Goal: Transaction & Acquisition: Obtain resource

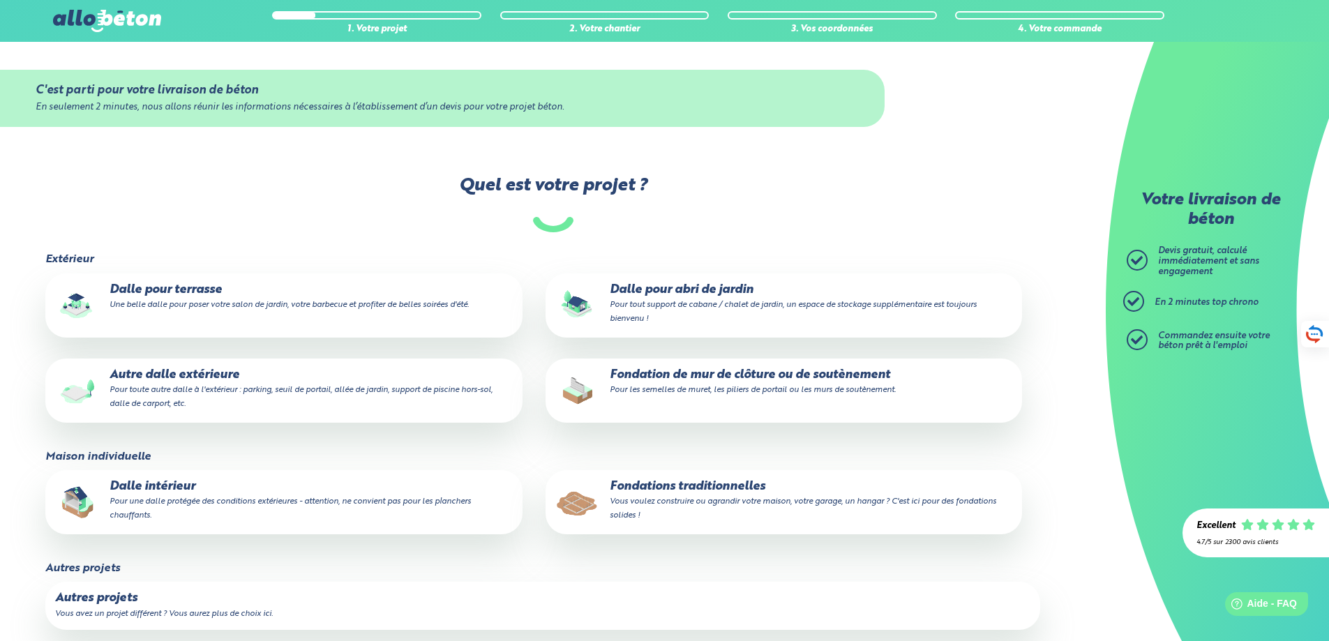
click at [151, 380] on p "Autre dalle extérieure Pour toute autre dalle à l'extérieur : parking, seuil de…" at bounding box center [283, 389] width 457 height 43
click at [0, 0] on input "Autre dalle extérieure Pour toute autre dalle à l'extérieur : parking, seuil de…" at bounding box center [0, 0] width 0 height 0
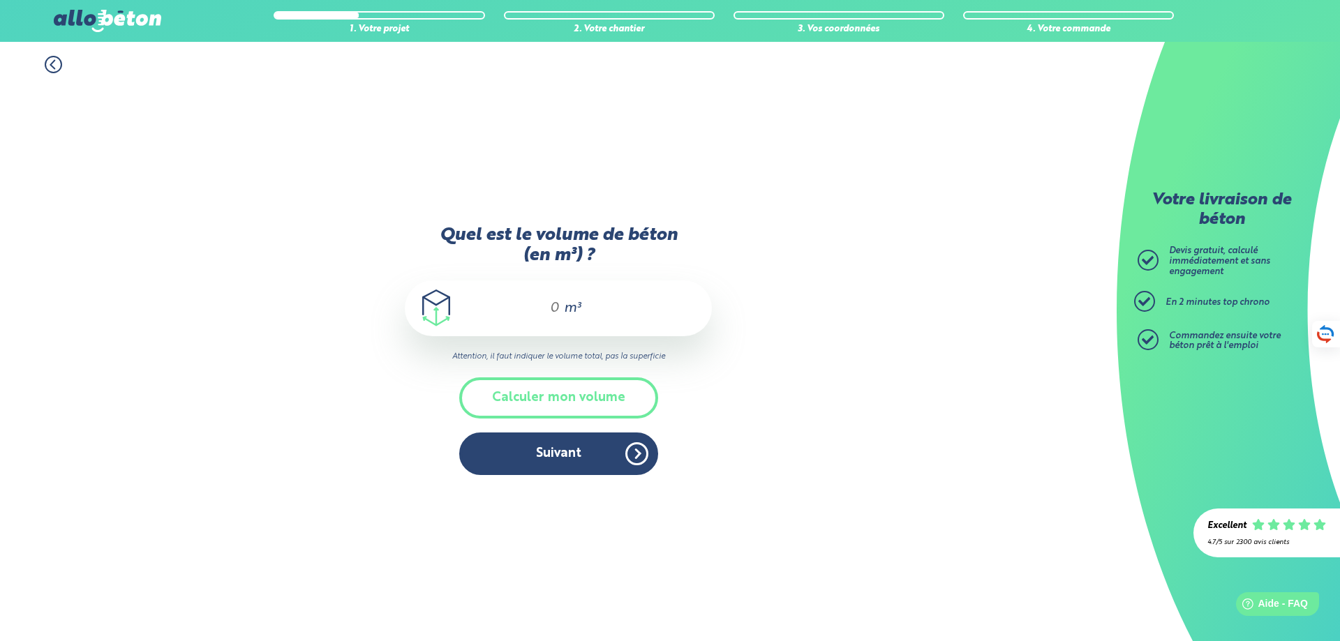
click at [516, 310] on div "m³" at bounding box center [558, 309] width 307 height 56
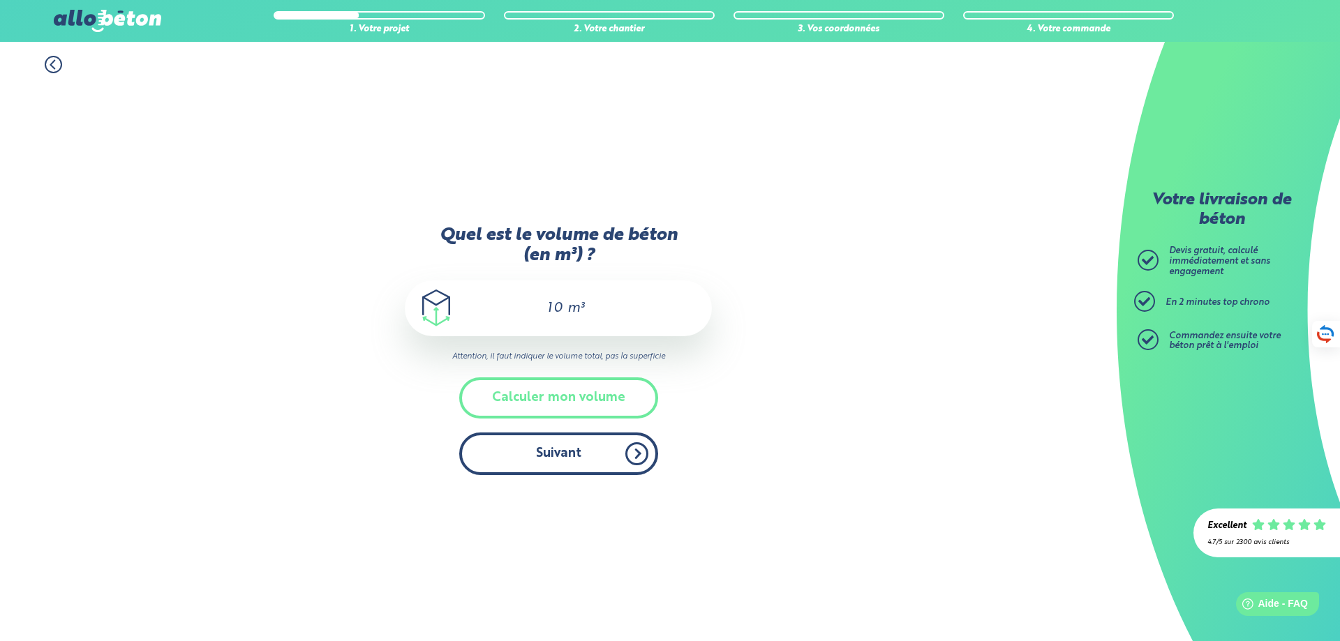
type input "10"
click at [560, 462] on button "Suivant" at bounding box center [558, 454] width 199 height 43
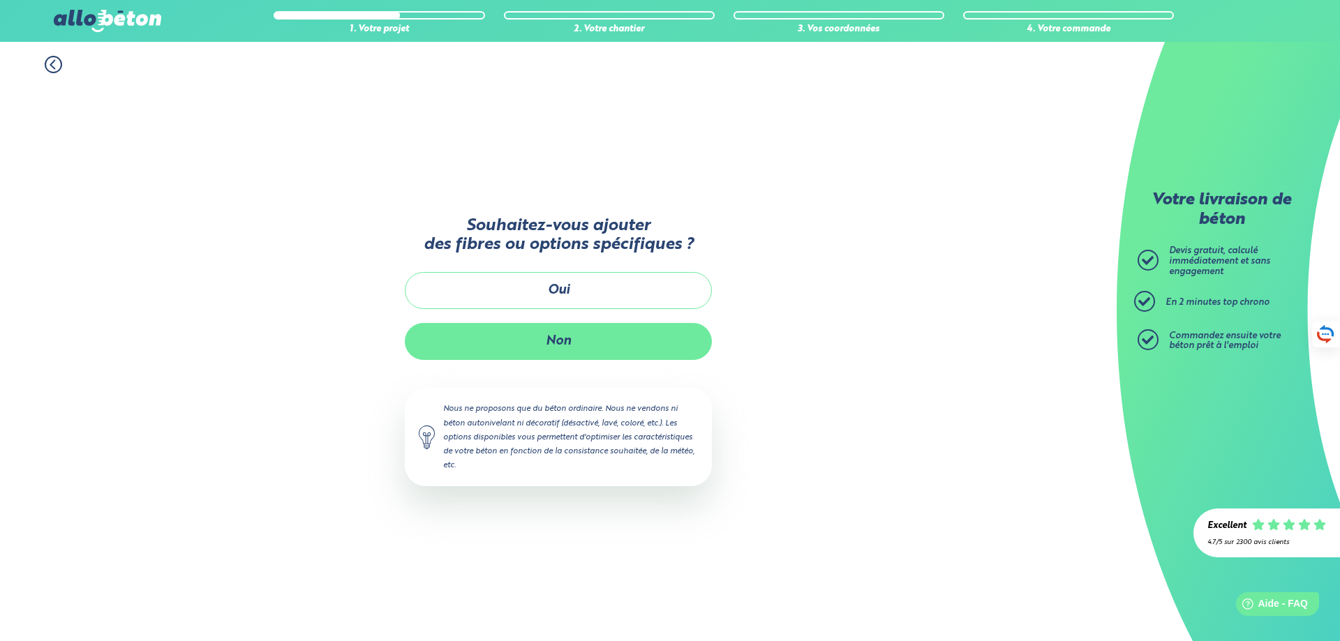
click at [558, 332] on button "Non" at bounding box center [558, 341] width 307 height 37
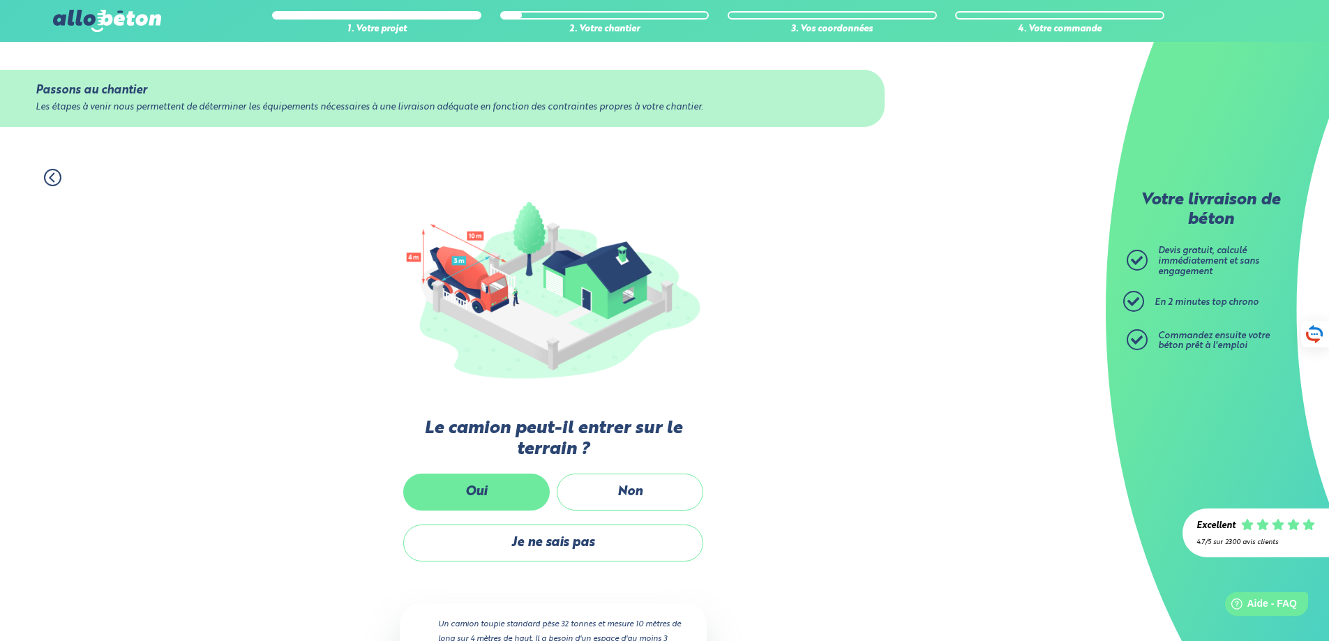
click at [484, 491] on label "Oui" at bounding box center [476, 492] width 147 height 37
click at [0, 0] on input "Oui" at bounding box center [0, 0] width 0 height 0
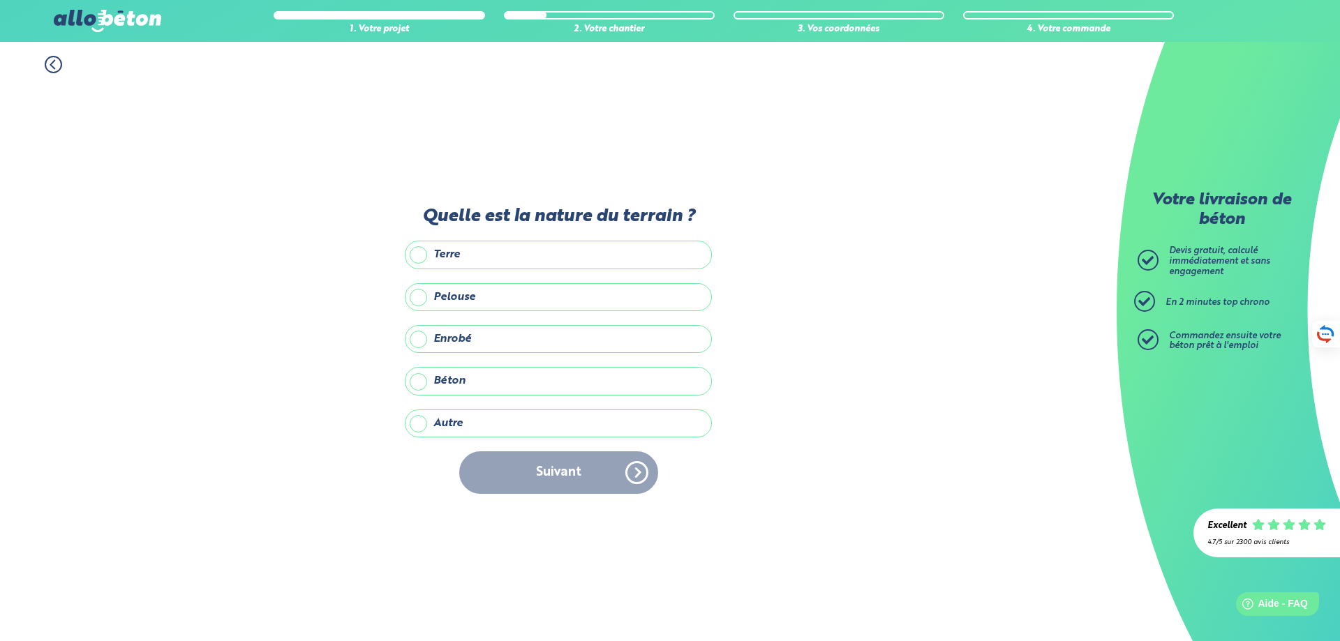
click at [419, 256] on label "Terre" at bounding box center [558, 255] width 307 height 28
click at [0, 0] on input "Terre" at bounding box center [0, 0] width 0 height 0
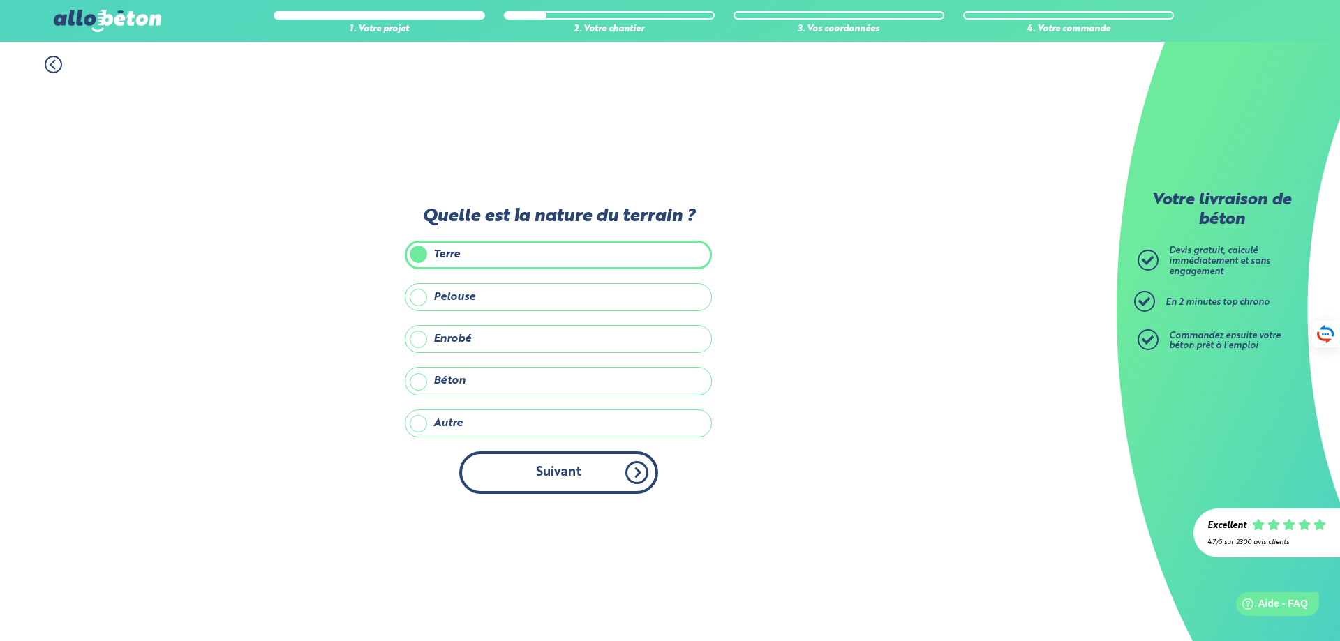
click at [532, 478] on button "Suivant" at bounding box center [558, 473] width 199 height 43
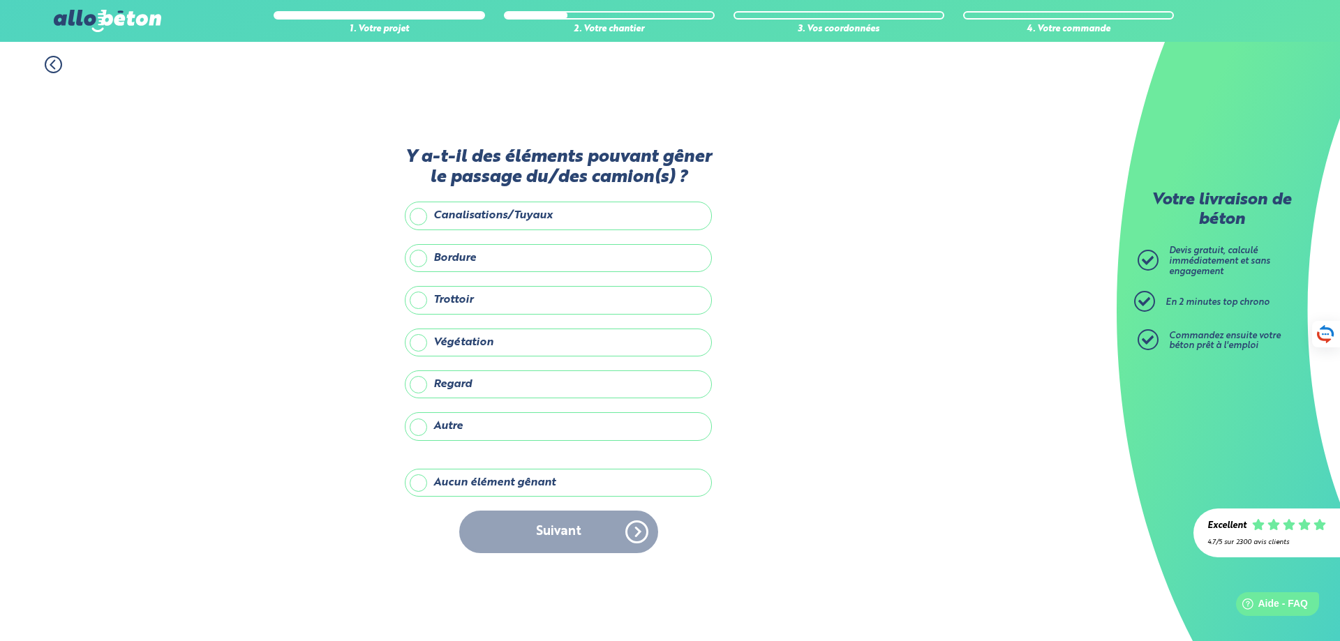
click at [431, 491] on label "Aucun élément gênant" at bounding box center [558, 483] width 307 height 28
click at [0, 0] on input "Aucun élément gênant" at bounding box center [0, 0] width 0 height 0
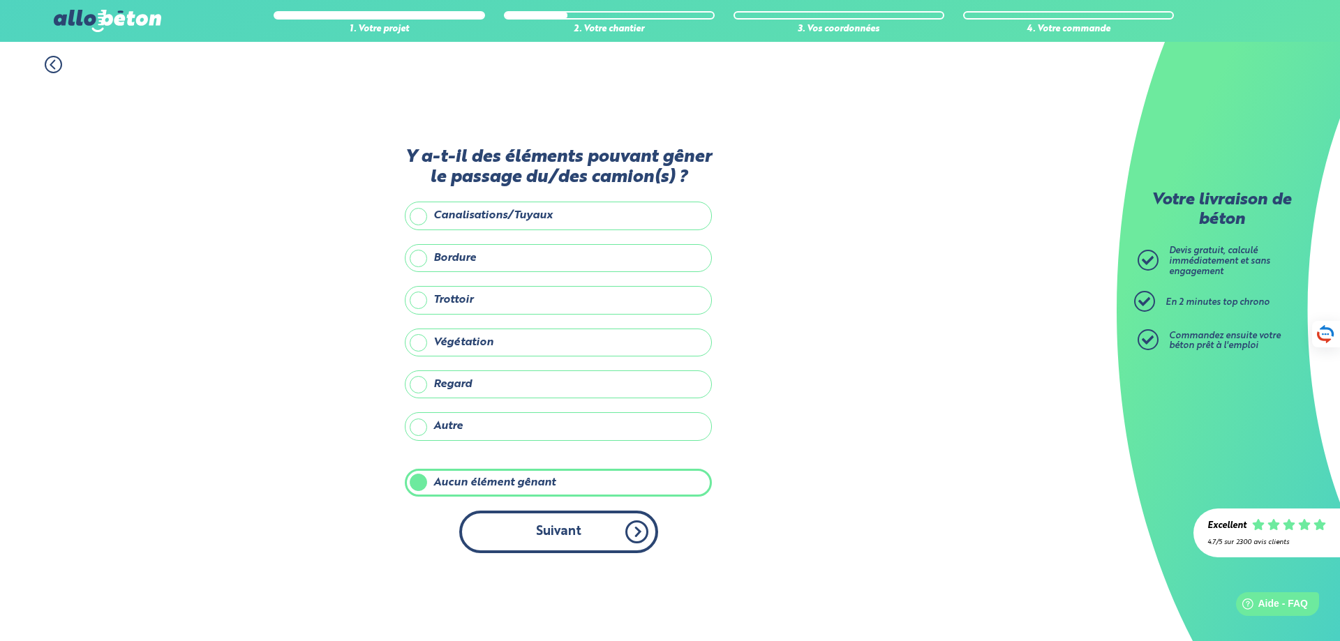
click at [544, 518] on button "Suivant" at bounding box center [558, 532] width 199 height 43
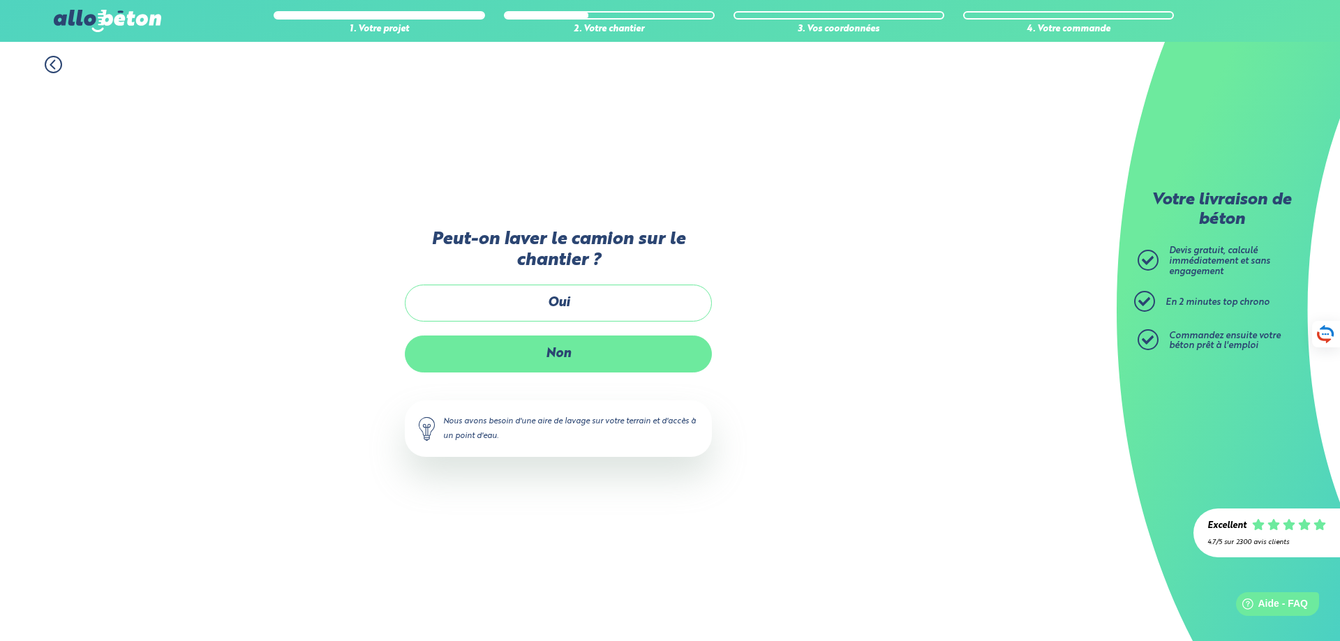
click at [565, 359] on label "Non" at bounding box center [558, 354] width 307 height 37
click at [0, 0] on input "Non" at bounding box center [0, 0] width 0 height 0
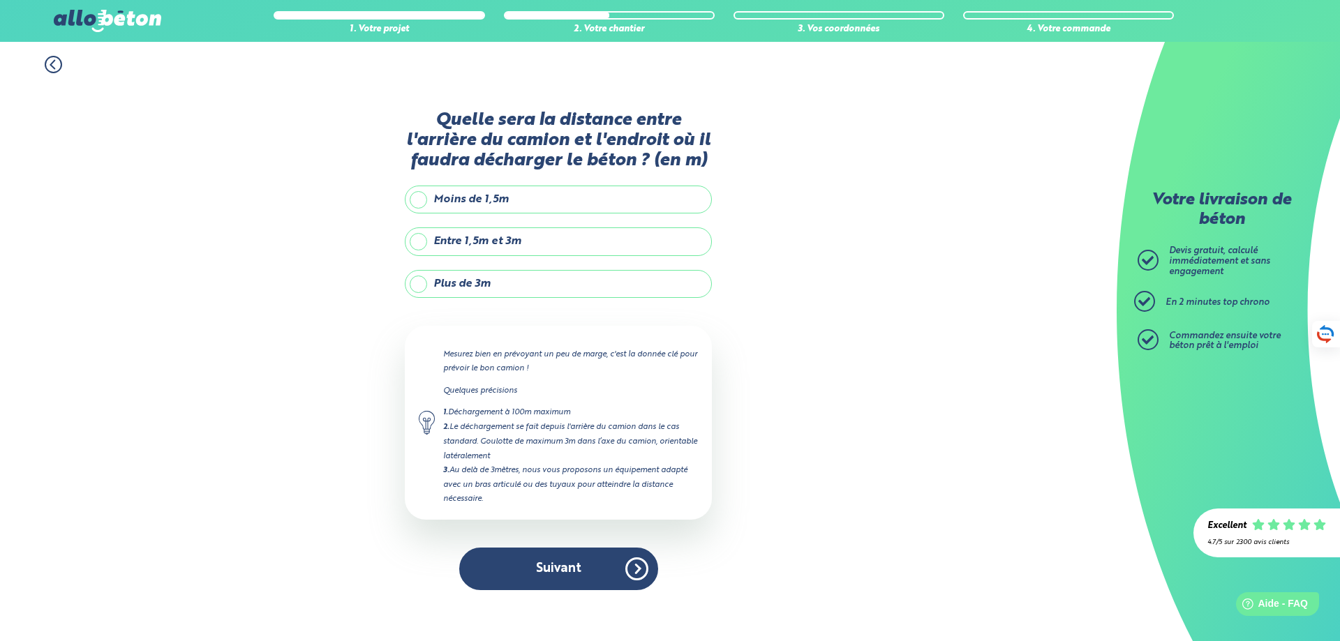
click at [422, 285] on label "Plus de 3m" at bounding box center [558, 284] width 307 height 28
click at [0, 0] on input "Plus de 3m" at bounding box center [0, 0] width 0 height 0
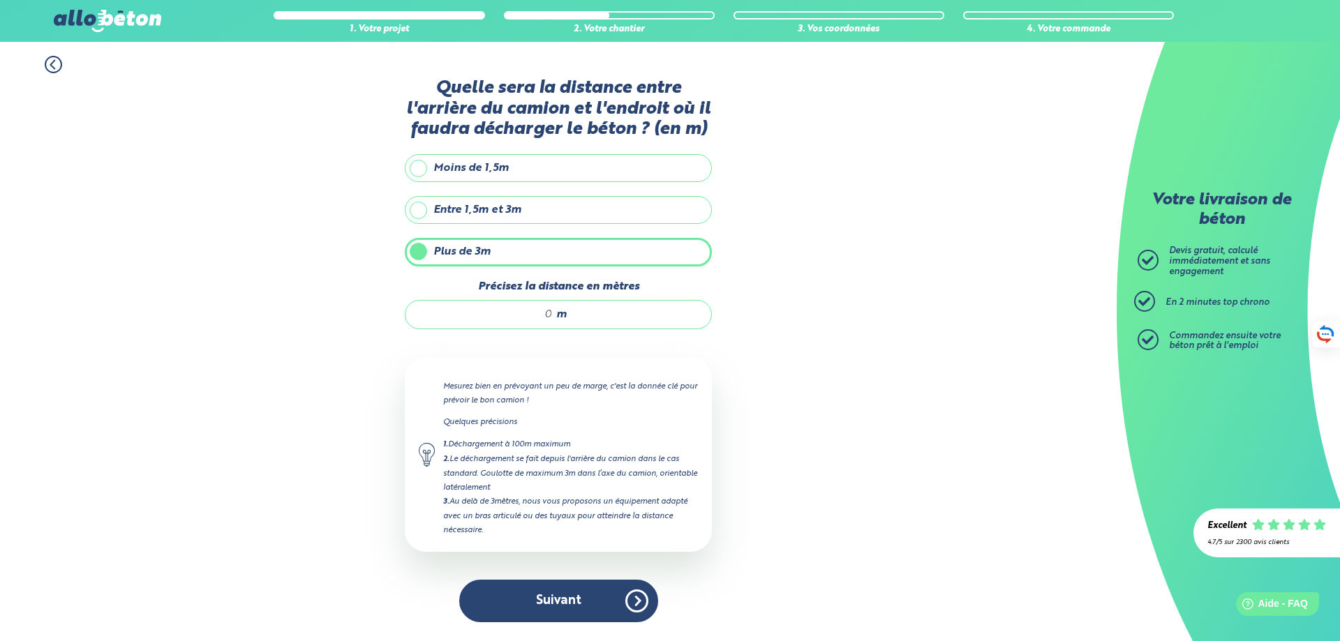
click at [533, 318] on input "Précisez la distance en mètres" at bounding box center [485, 315] width 133 height 14
type input "6"
click at [566, 600] on button "Suivant" at bounding box center [558, 601] width 199 height 43
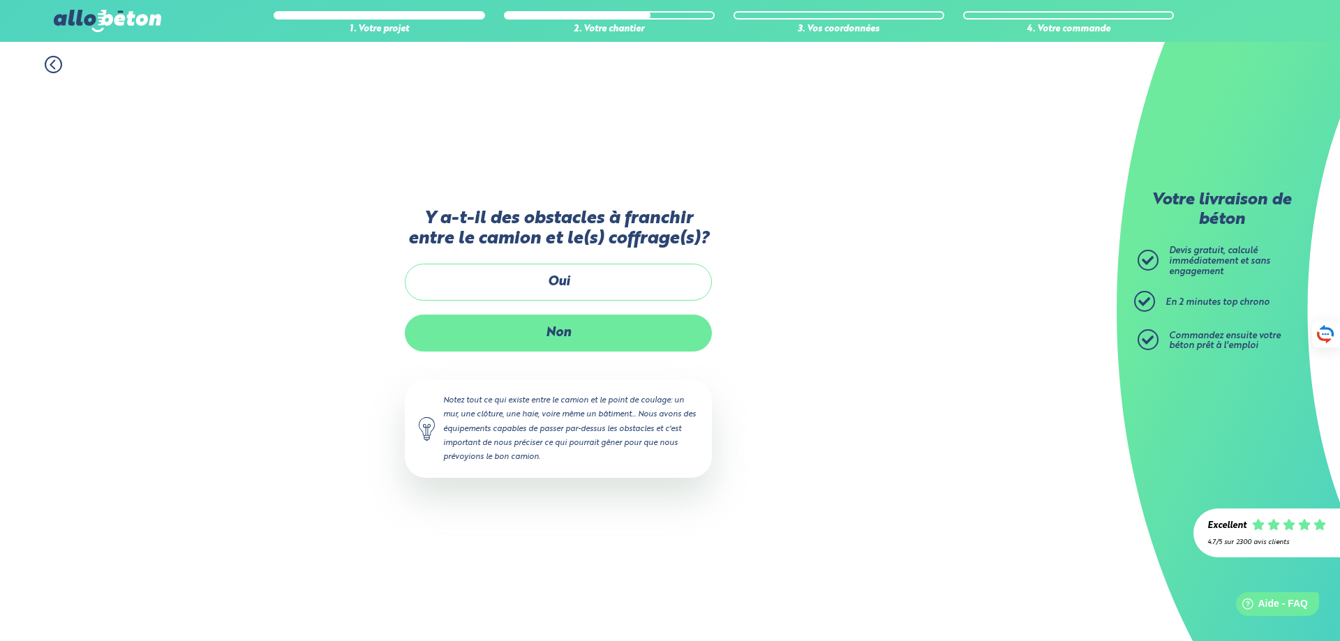
click at [556, 339] on label "Non" at bounding box center [558, 333] width 307 height 37
click at [0, 0] on input "Non" at bounding box center [0, 0] width 0 height 0
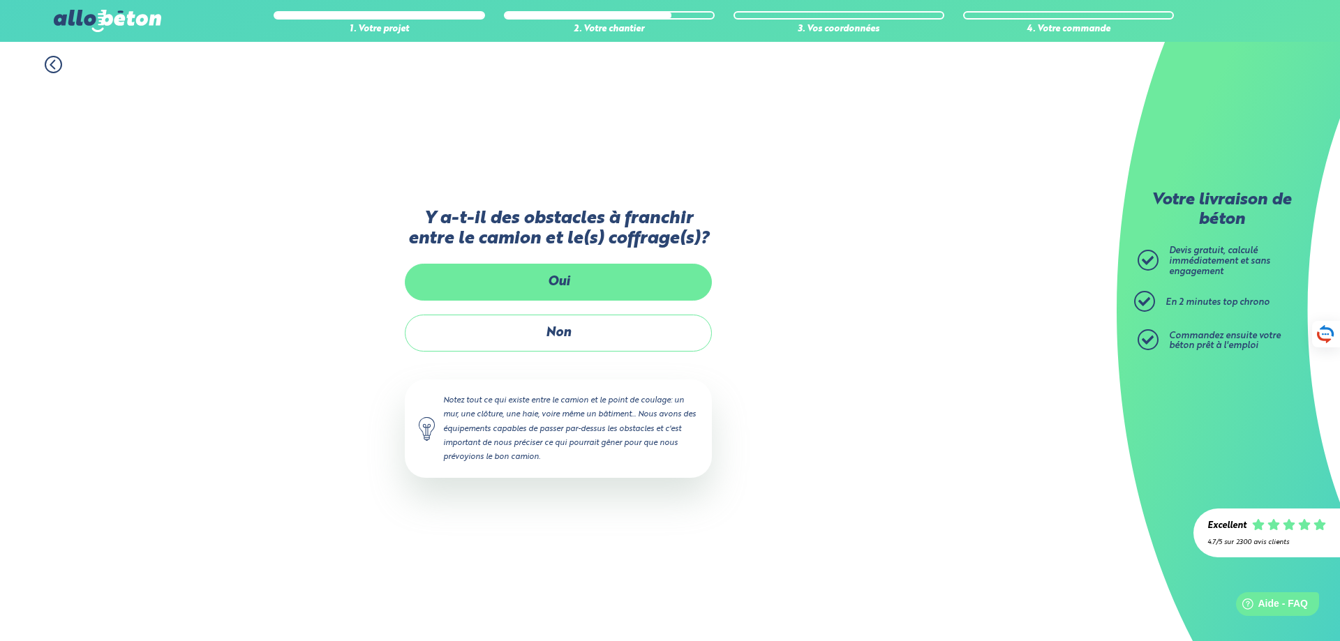
click at [528, 288] on label "Oui" at bounding box center [558, 282] width 307 height 37
click at [0, 0] on input "Oui" at bounding box center [0, 0] width 0 height 0
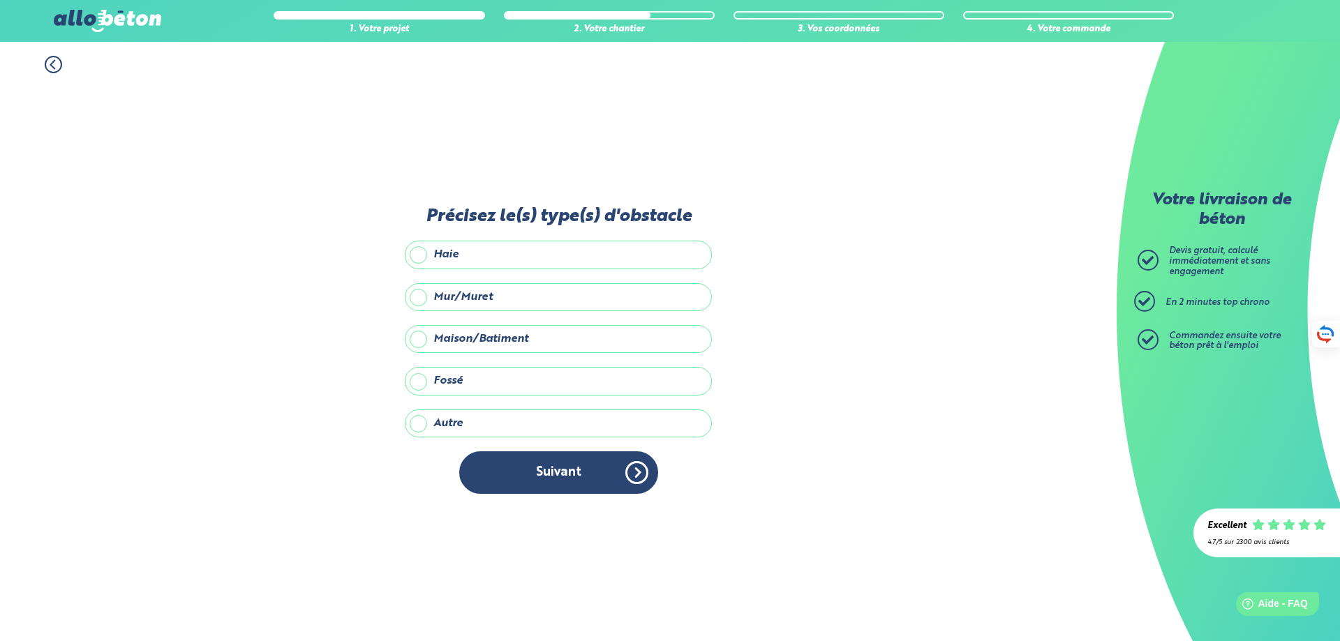
click at [423, 255] on label "Haie" at bounding box center [558, 255] width 307 height 28
click at [0, 0] on input "Haie" at bounding box center [0, 0] width 0 height 0
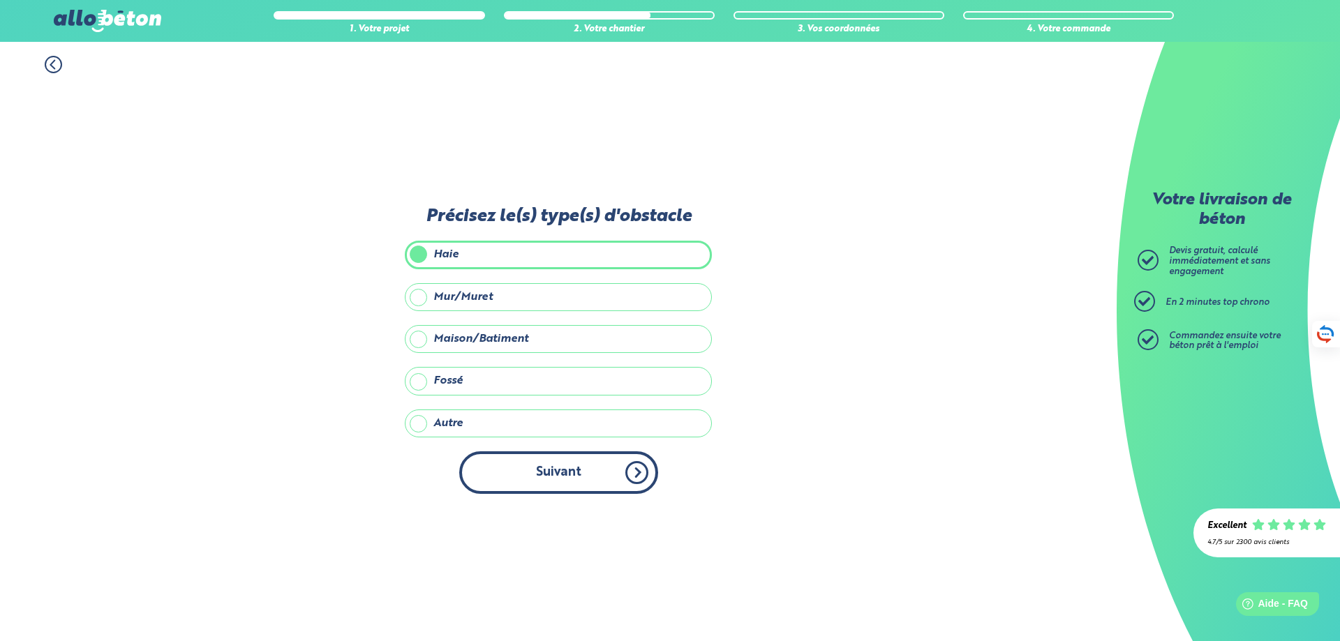
click at [557, 465] on button "Suivant" at bounding box center [558, 473] width 199 height 43
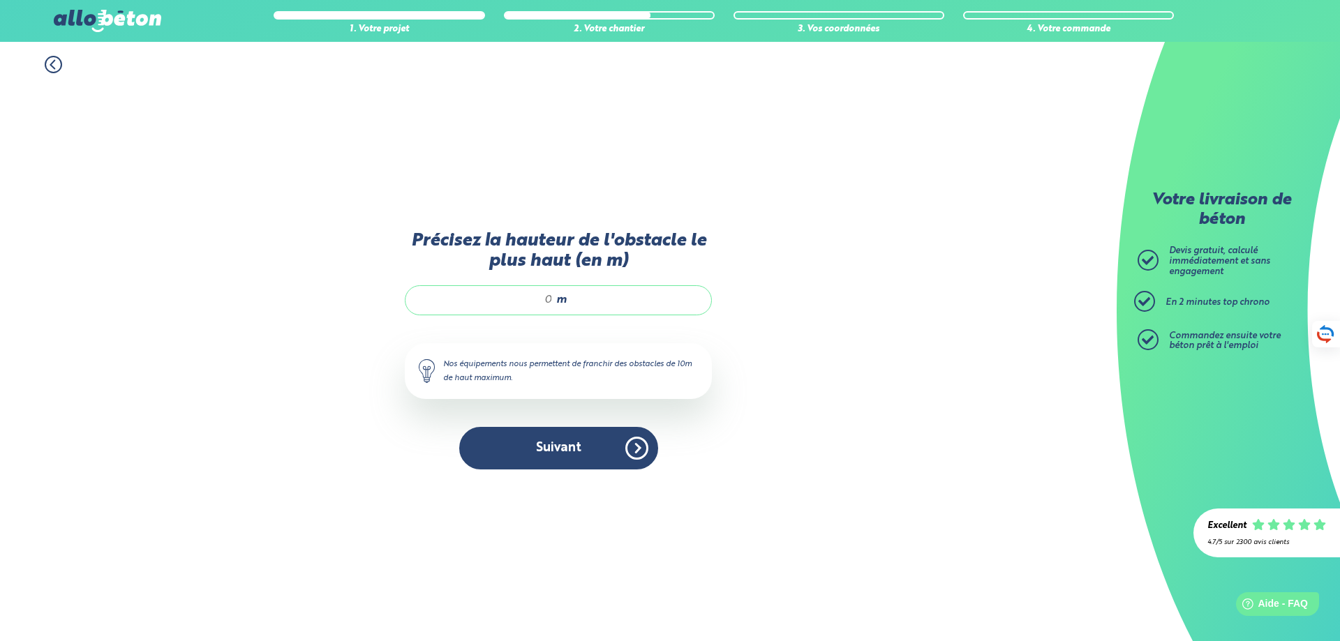
click at [532, 285] on div "m" at bounding box center [558, 299] width 307 height 29
type input "2"
click at [574, 448] on button "Suivant" at bounding box center [558, 448] width 199 height 43
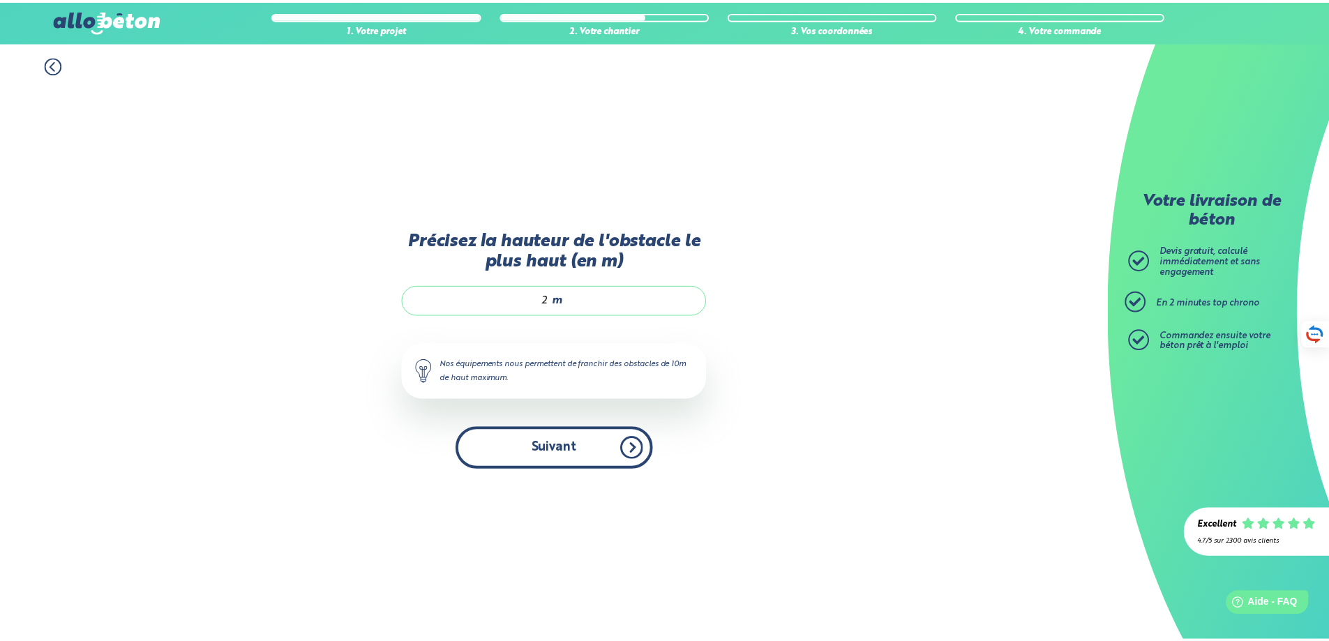
scroll to position [6, 0]
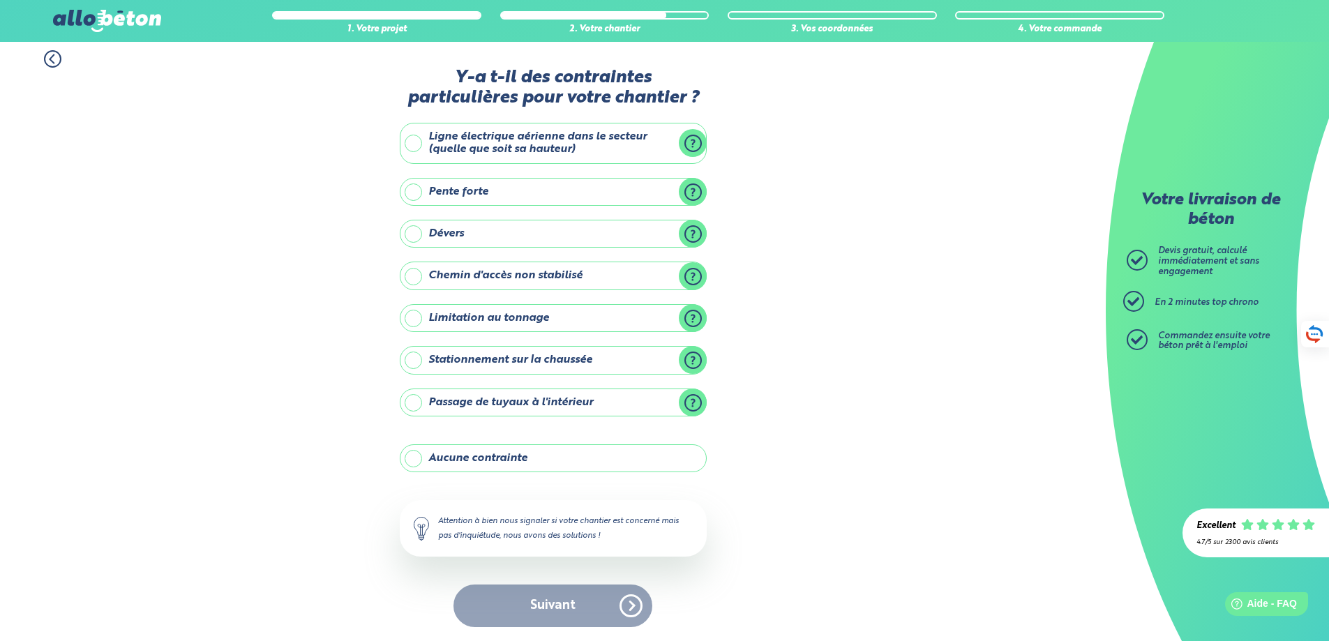
click at [426, 459] on label "Aucune contrainte" at bounding box center [553, 459] width 307 height 28
click at [0, 0] on input "Aucune contrainte" at bounding box center [0, 0] width 0 height 0
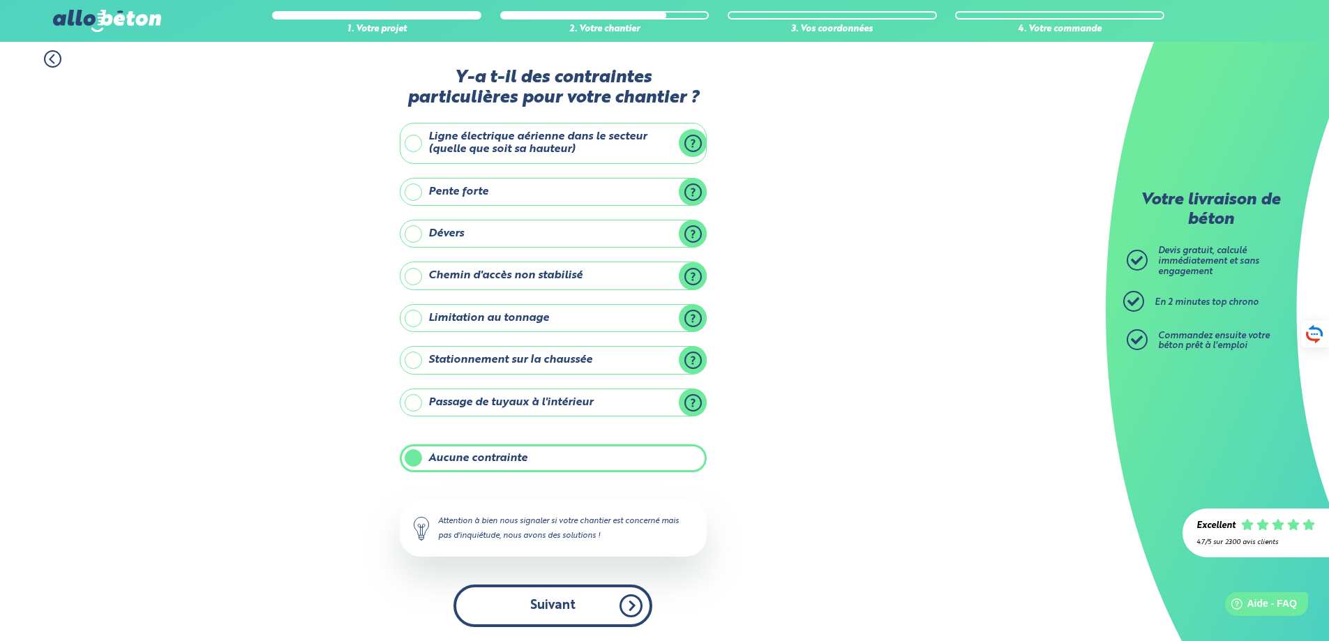
click at [579, 602] on button "Suivant" at bounding box center [553, 606] width 199 height 43
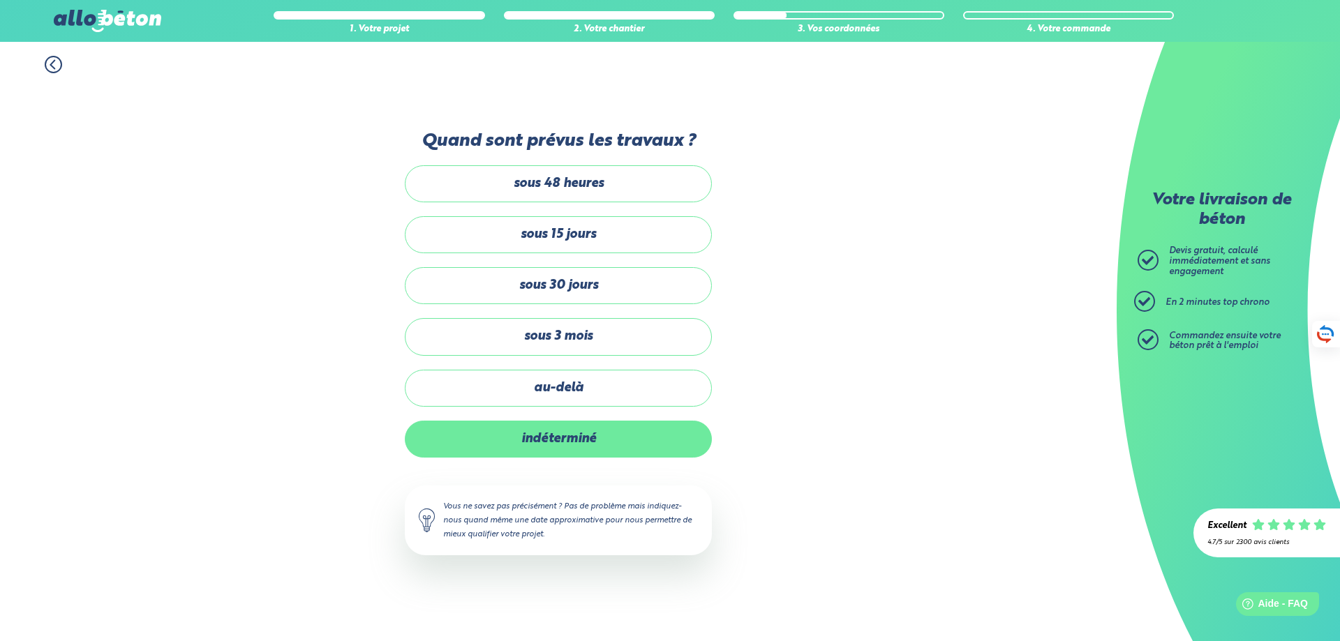
click at [526, 433] on label "indéterminé" at bounding box center [558, 439] width 307 height 37
click at [0, 0] on input "indéterminé" at bounding box center [0, 0] width 0 height 0
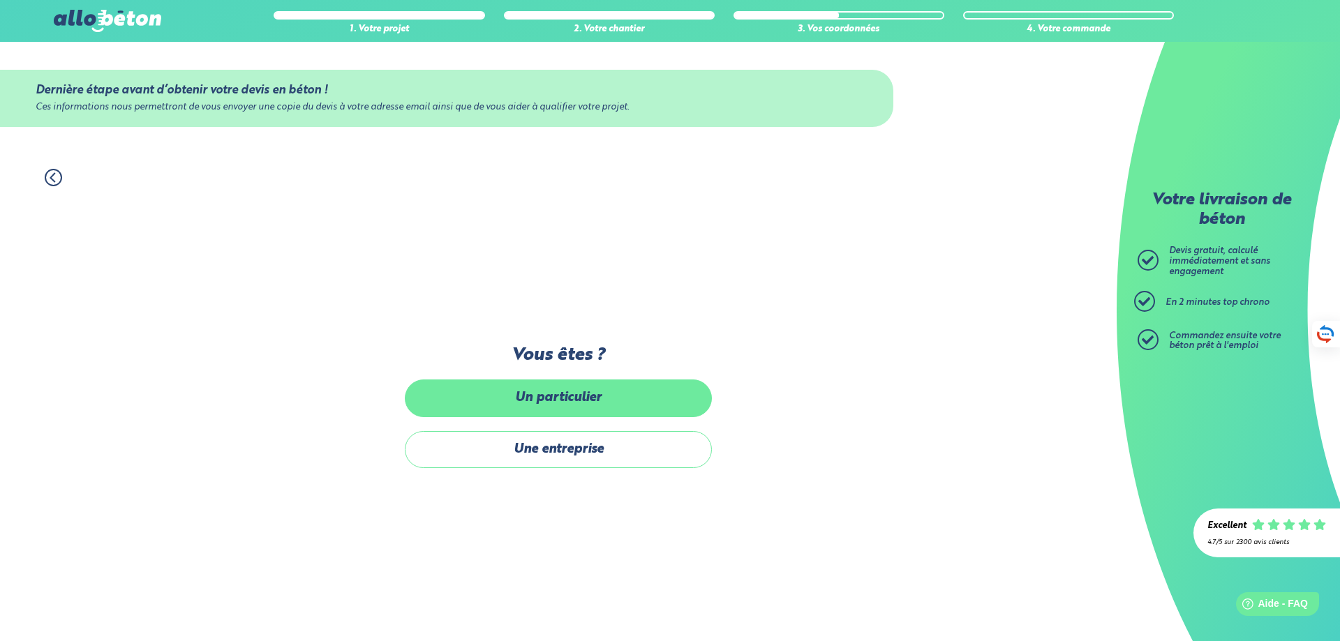
click at [574, 398] on label "Un particulier" at bounding box center [558, 398] width 307 height 37
click at [0, 0] on input "Un particulier" at bounding box center [0, 0] width 0 height 0
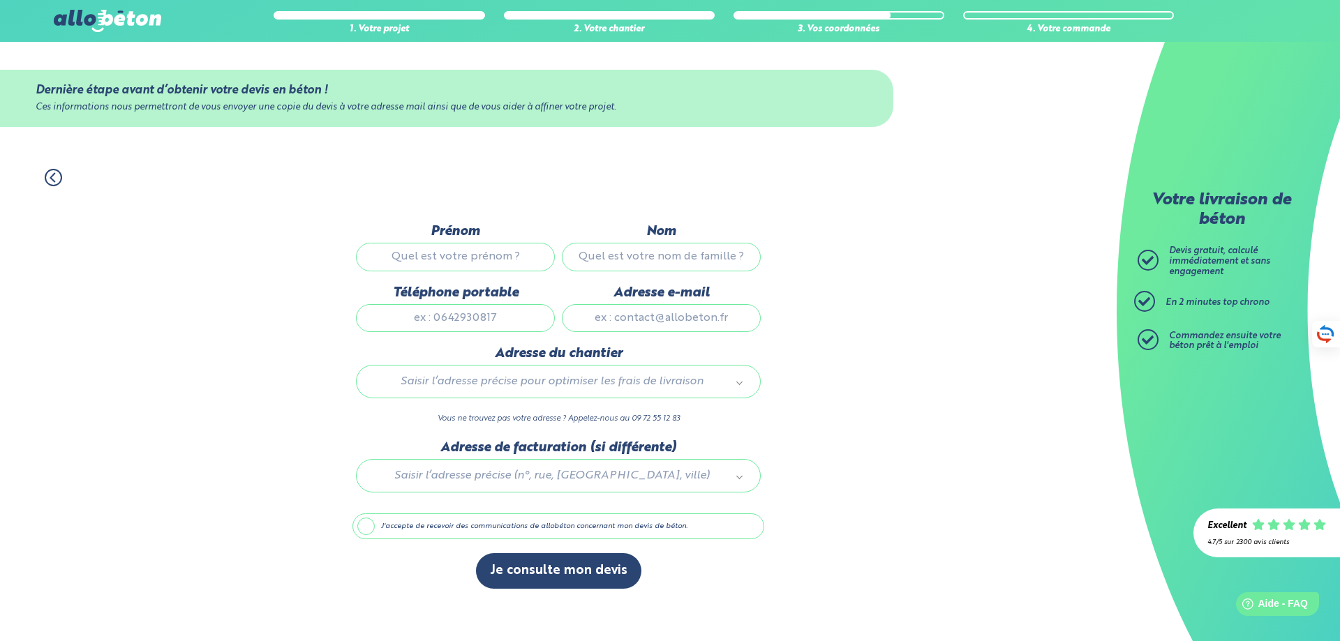
click at [440, 245] on input "Prénom" at bounding box center [455, 257] width 199 height 28
type input "fabien"
type input "douroux"
type input "0633126134"
type input "fabien.douroux@gmail.com"
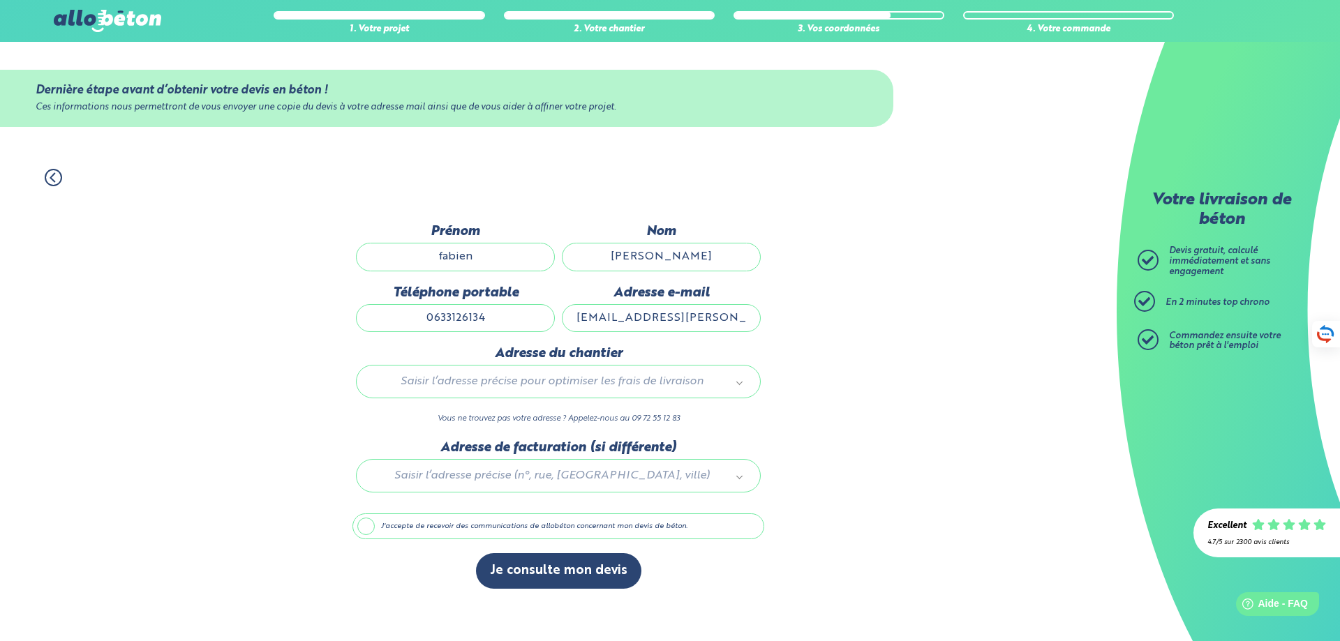
type input "4 Traverse des Oliviers"
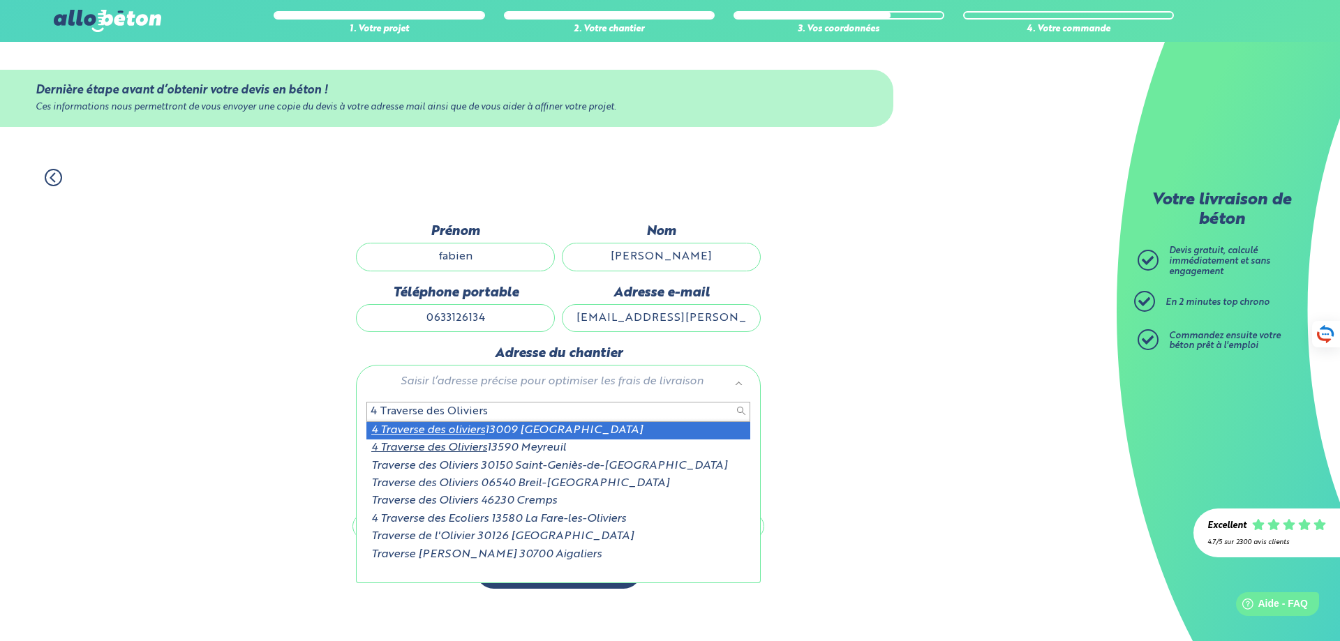
drag, startPoint x: 493, startPoint y: 412, endPoint x: 538, endPoint y: 429, distance: 48.4
click at [493, 412] on input "4 Traverse des Oliviers" at bounding box center [558, 412] width 384 height 20
type input "4 traverse des oliviers"
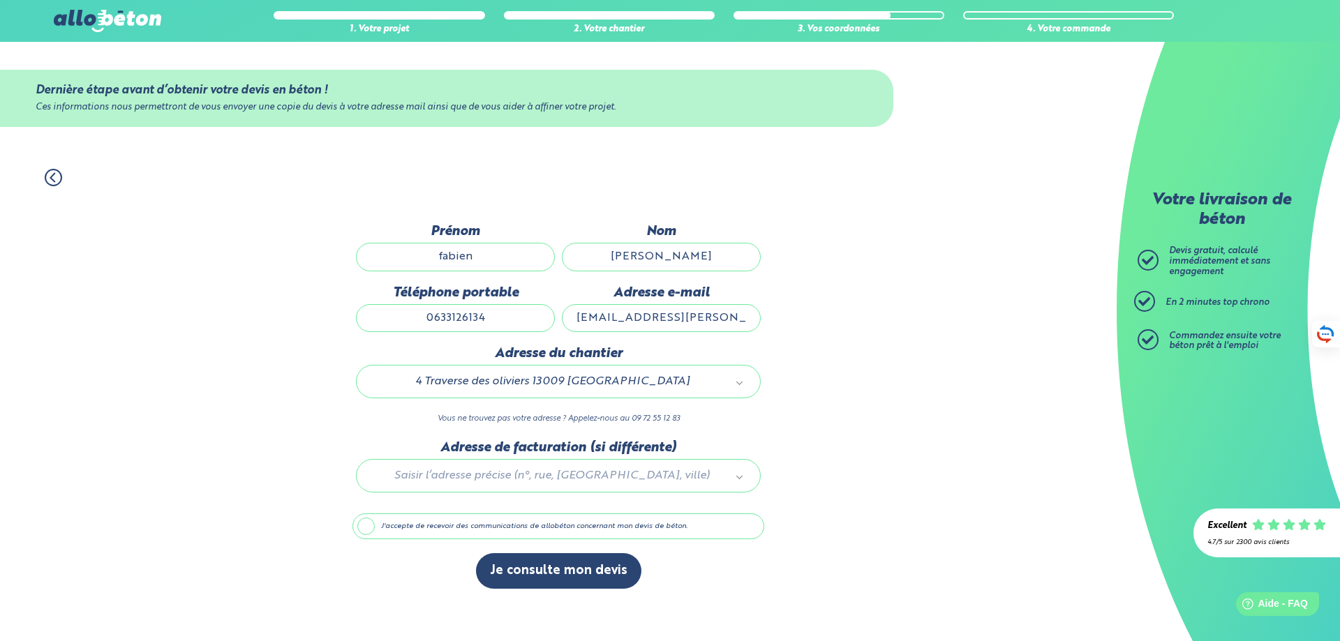
click at [373, 522] on label "J'accepte de recevoir des communications de allobéton concernant mon devis de b…" at bounding box center [558, 527] width 412 height 27
click at [0, 0] on input "J'accepte de recevoir des communications de allobéton concernant mon devis de b…" at bounding box center [0, 0] width 0 height 0
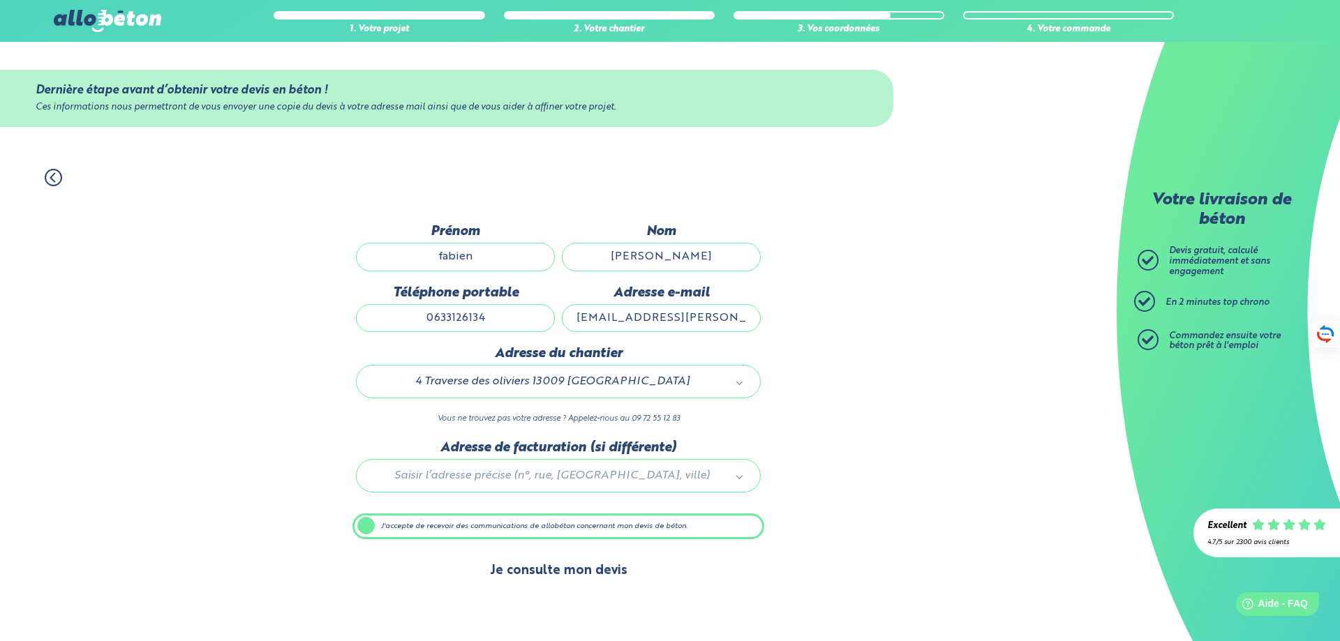
click at [537, 565] on button "Je consulte mon devis" at bounding box center [558, 571] width 165 height 36
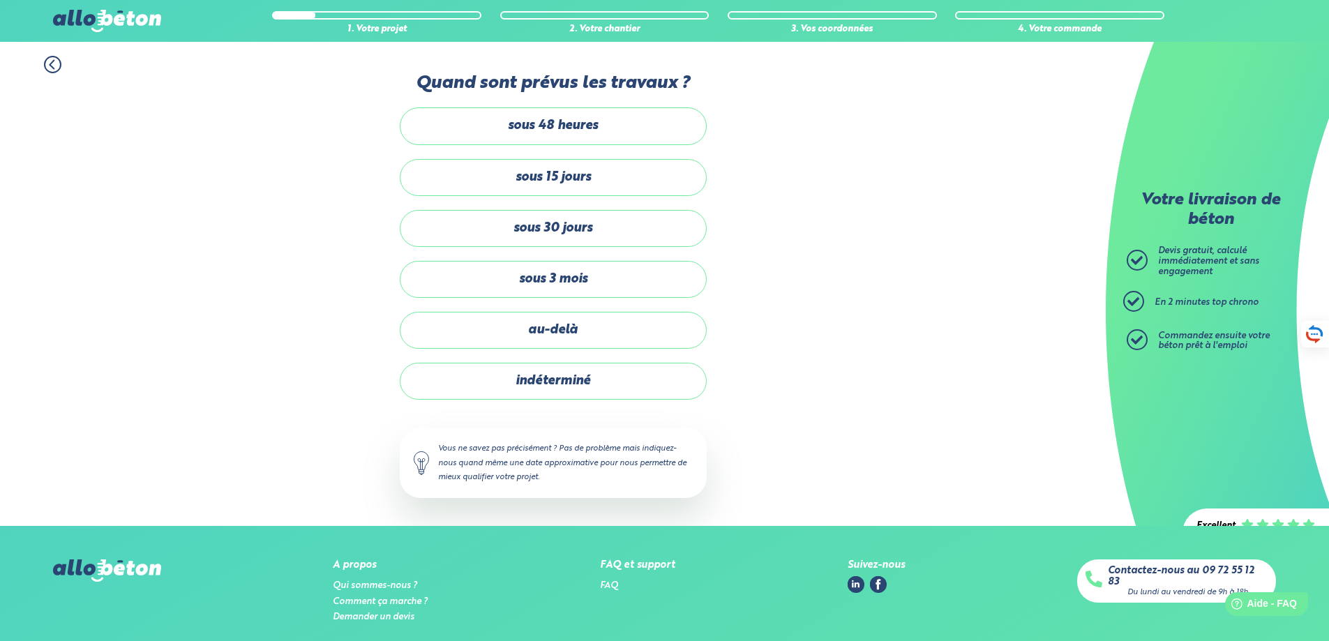
scroll to position [6, 0]
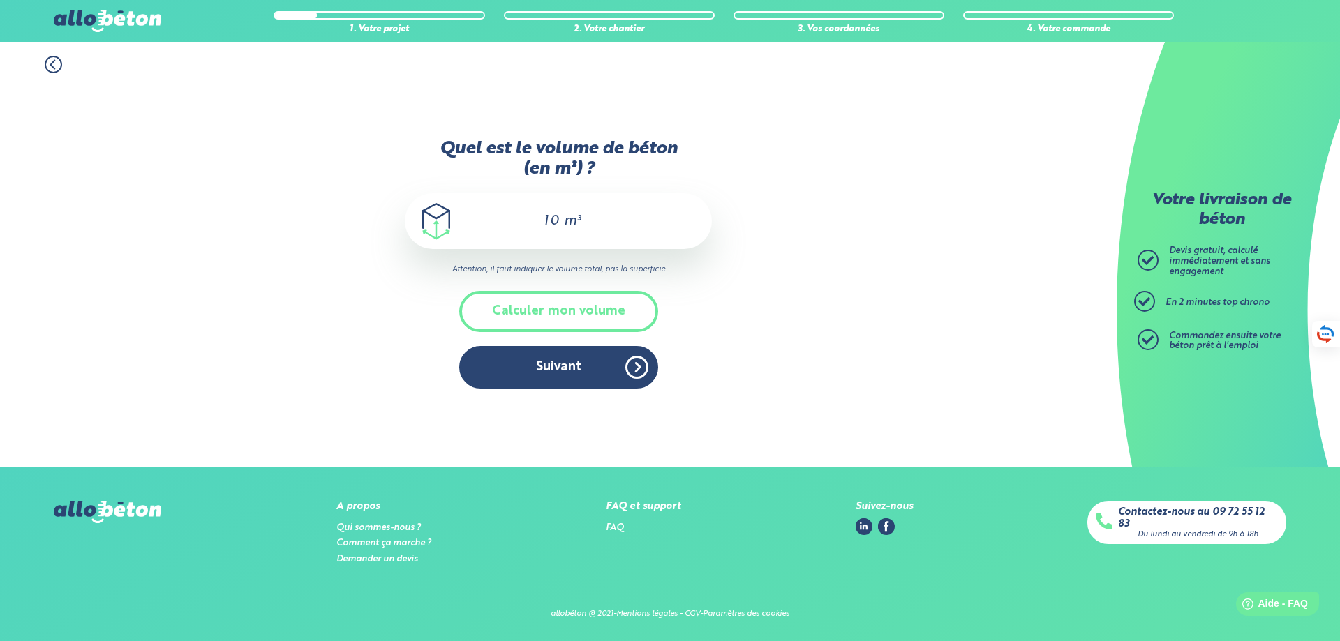
drag, startPoint x: 559, startPoint y: 219, endPoint x: 505, endPoint y: 221, distance: 53.8
click at [505, 221] on div "10 m³" at bounding box center [558, 221] width 307 height 56
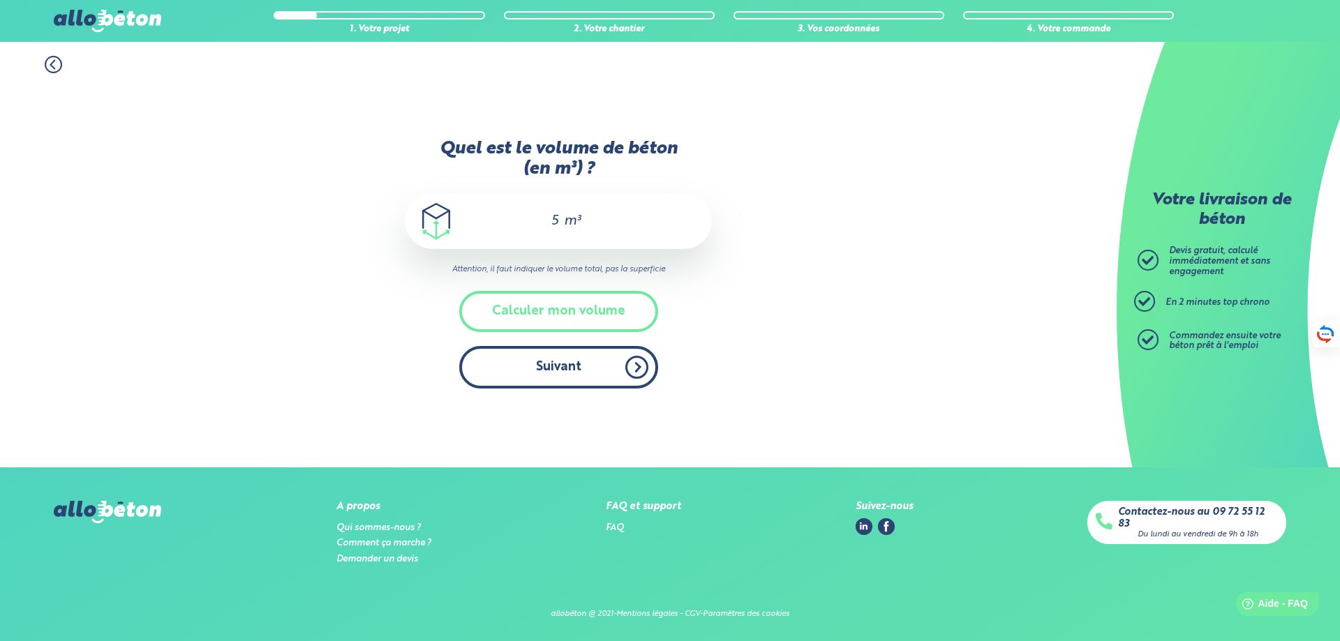
type input "5"
click at [549, 375] on button "Suivant" at bounding box center [558, 367] width 199 height 43
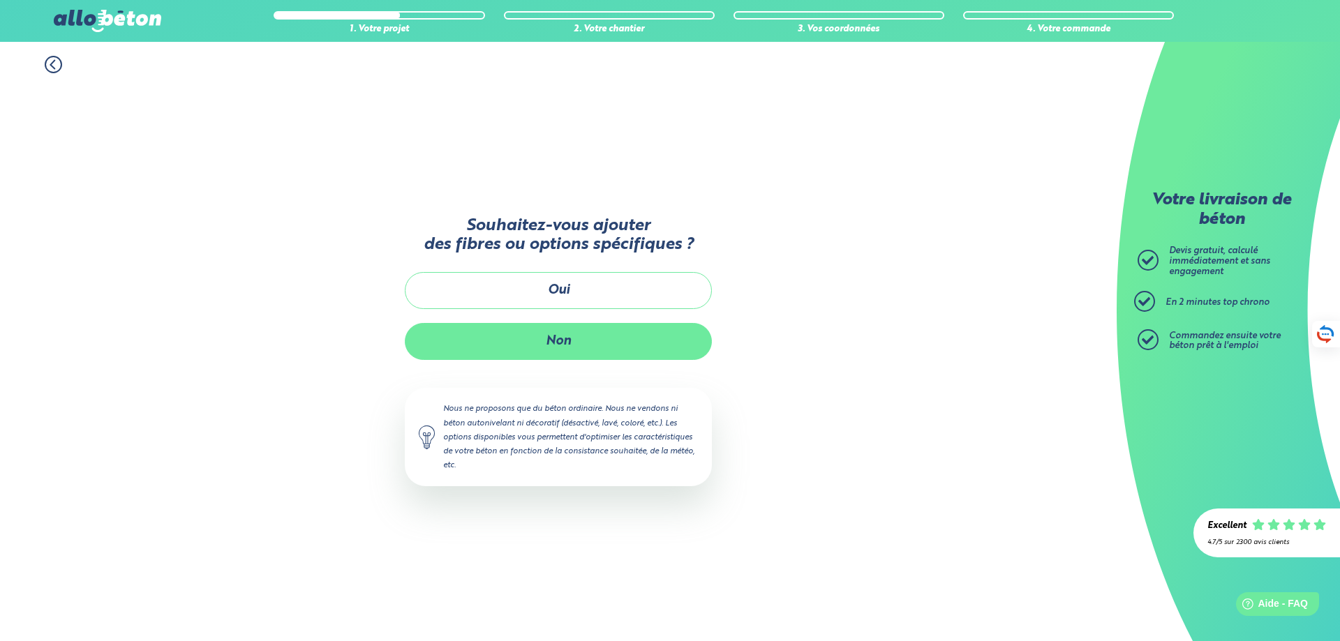
click at [547, 336] on button "Non" at bounding box center [558, 341] width 307 height 37
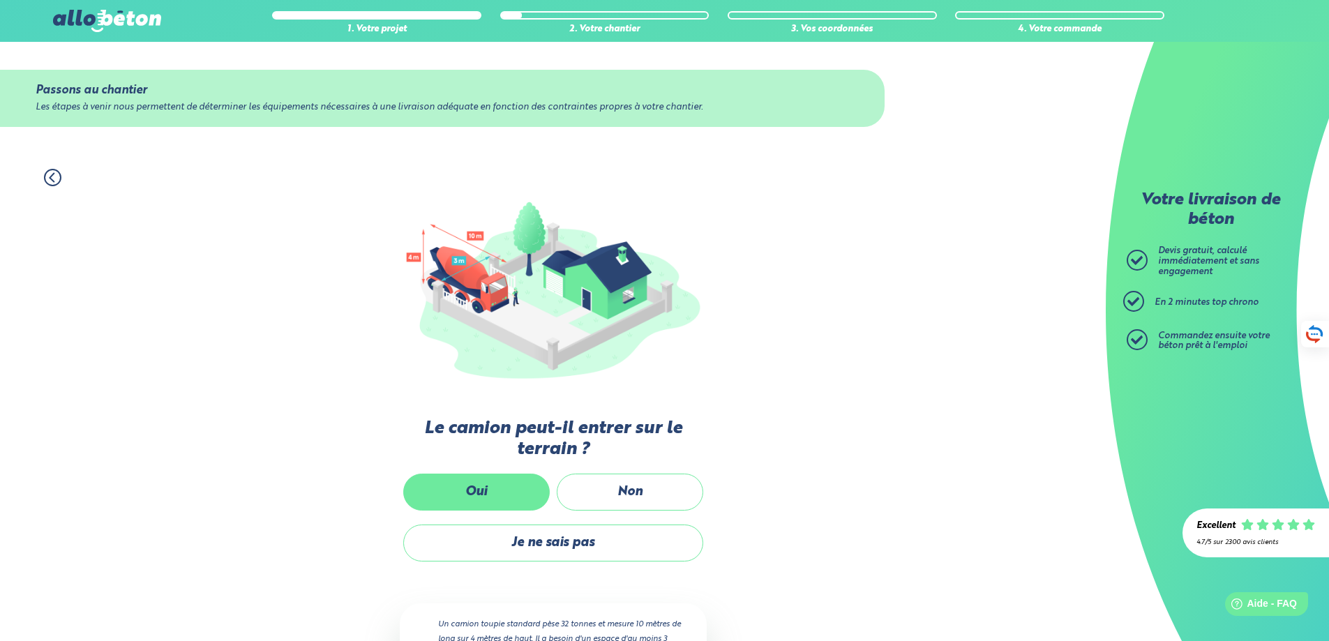
click at [490, 487] on label "Oui" at bounding box center [476, 492] width 147 height 37
click at [0, 0] on input "Oui" at bounding box center [0, 0] width 0 height 0
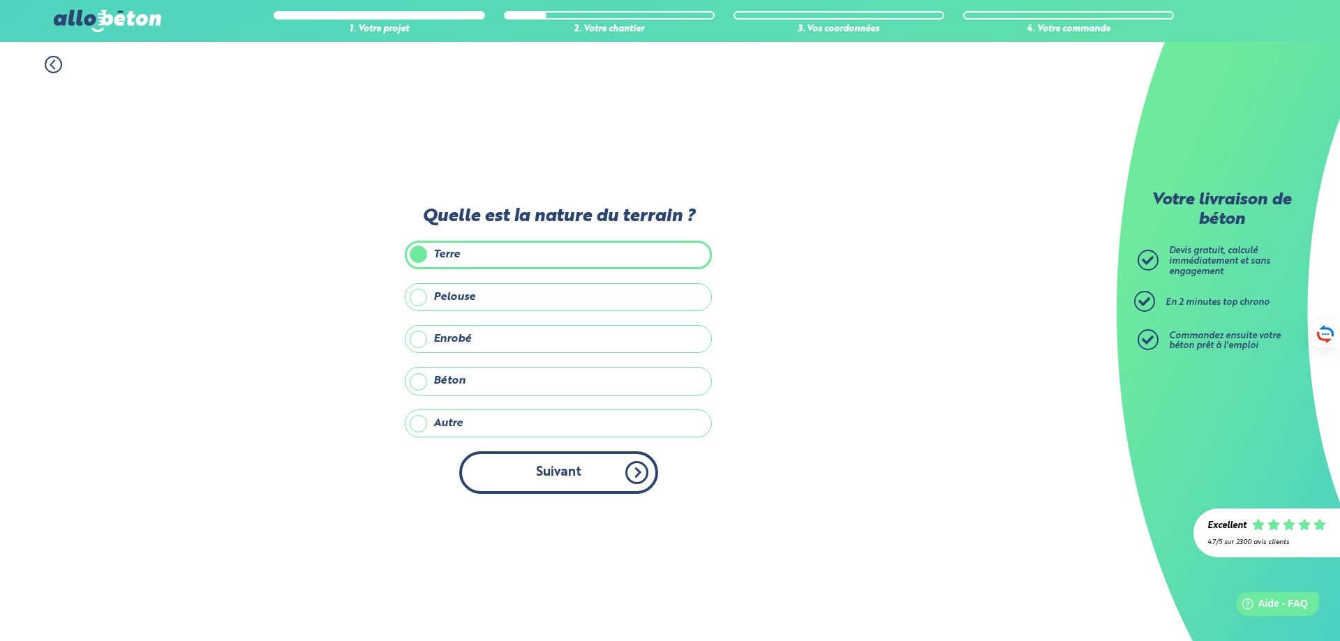
click at [538, 473] on button "Suivant" at bounding box center [558, 473] width 199 height 43
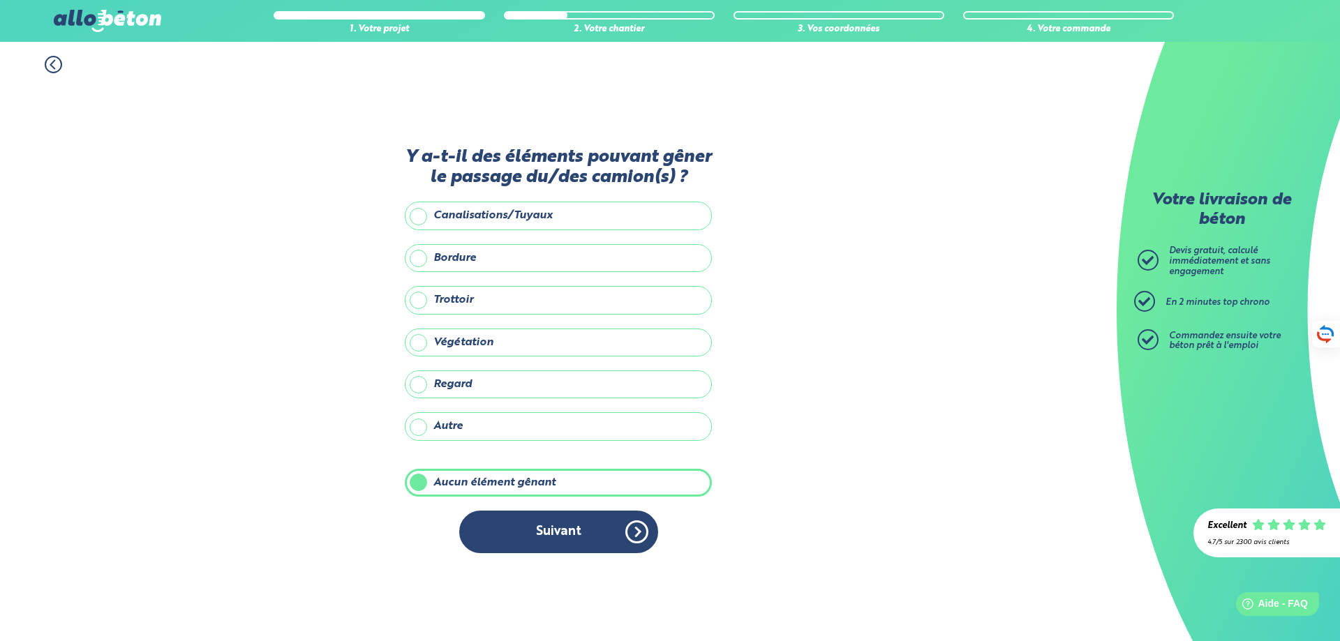
click at [421, 340] on label "Végétation" at bounding box center [558, 343] width 307 height 28
click at [0, 0] on input "Végétation" at bounding box center [0, 0] width 0 height 0
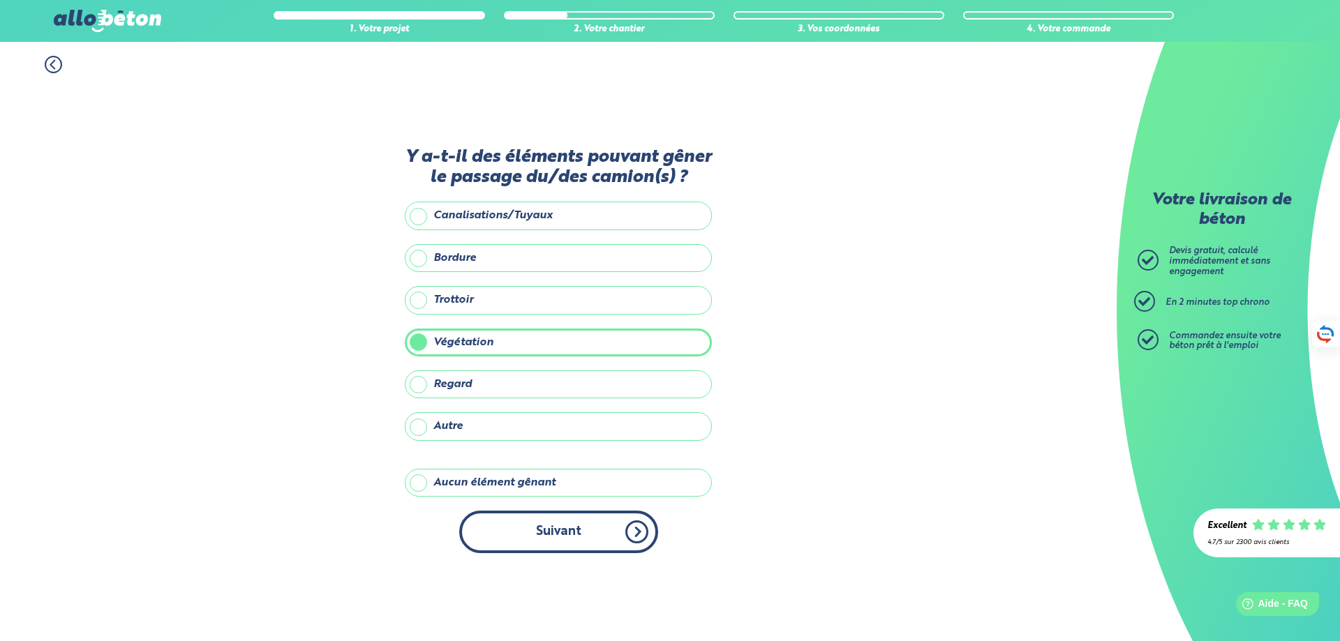
click at [561, 532] on button "Suivant" at bounding box center [558, 532] width 199 height 43
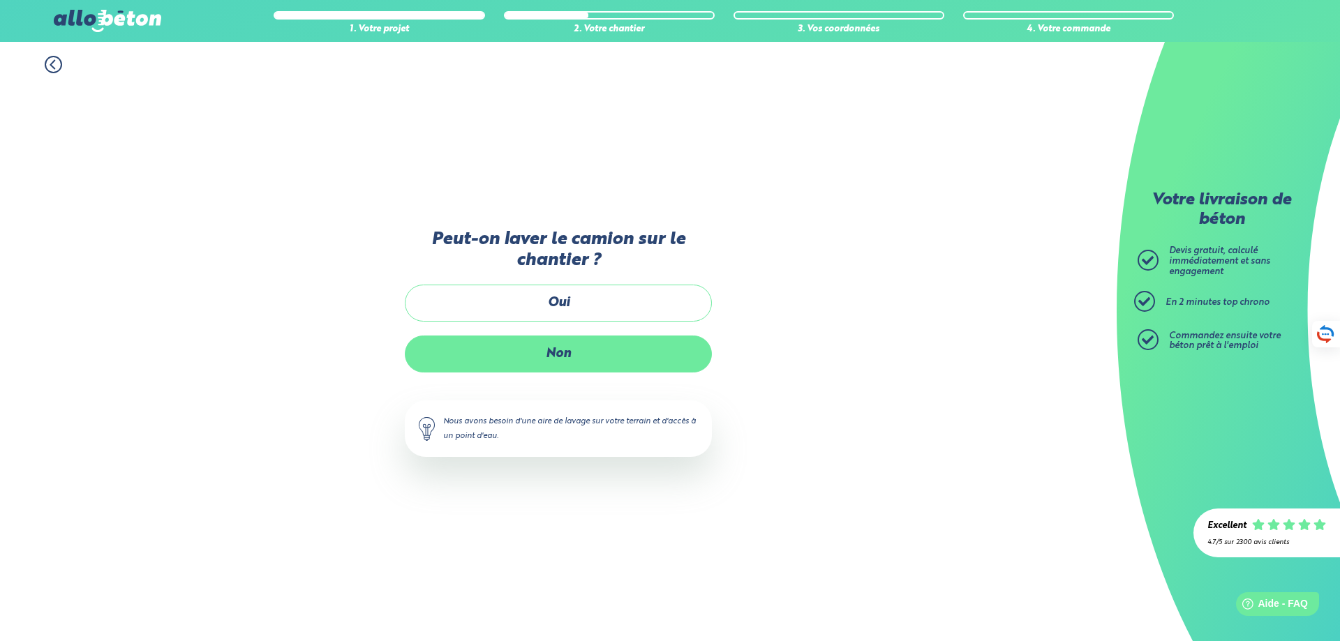
click at [535, 355] on label "Non" at bounding box center [558, 354] width 307 height 37
click at [0, 0] on input "Non" at bounding box center [0, 0] width 0 height 0
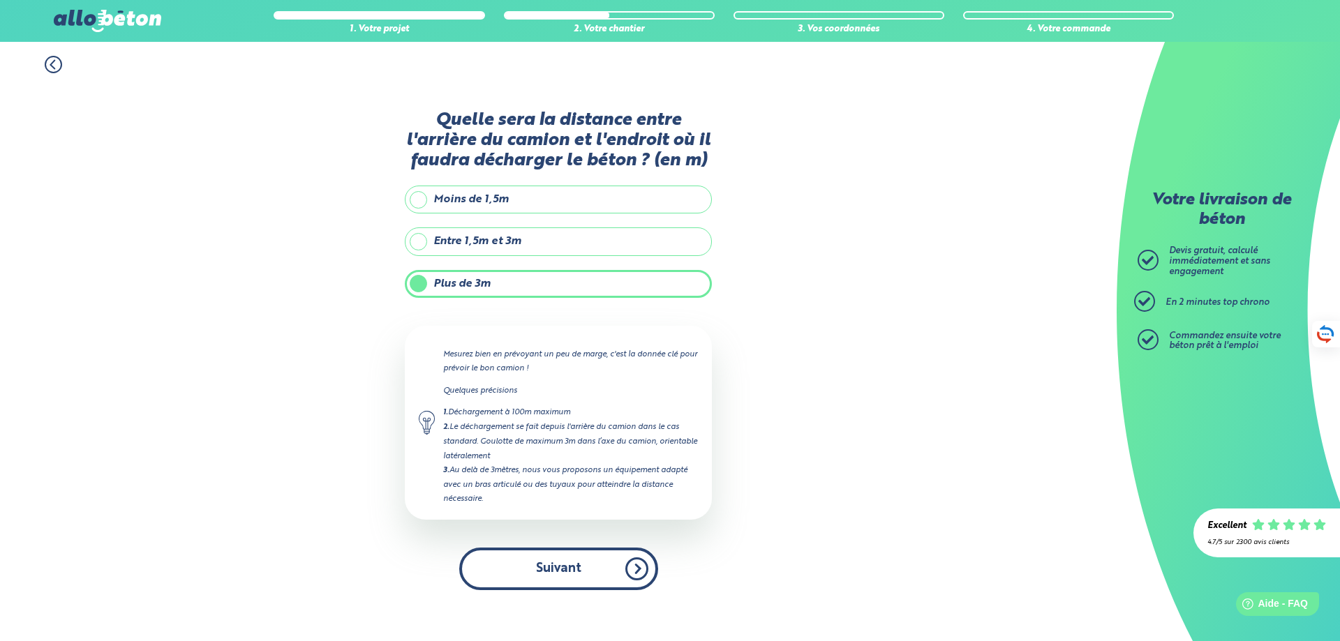
click at [540, 562] on button "Suivant" at bounding box center [558, 569] width 199 height 43
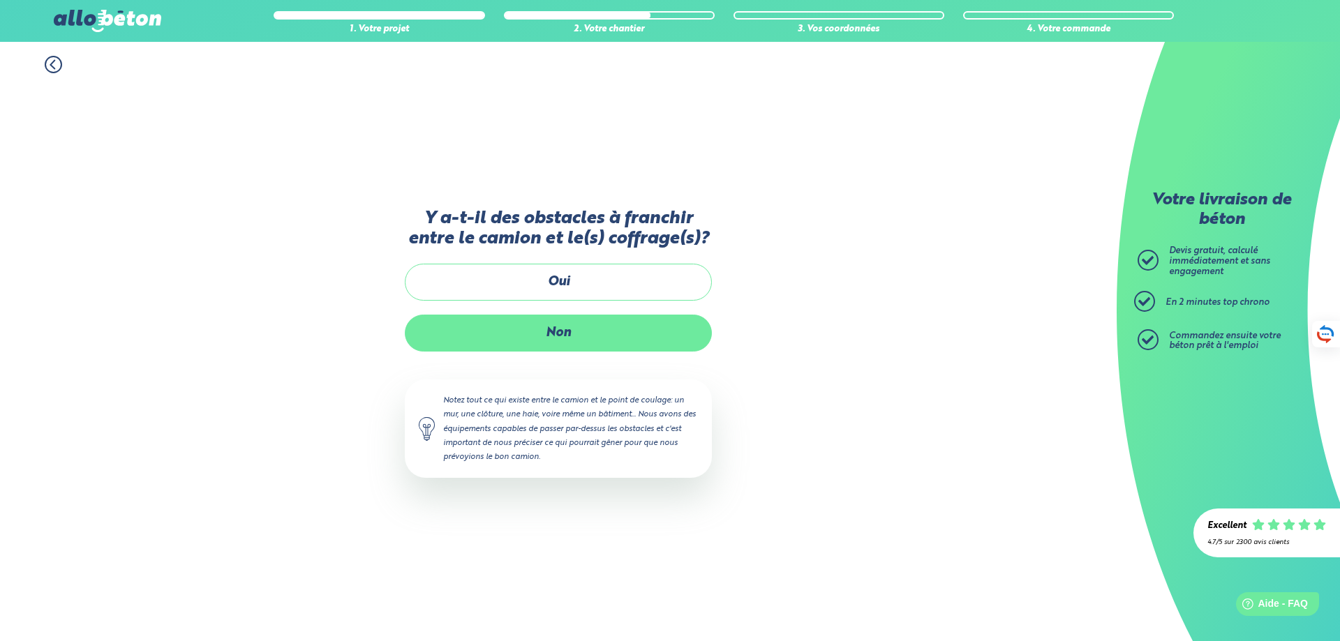
click at [572, 334] on label "Non" at bounding box center [558, 333] width 307 height 37
click at [0, 0] on input "Non" at bounding box center [0, 0] width 0 height 0
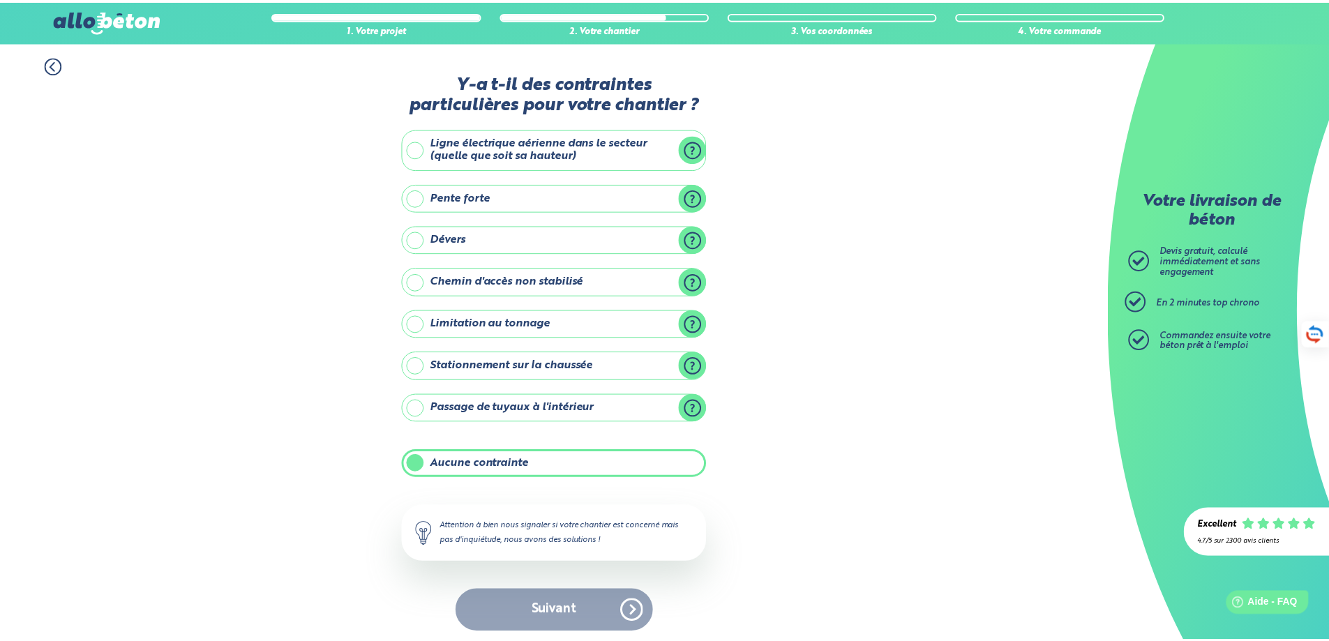
scroll to position [6, 0]
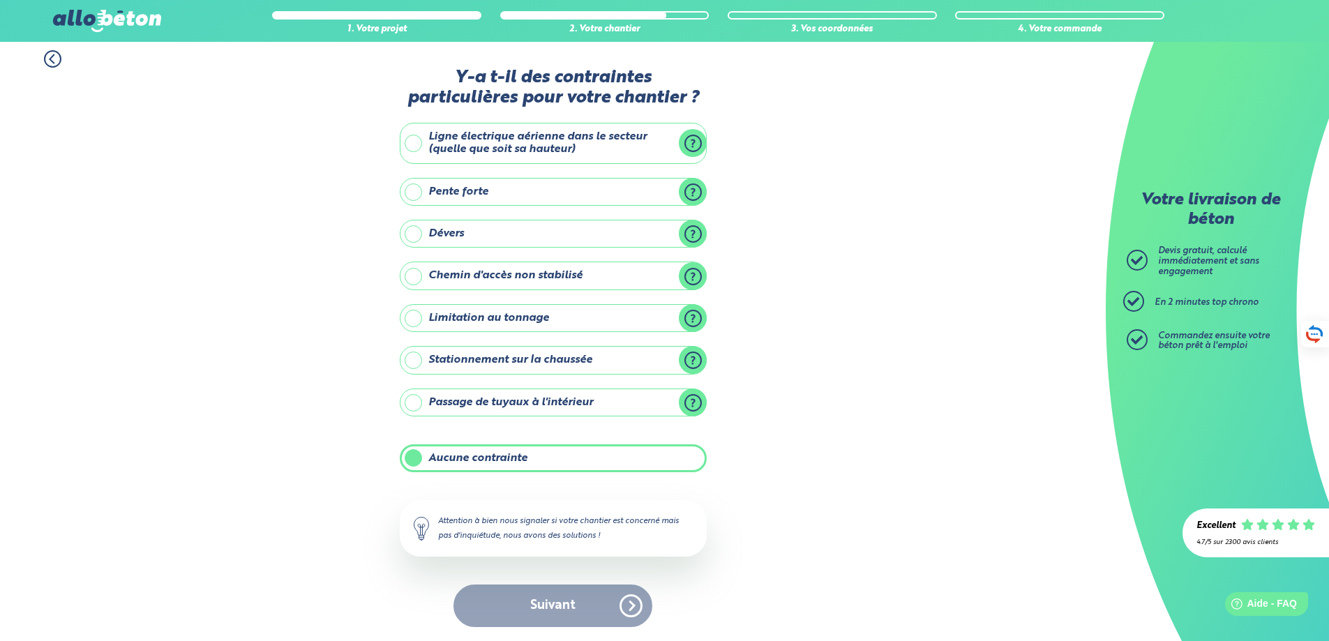
click at [454, 458] on label "Aucune contrainte" at bounding box center [553, 459] width 307 height 28
click at [0, 0] on input "Aucune contrainte" at bounding box center [0, 0] width 0 height 0
click at [435, 457] on label "Aucune contrainte" at bounding box center [553, 459] width 307 height 28
click at [0, 0] on input "Aucune contrainte" at bounding box center [0, 0] width 0 height 0
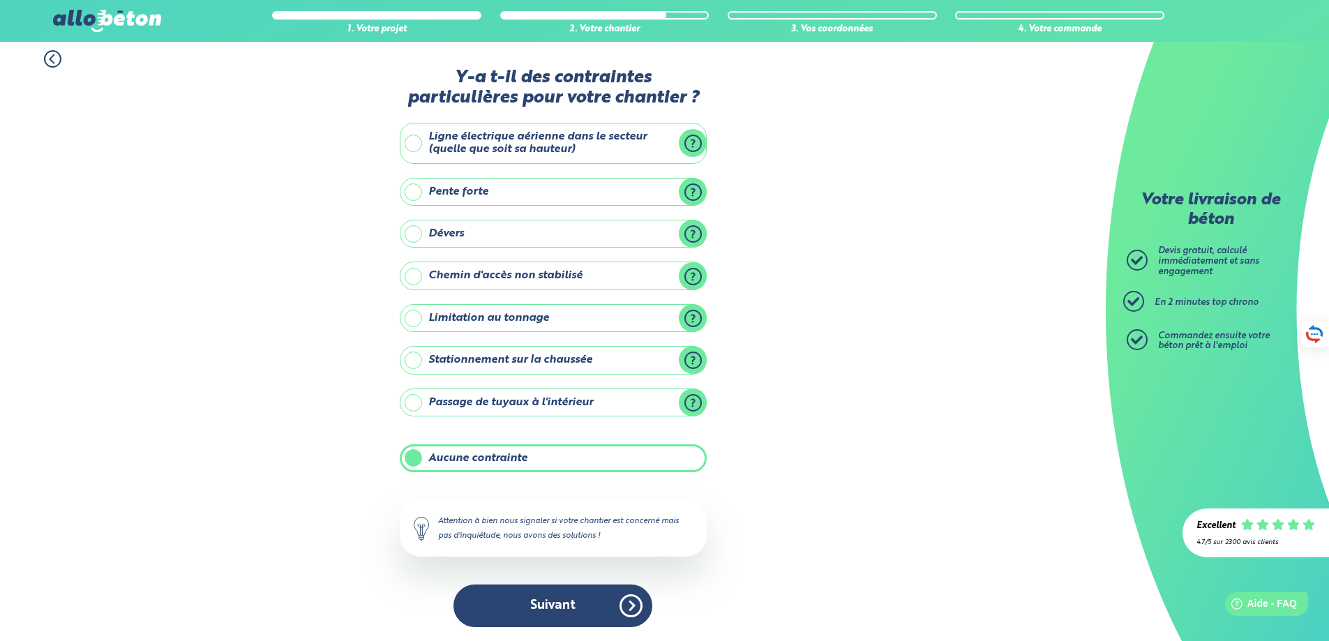
drag, startPoint x: 538, startPoint y: 623, endPoint x: 538, endPoint y: 611, distance: 11.9
click at [538, 617] on button "Suivant" at bounding box center [553, 606] width 199 height 43
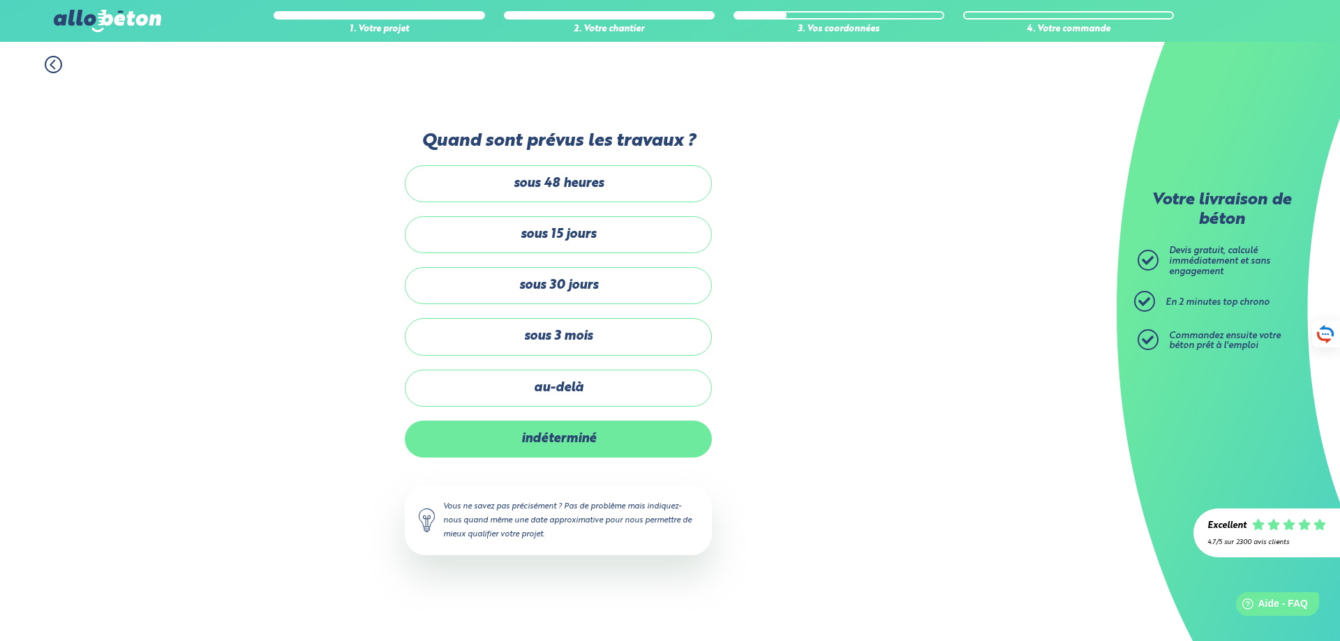
click at [527, 446] on label "indéterminé" at bounding box center [558, 439] width 307 height 37
click at [0, 0] on input "indéterminé" at bounding box center [0, 0] width 0 height 0
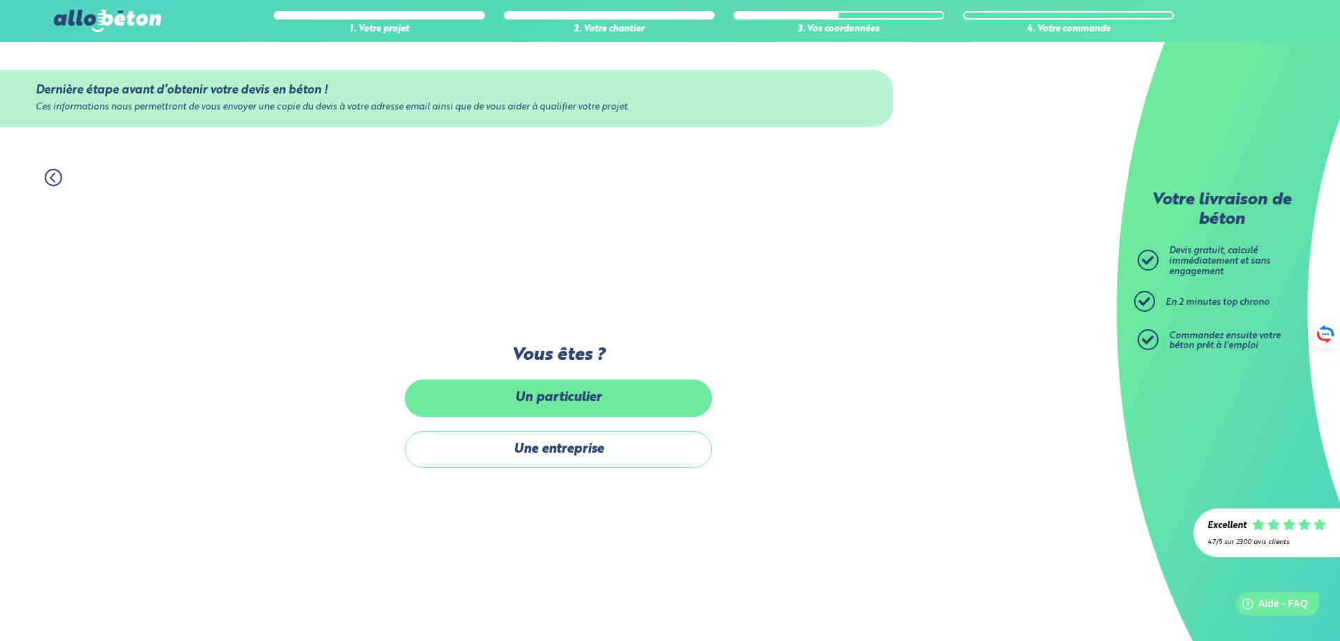
click at [541, 399] on label "Un particulier" at bounding box center [558, 398] width 307 height 37
click at [0, 0] on input "Un particulier" at bounding box center [0, 0] width 0 height 0
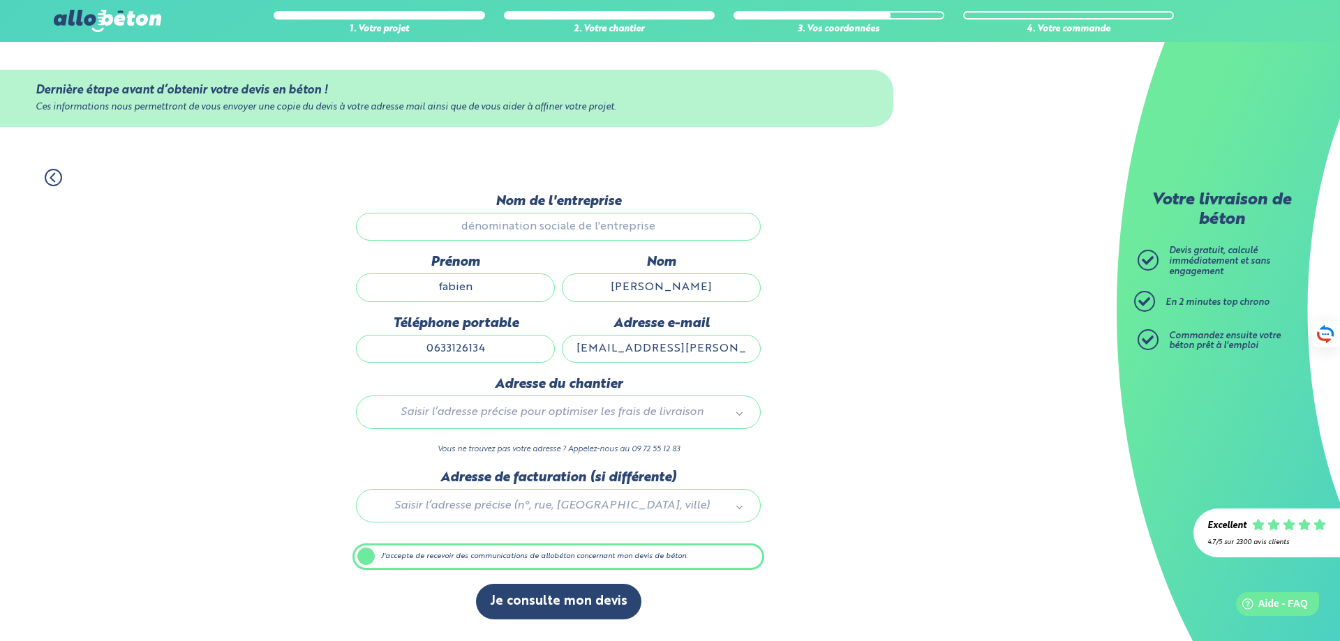
click at [484, 222] on input "Nom de l'entreprise" at bounding box center [558, 227] width 405 height 28
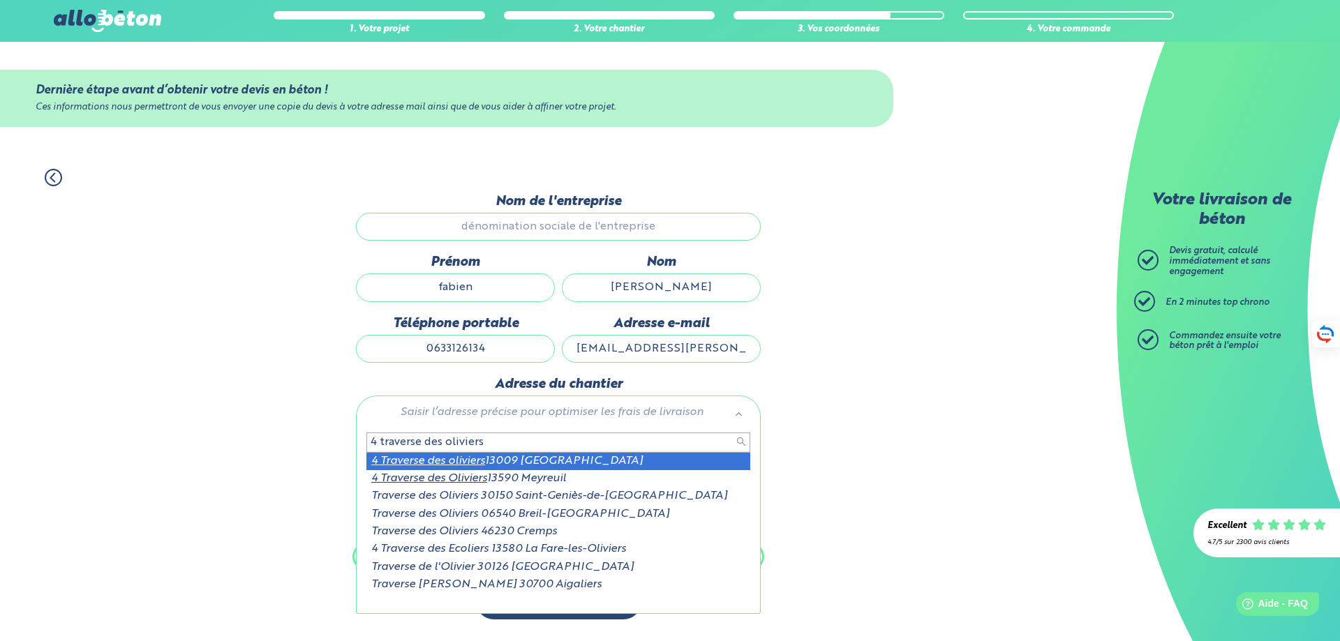
type input "4 traverse des oliviers"
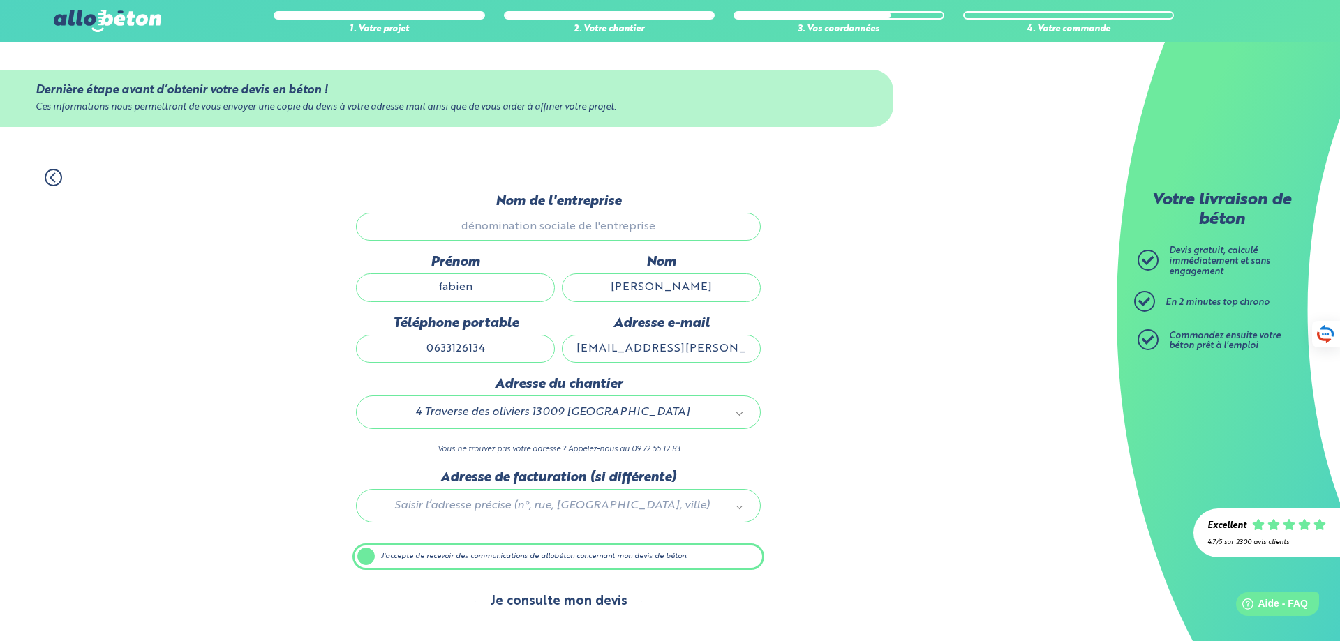
click at [554, 599] on button "Je consulte mon devis" at bounding box center [558, 602] width 165 height 36
click at [416, 559] on label "J'accepte de recevoir des communications de allobéton concernant mon devis de b…" at bounding box center [558, 557] width 412 height 27
click at [0, 0] on input "J'accepte de recevoir des communications de allobéton concernant mon devis de b…" at bounding box center [0, 0] width 0 height 0
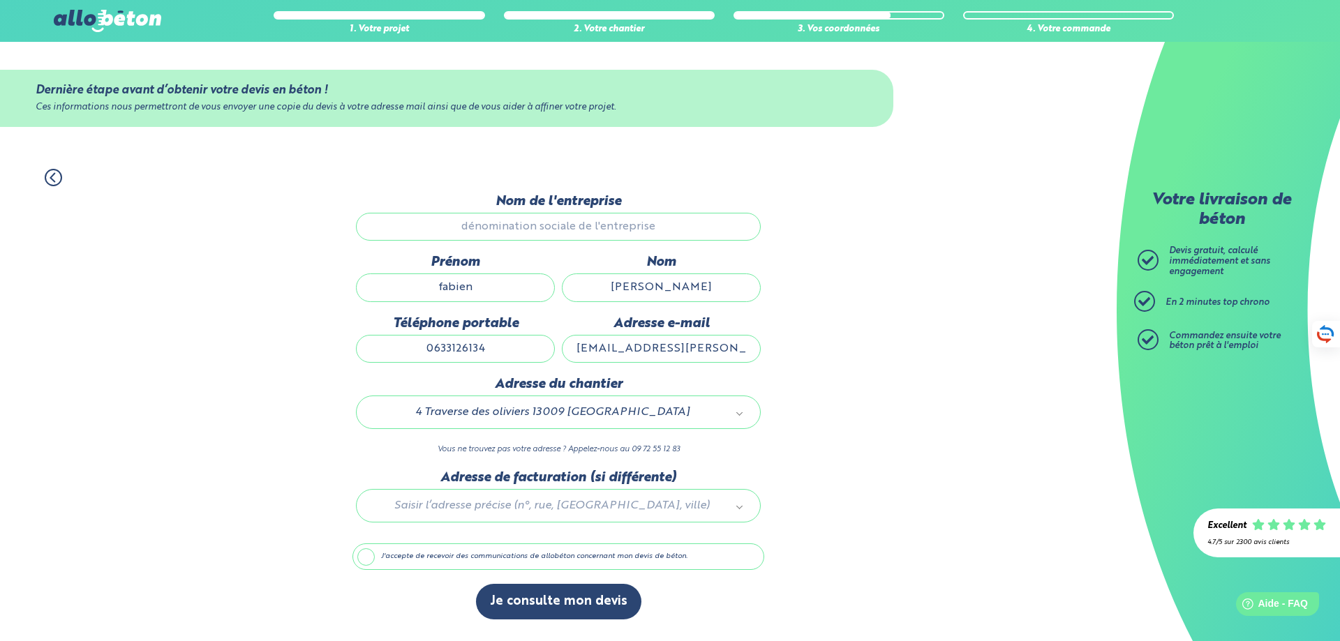
click at [368, 557] on label "J'accepte de recevoir des communications de allobéton concernant mon devis de b…" at bounding box center [558, 557] width 412 height 27
click at [0, 0] on input "J'accepte de recevoir des communications de allobéton concernant mon devis de b…" at bounding box center [0, 0] width 0 height 0
drag, startPoint x: 733, startPoint y: 353, endPoint x: 386, endPoint y: 344, distance: 347.7
click at [386, 344] on div "Prénom fabien Nom douroux Téléphone portable 0633126134 Adresse e-mail fabien.d…" at bounding box center [558, 316] width 412 height 122
type input "fabsab.douroux@gmail.com"
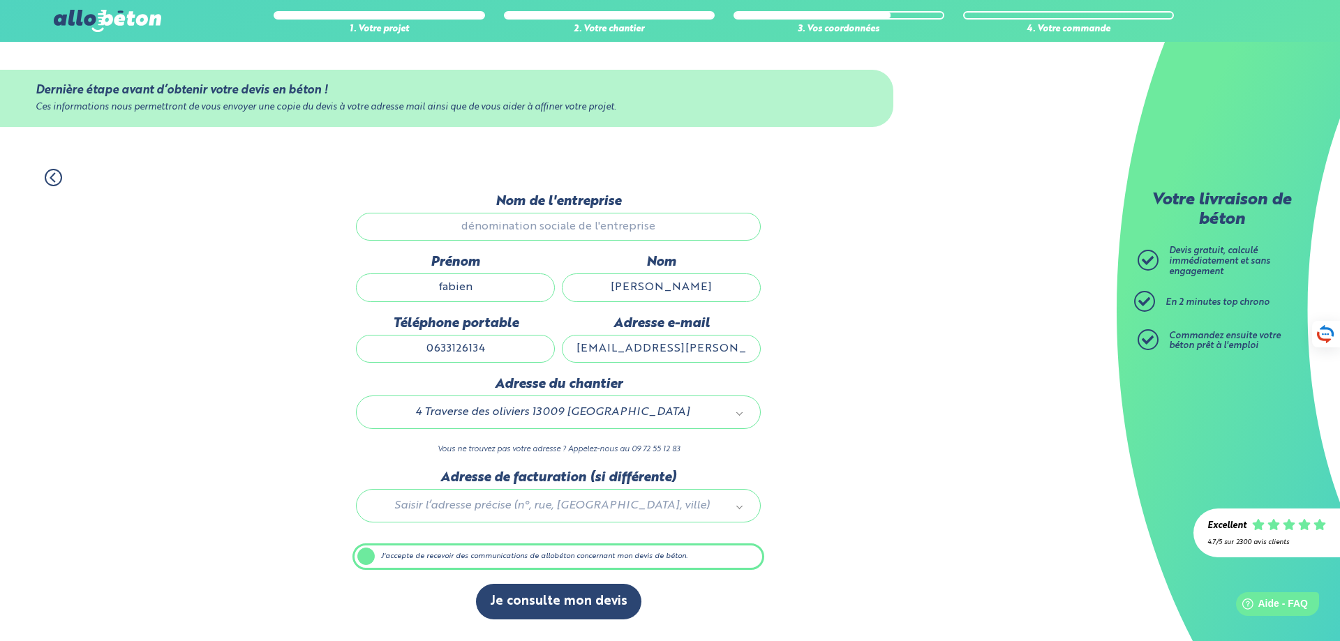
click at [523, 228] on input "Nom de l'entreprise" at bounding box center [558, 227] width 405 height 28
click at [540, 240] on input "Nom de l'entreprise" at bounding box center [558, 227] width 405 height 28
click at [539, 502] on div at bounding box center [558, 503] width 412 height 66
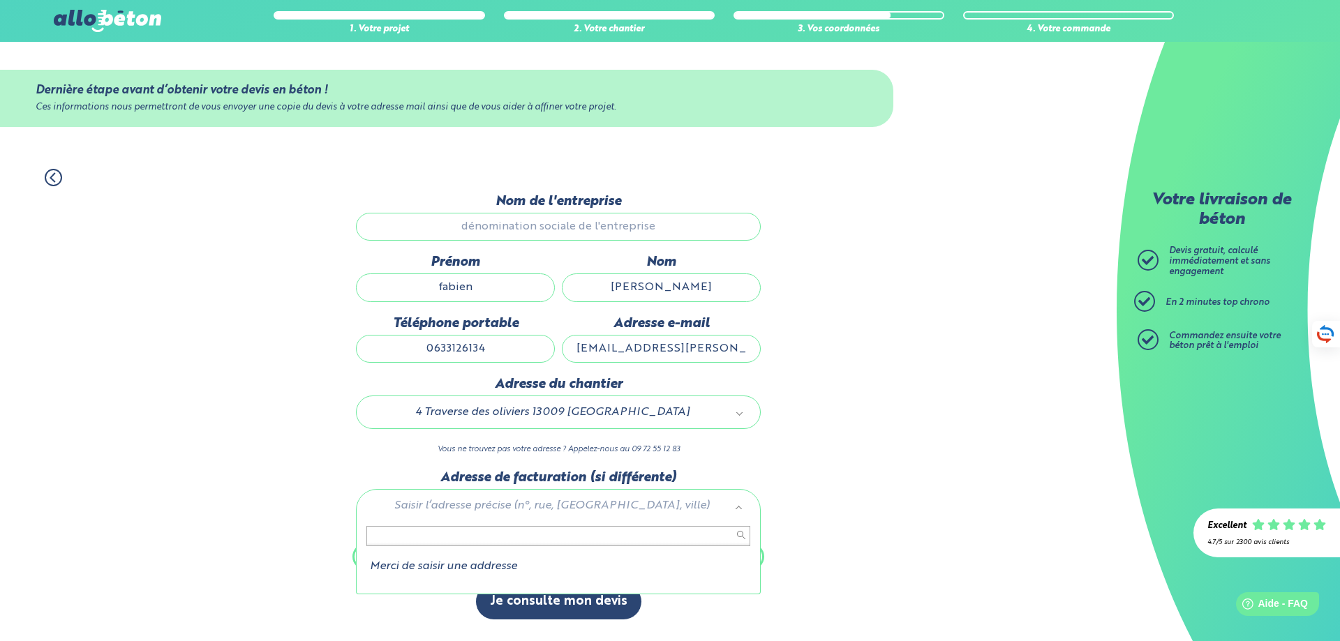
click at [516, 541] on input "text" at bounding box center [558, 536] width 384 height 20
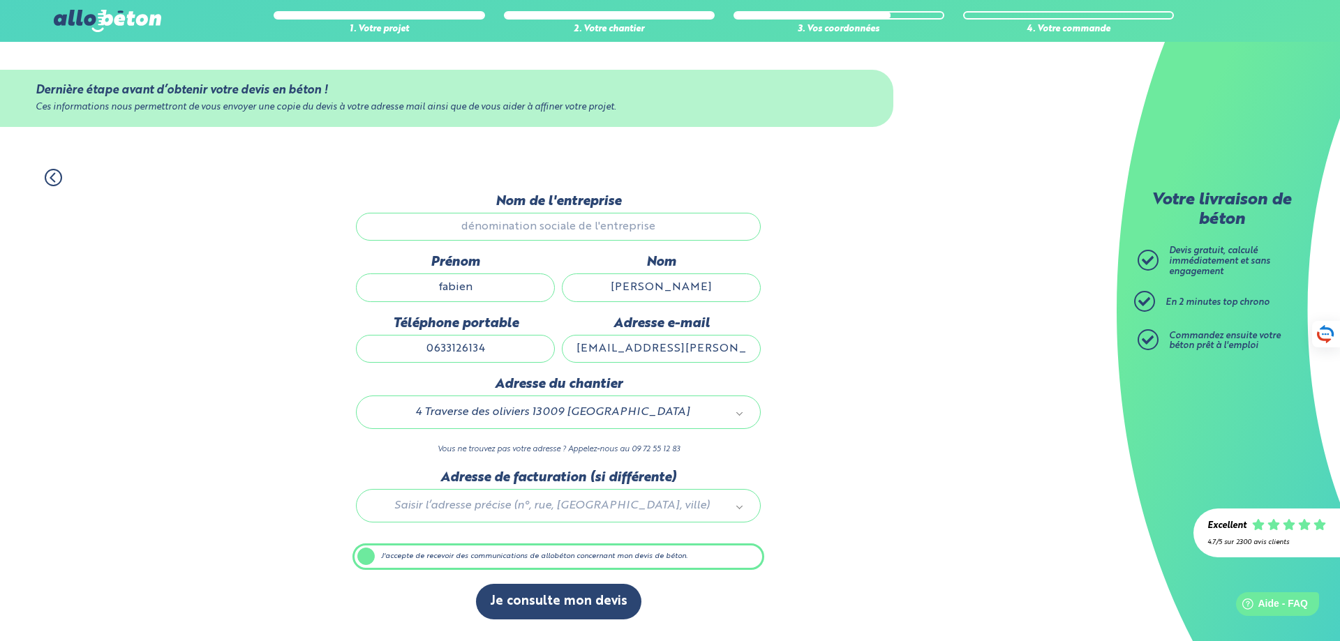
drag, startPoint x: 1045, startPoint y: 474, endPoint x: 912, endPoint y: 467, distance: 133.5
click at [359, 561] on label "J'accepte de recevoir des communications de allobéton concernant mon devis de b…" at bounding box center [558, 557] width 412 height 27
click at [0, 0] on input "J'accepte de recevoir des communications de allobéton concernant mon devis de b…" at bounding box center [0, 0] width 0 height 0
click at [369, 555] on label "J'accepte de recevoir des communications de allobéton concernant mon devis de b…" at bounding box center [558, 557] width 412 height 27
click at [0, 0] on input "J'accepte de recevoir des communications de allobéton concernant mon devis de b…" at bounding box center [0, 0] width 0 height 0
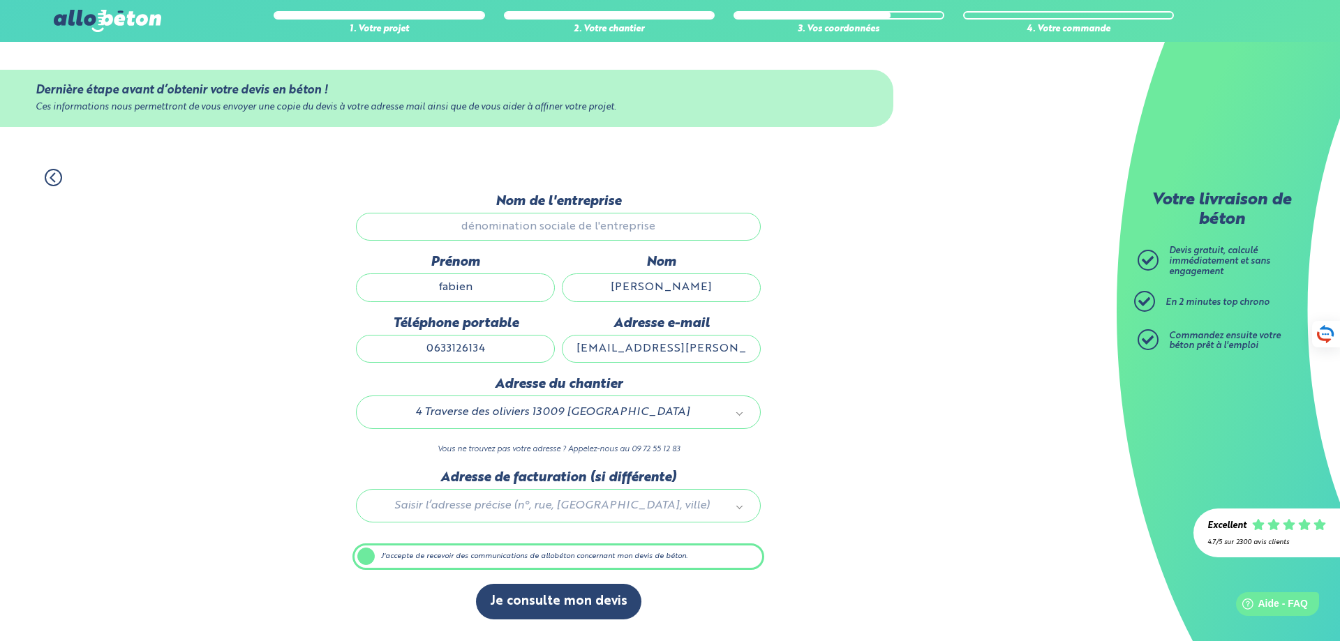
drag, startPoint x: 489, startPoint y: 350, endPoint x: 311, endPoint y: 297, distance: 185.2
click at [325, 350] on div "1. Votre projet 2. Votre chantier 3. Vos coordonnées 4. Votre commande Dernière…" at bounding box center [558, 398] width 1117 height 486
type input "06522039592"
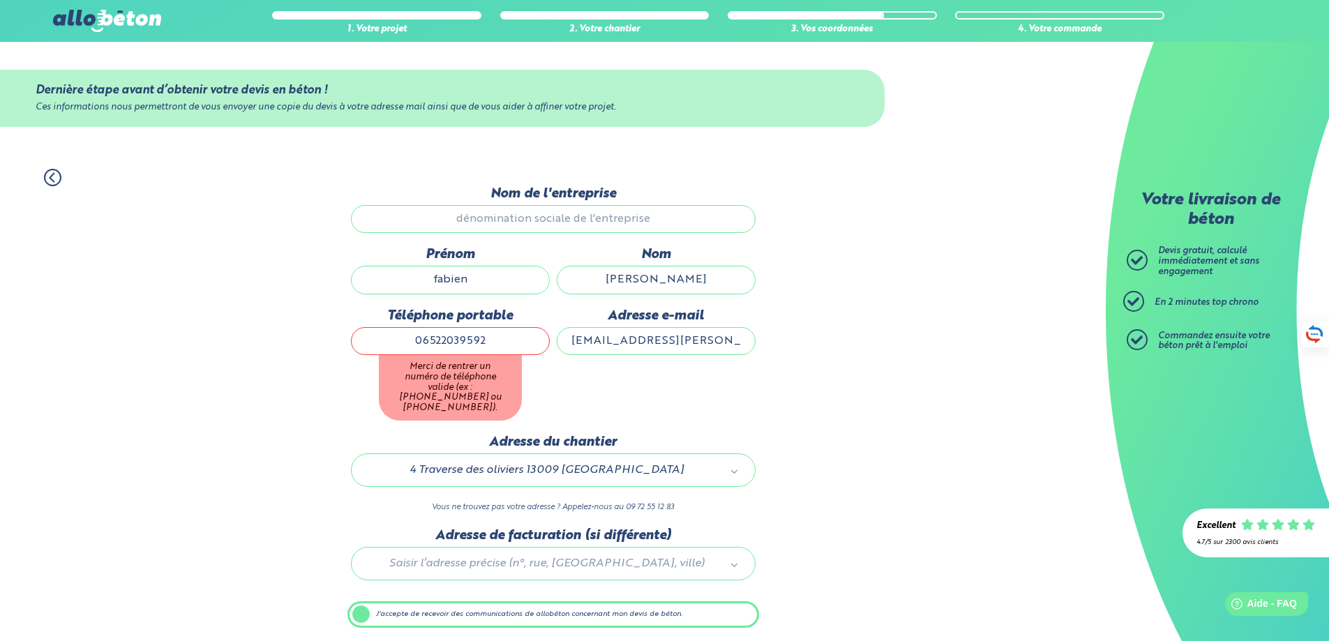
drag, startPoint x: 492, startPoint y: 334, endPoint x: 153, endPoint y: 343, distance: 339.3
click at [153, 343] on div "1. Votre projet 2. Votre chantier 3. Vos coordonnées 4. Votre commande Dernière…" at bounding box center [553, 423] width 1106 height 537
type input "0652203592"
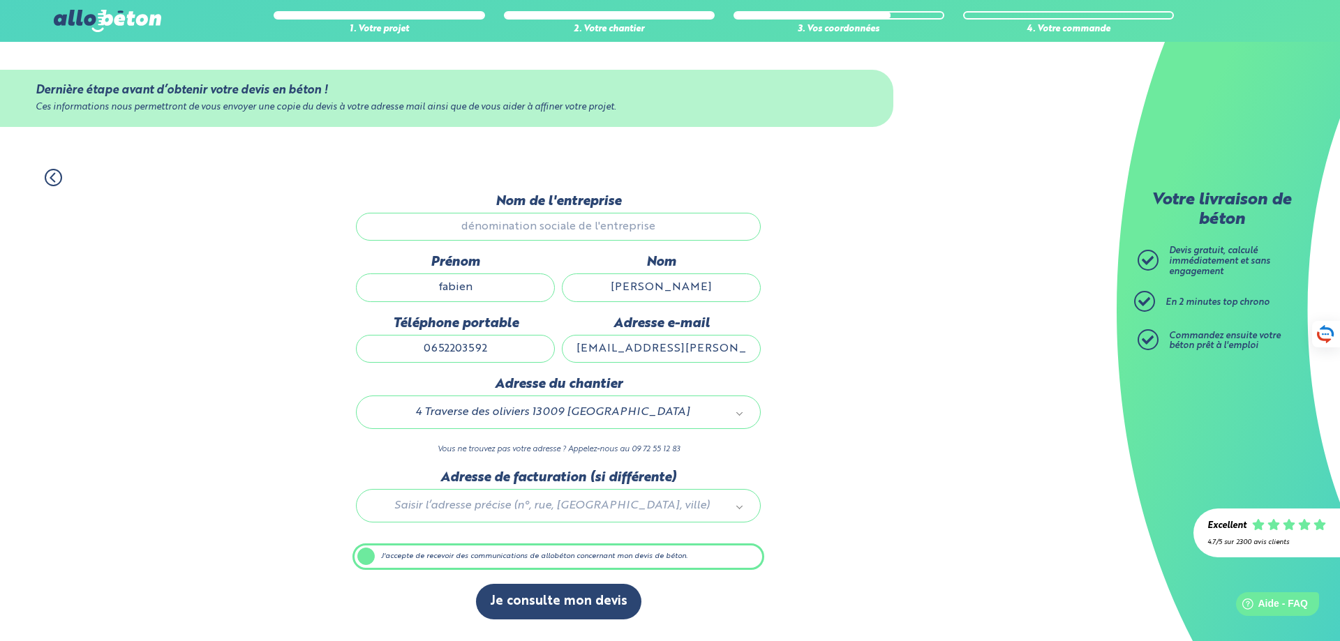
click at [714, 406] on div "Dernière étape avant d’obtenir votre devis en béton ! Ces informations nous per…" at bounding box center [558, 414] width 412 height 440
click at [553, 598] on button "Je consulte mon devis" at bounding box center [558, 602] width 165 height 36
click at [518, 601] on button "Je consulte mon devis" at bounding box center [558, 602] width 165 height 36
click at [530, 605] on button "Je consulte mon devis" at bounding box center [558, 602] width 165 height 36
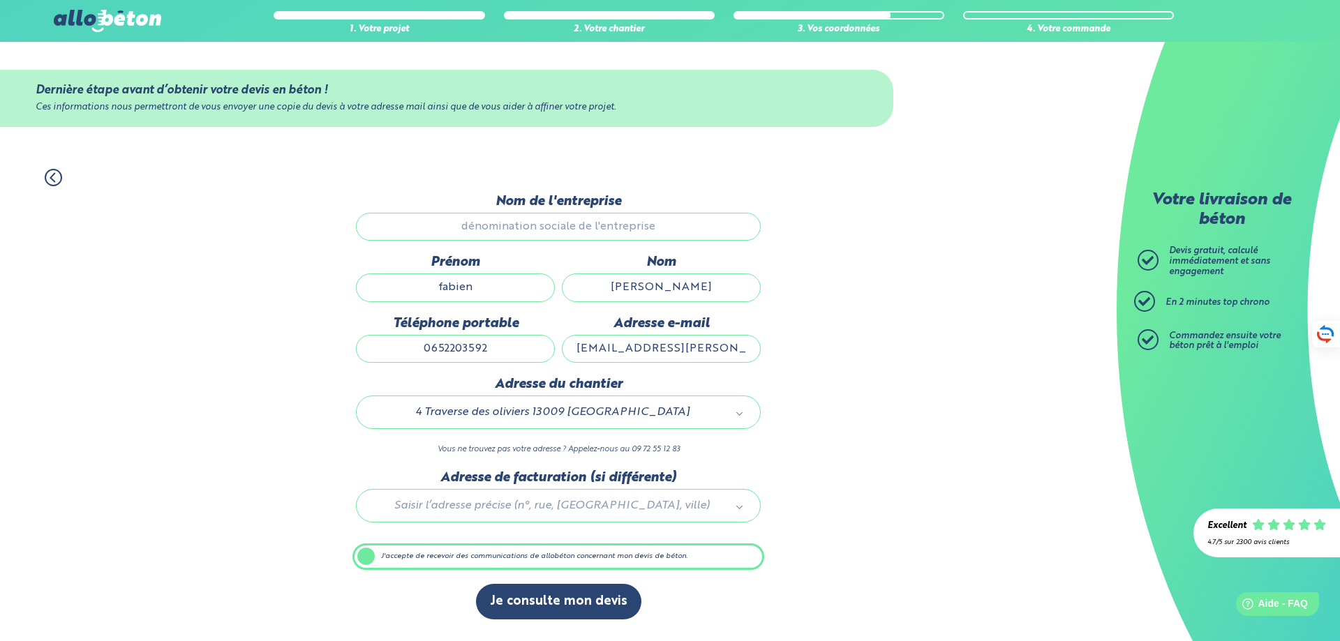
click at [369, 550] on label "J'accepte de recevoir des communications de allobéton concernant mon devis de b…" at bounding box center [558, 557] width 412 height 27
click at [0, 0] on input "J'accepte de recevoir des communications de allobéton concernant mon devis de b…" at bounding box center [0, 0] width 0 height 0
click at [369, 560] on label "J'accepte de recevoir des communications de allobéton concernant mon devis de b…" at bounding box center [558, 557] width 412 height 27
click at [0, 0] on input "J'accepte de recevoir des communications de allobéton concernant mon devis de b…" at bounding box center [0, 0] width 0 height 0
click at [530, 594] on button "Je consulte mon devis" at bounding box center [558, 602] width 165 height 36
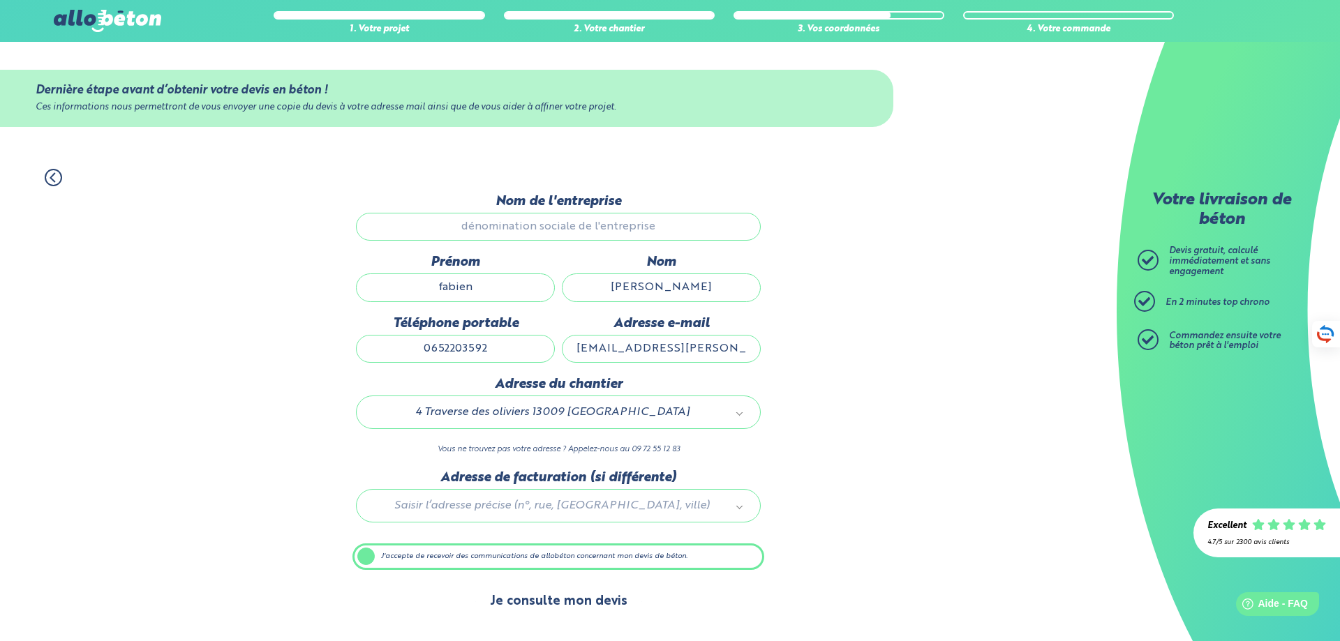
click at [532, 603] on button "Je consulte mon devis" at bounding box center [558, 602] width 165 height 36
click at [535, 589] on button "Je consulte mon devis" at bounding box center [558, 602] width 165 height 36
click at [536, 602] on button "Je consulte mon devis" at bounding box center [558, 602] width 165 height 36
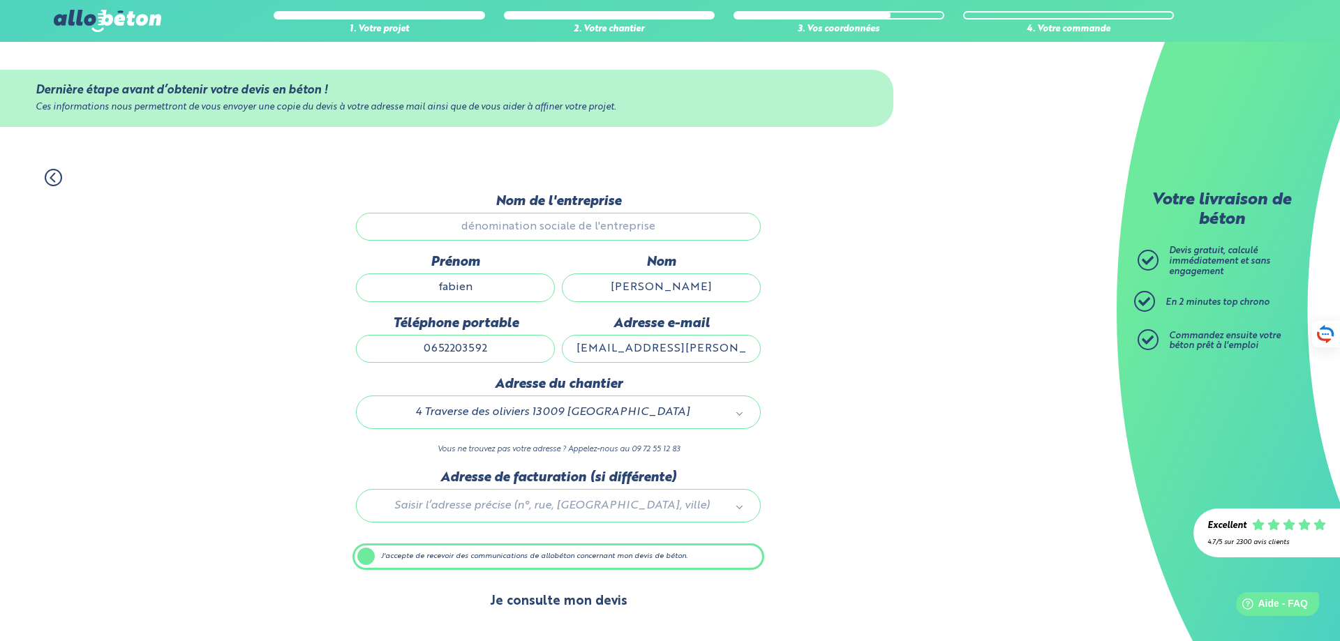
click at [536, 602] on button "Je consulte mon devis" at bounding box center [558, 602] width 165 height 36
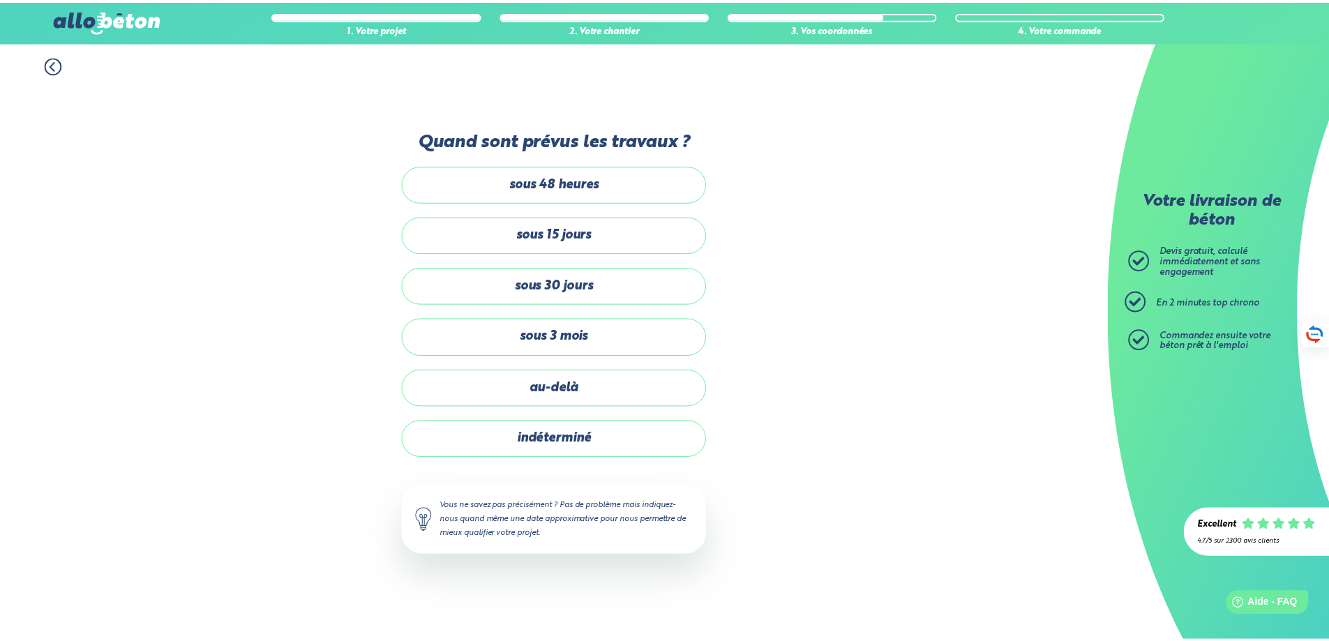
scroll to position [6, 0]
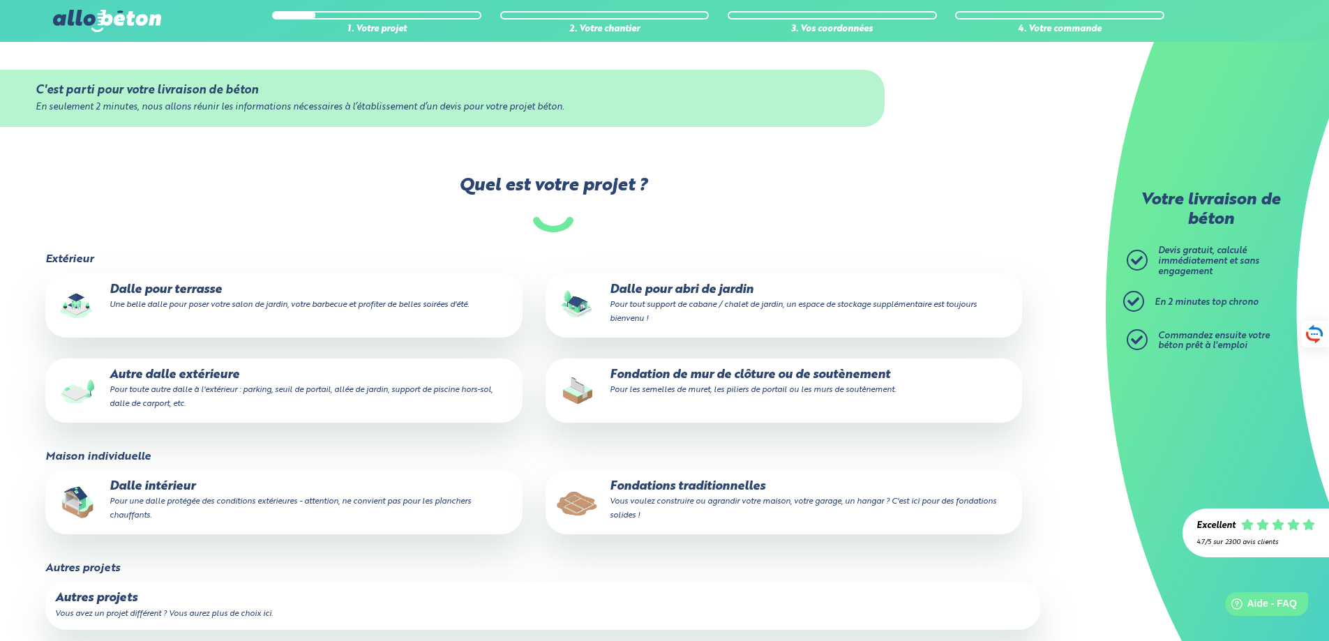
click at [162, 378] on p "Autre dalle extérieure Pour toute autre dalle à l'extérieur : parking, seuil de…" at bounding box center [283, 389] width 457 height 43
click at [0, 0] on input "Autre dalle extérieure Pour toute autre dalle à l'extérieur : parking, seuil de…" at bounding box center [0, 0] width 0 height 0
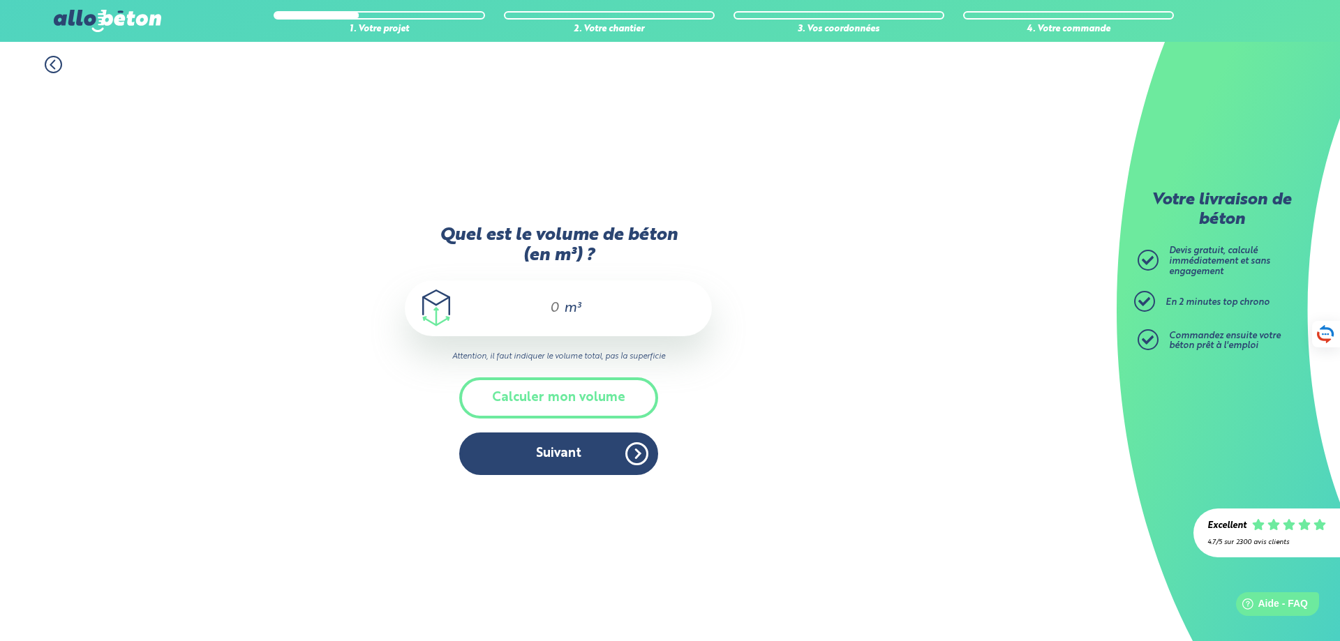
click at [538, 301] on input "Quel est le volume de béton (en m³) ?" at bounding box center [549, 308] width 24 height 17
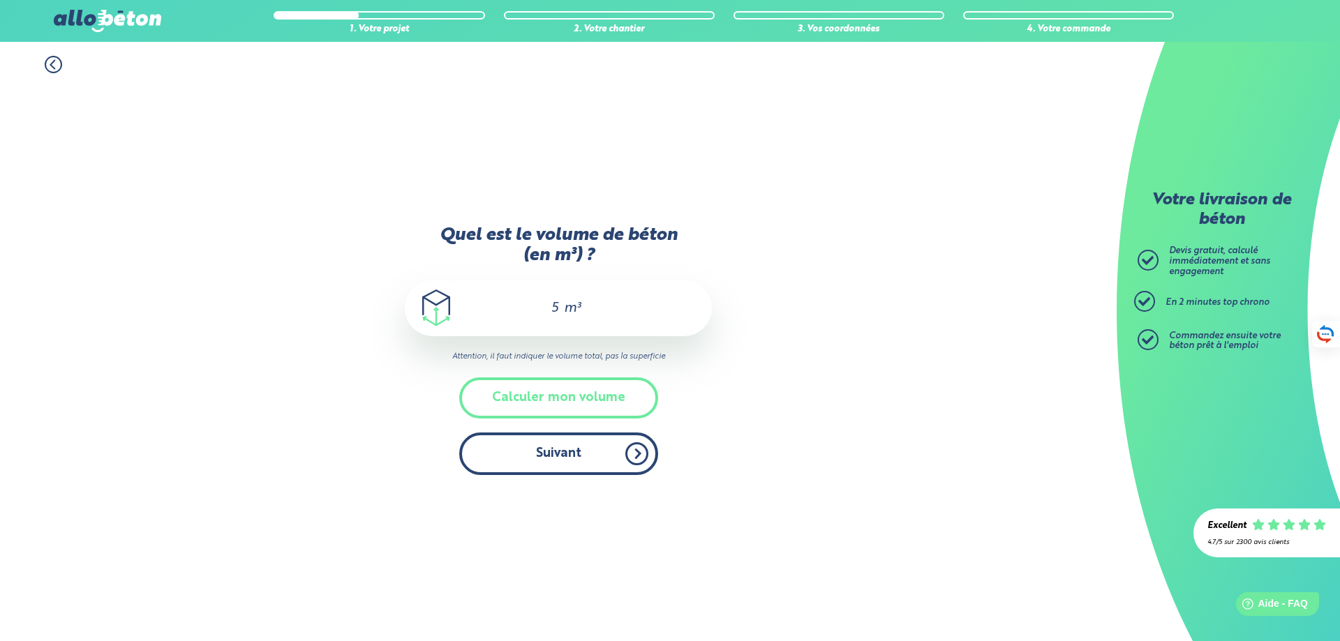
type input "5"
click at [558, 450] on button "Suivant" at bounding box center [558, 454] width 199 height 43
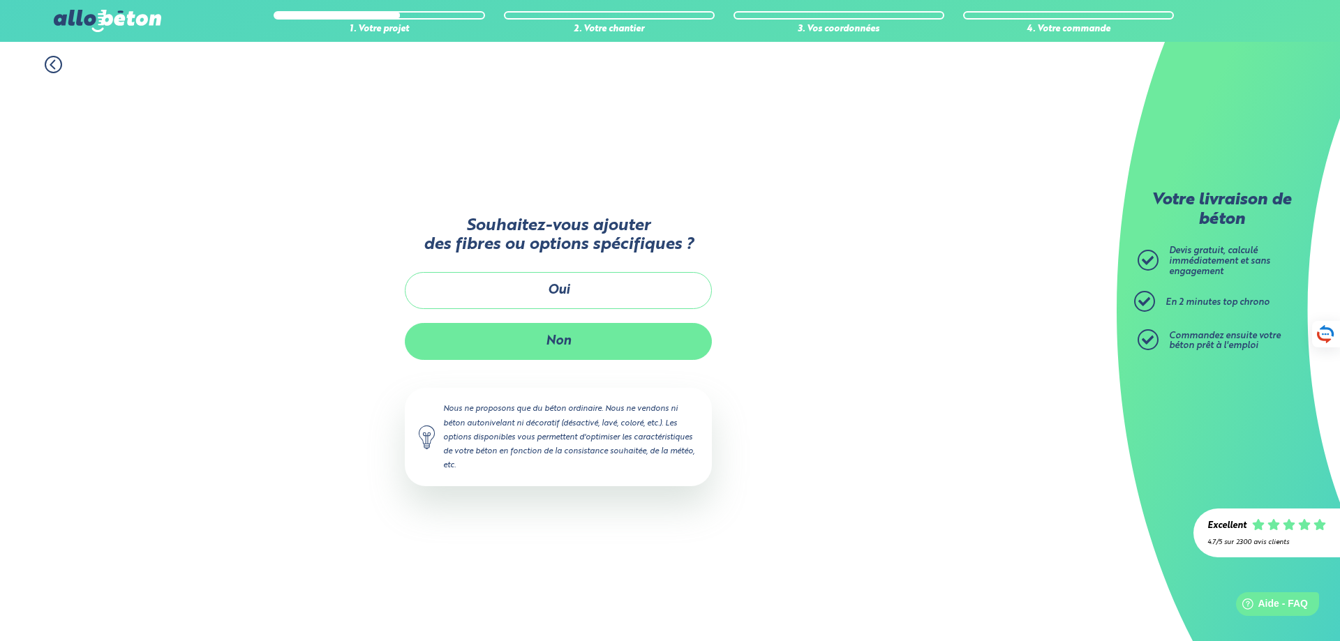
click at [549, 333] on button "Non" at bounding box center [558, 341] width 307 height 37
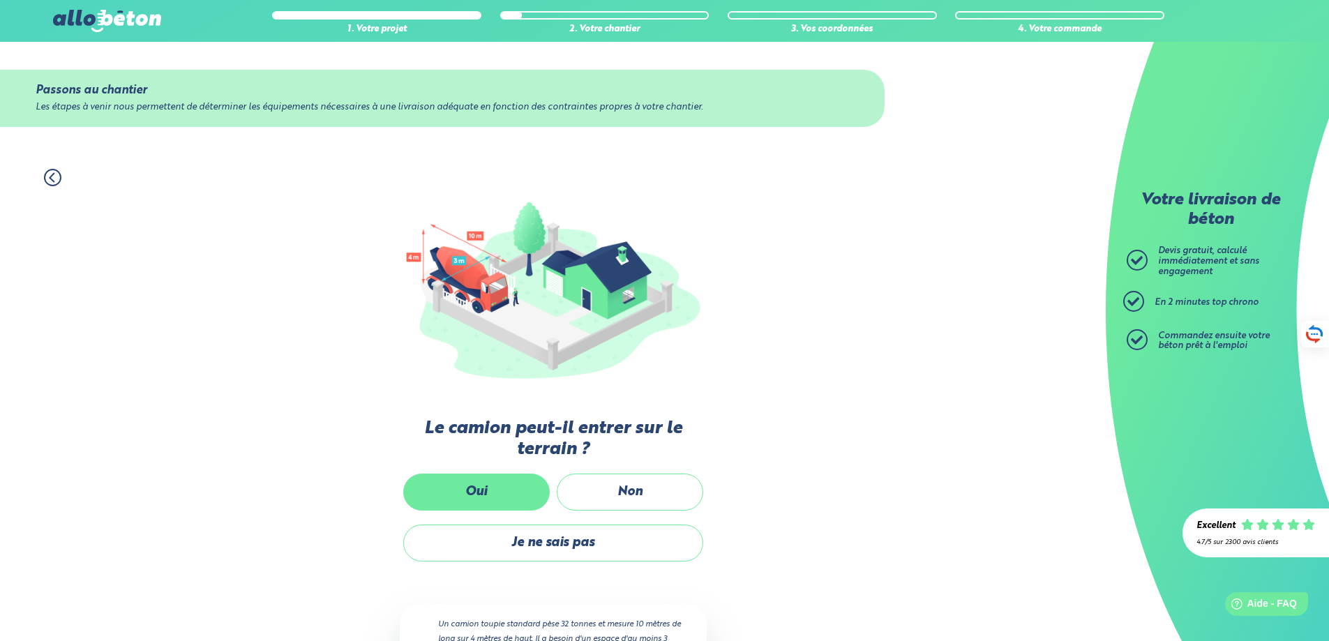
click at [462, 499] on label "Oui" at bounding box center [476, 492] width 147 height 37
click at [0, 0] on input "Oui" at bounding box center [0, 0] width 0 height 0
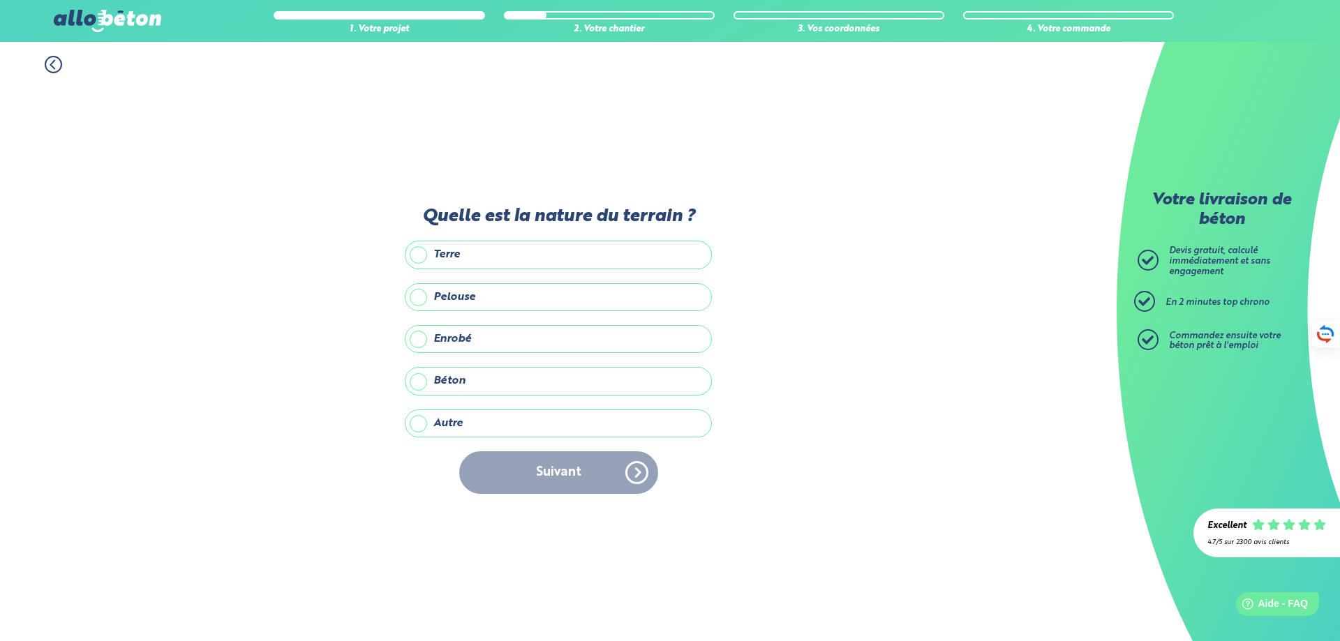
click at [422, 260] on label "Terre" at bounding box center [558, 255] width 307 height 28
click at [0, 0] on input "Terre" at bounding box center [0, 0] width 0 height 0
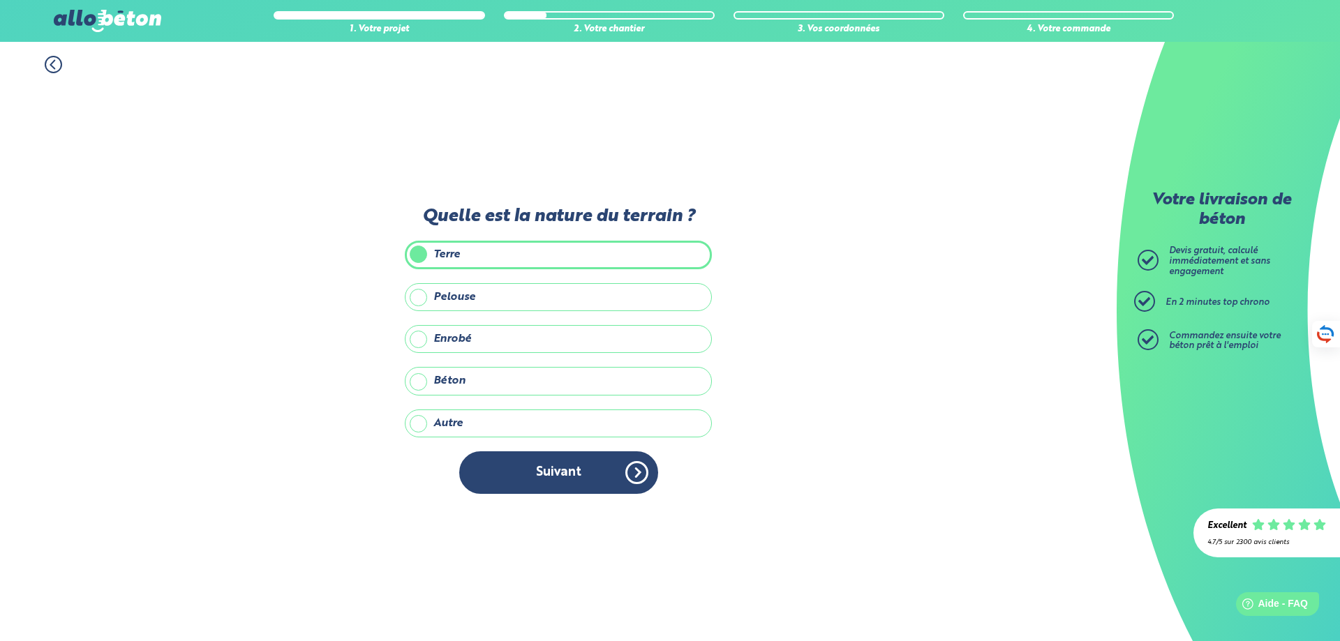
drag, startPoint x: 560, startPoint y: 484, endPoint x: 559, endPoint y: 477, distance: 7.0
click at [560, 482] on button "Suivant" at bounding box center [558, 473] width 199 height 43
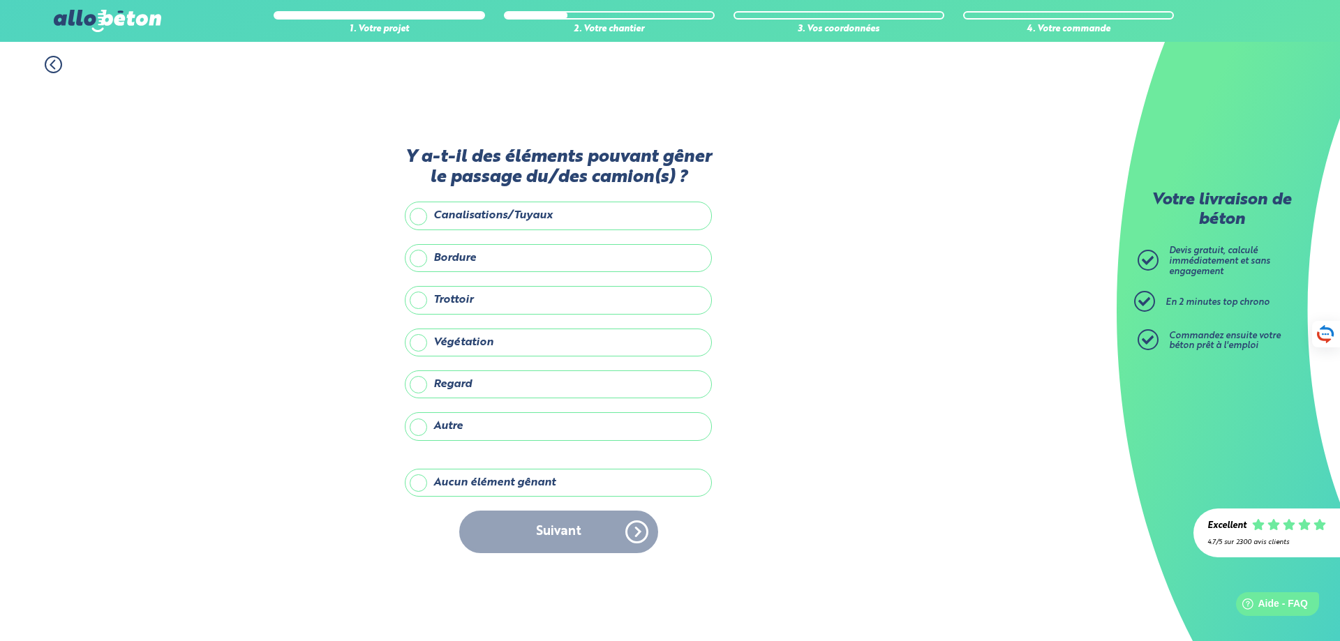
click at [428, 339] on label "Végétation" at bounding box center [558, 343] width 307 height 28
click at [0, 0] on input "Végétation" at bounding box center [0, 0] width 0 height 0
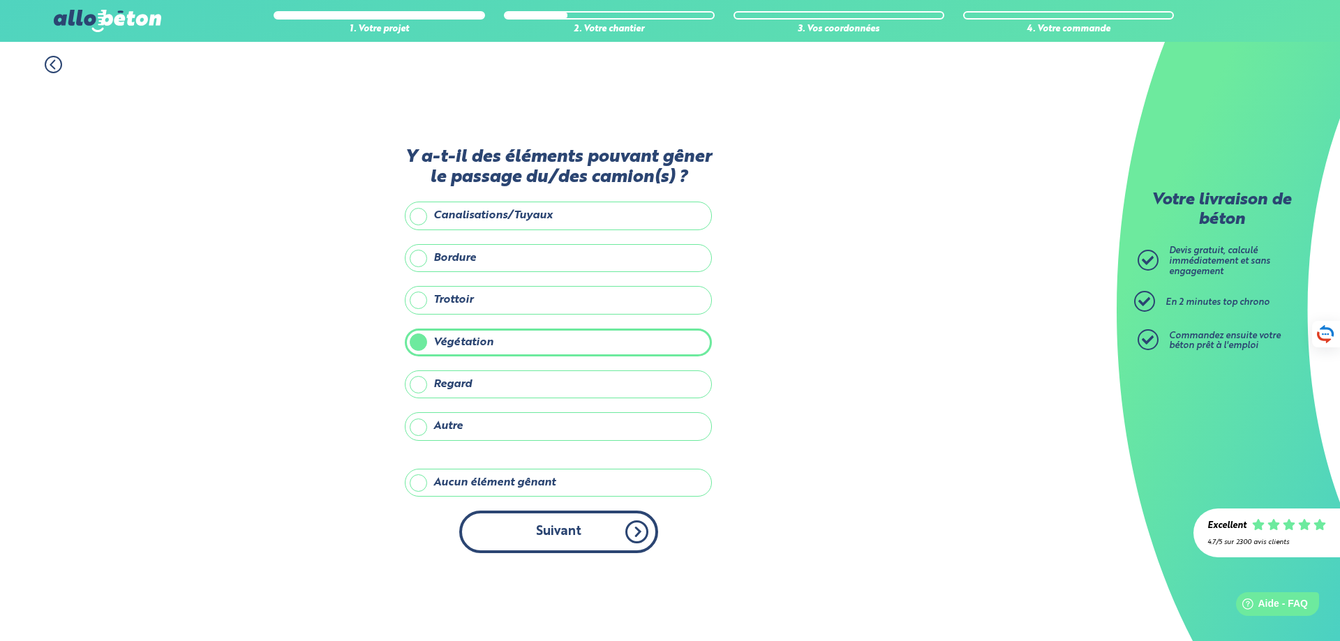
click at [537, 536] on button "Suivant" at bounding box center [558, 532] width 199 height 43
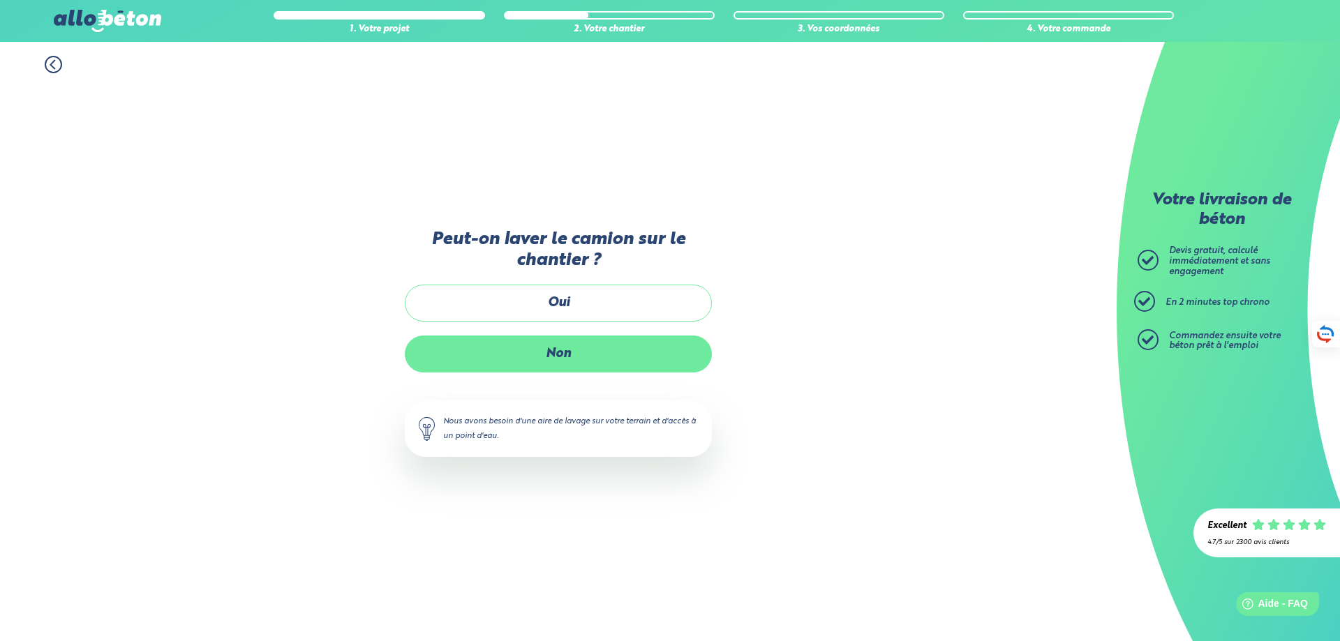
click at [532, 351] on label "Non" at bounding box center [558, 354] width 307 height 37
click at [0, 0] on input "Non" at bounding box center [0, 0] width 0 height 0
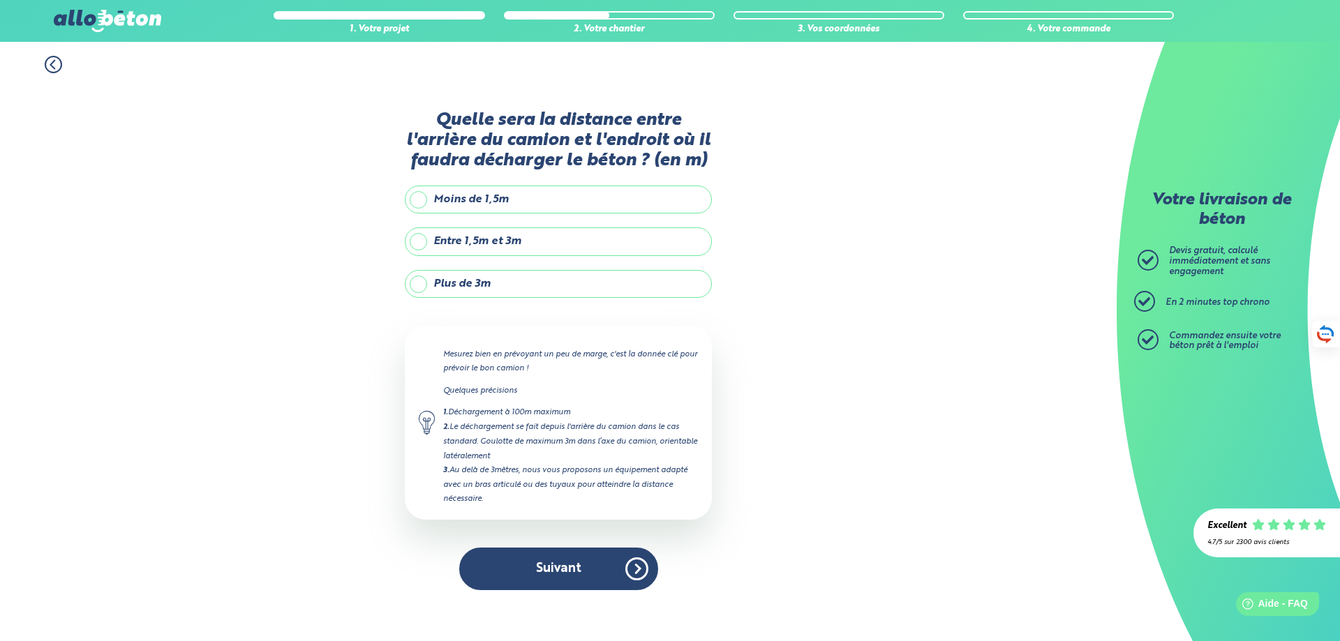
click at [412, 287] on label "Plus de 3m" at bounding box center [558, 284] width 307 height 28
click at [0, 0] on input "Plus de 3m" at bounding box center [0, 0] width 0 height 0
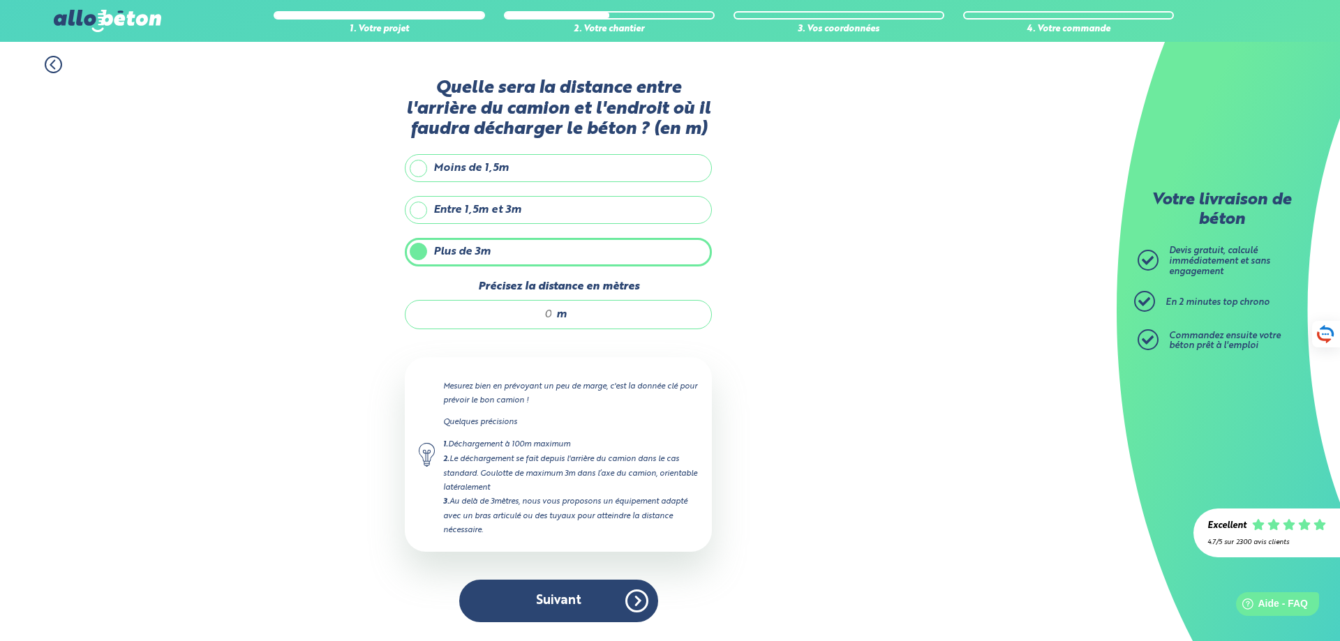
click at [547, 312] on input "Précisez la distance en mètres" at bounding box center [485, 315] width 133 height 14
type input "6"
click at [560, 588] on button "Suivant" at bounding box center [558, 601] width 199 height 43
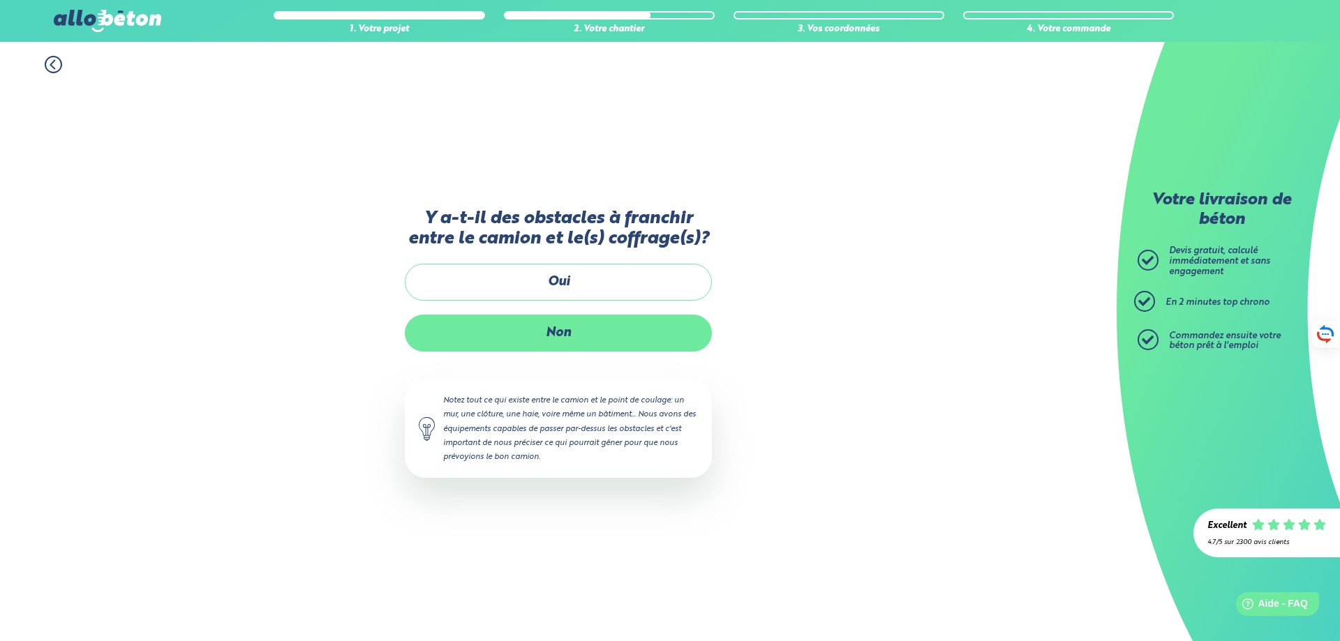
click at [565, 341] on label "Non" at bounding box center [558, 333] width 307 height 37
click at [0, 0] on input "Non" at bounding box center [0, 0] width 0 height 0
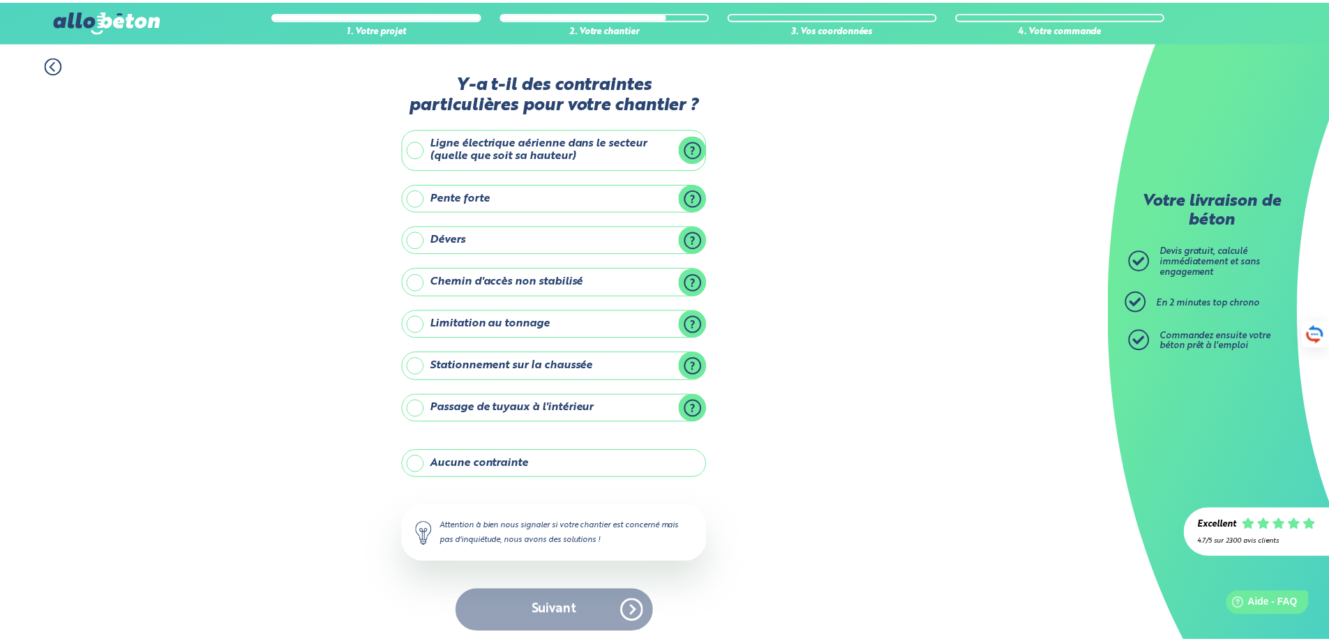
scroll to position [6, 0]
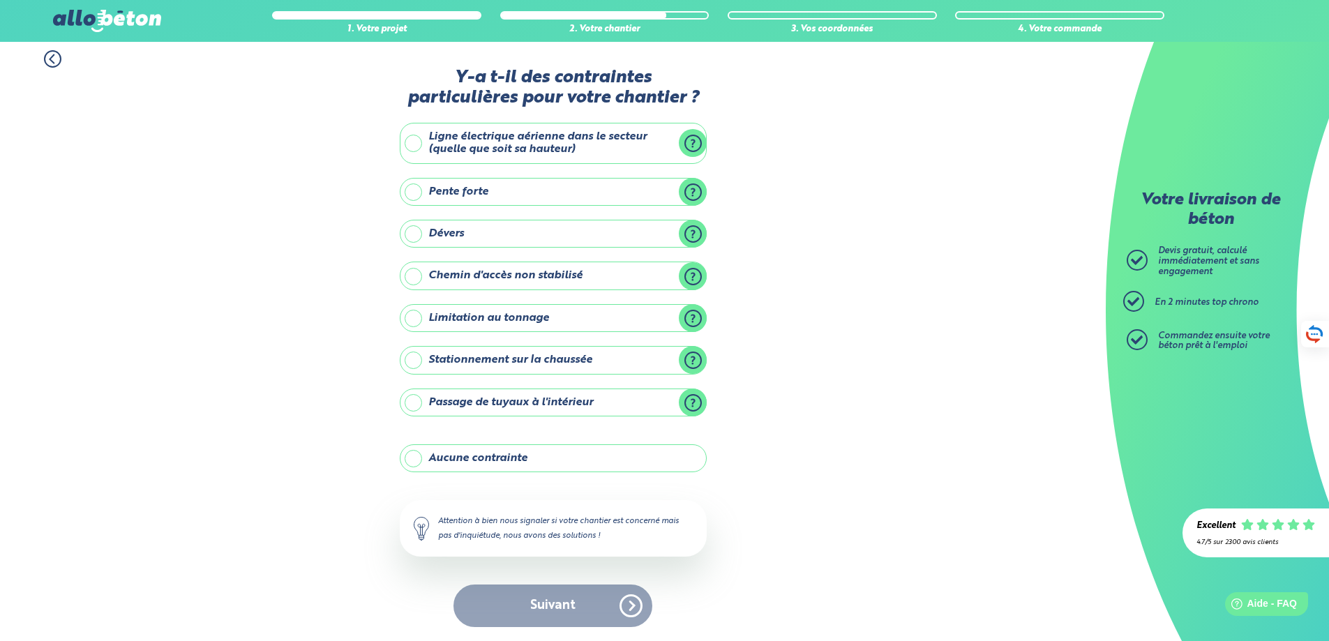
click at [462, 459] on label "Aucune contrainte" at bounding box center [553, 459] width 307 height 28
click at [0, 0] on input "Aucune contrainte" at bounding box center [0, 0] width 0 height 0
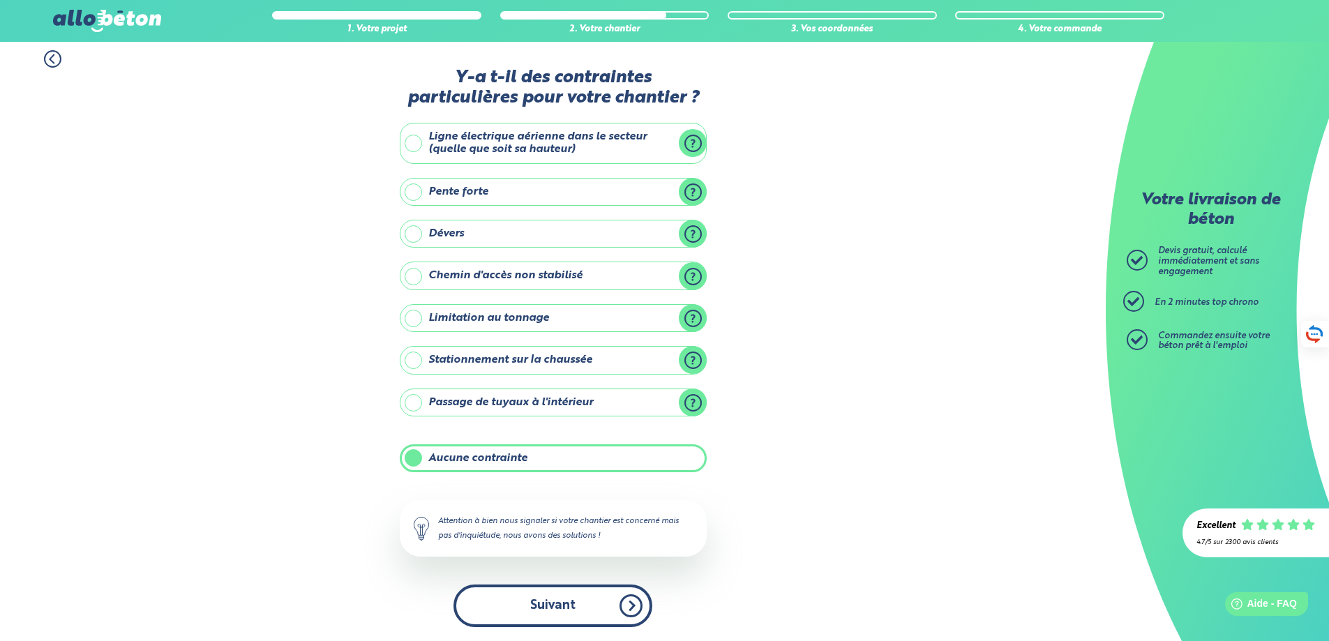
click at [526, 586] on button "Suivant" at bounding box center [553, 606] width 199 height 43
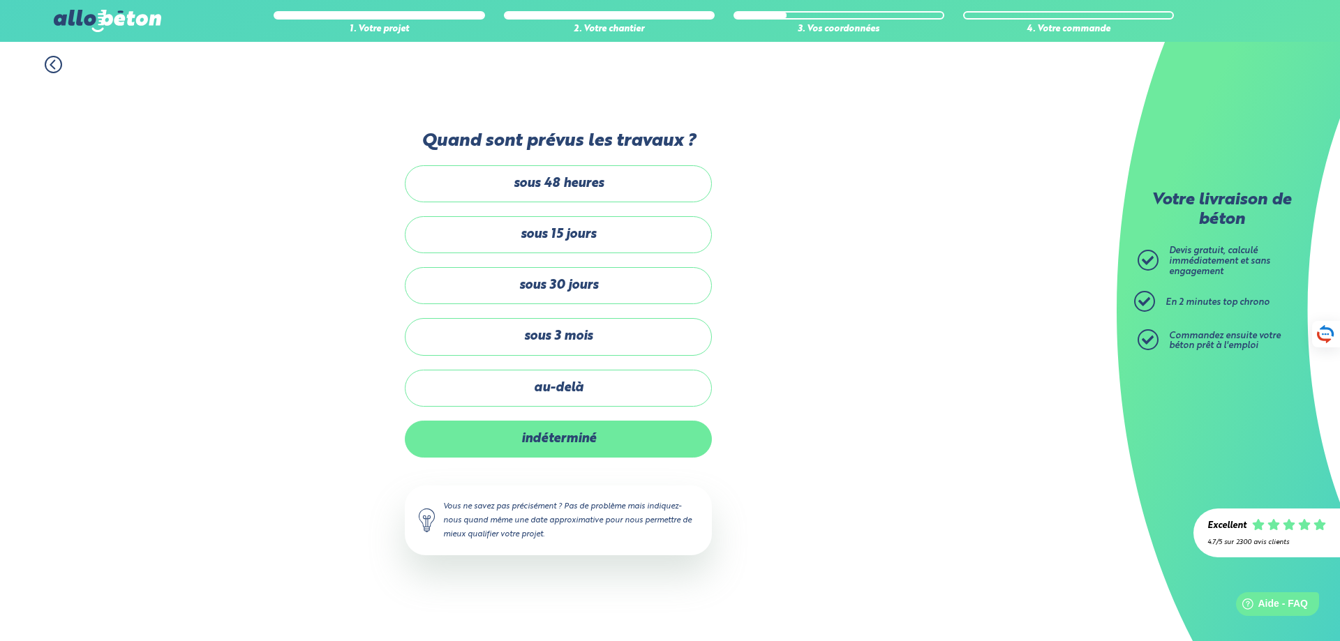
click at [525, 444] on label "indéterminé" at bounding box center [558, 439] width 307 height 37
click at [0, 0] on input "indéterminé" at bounding box center [0, 0] width 0 height 0
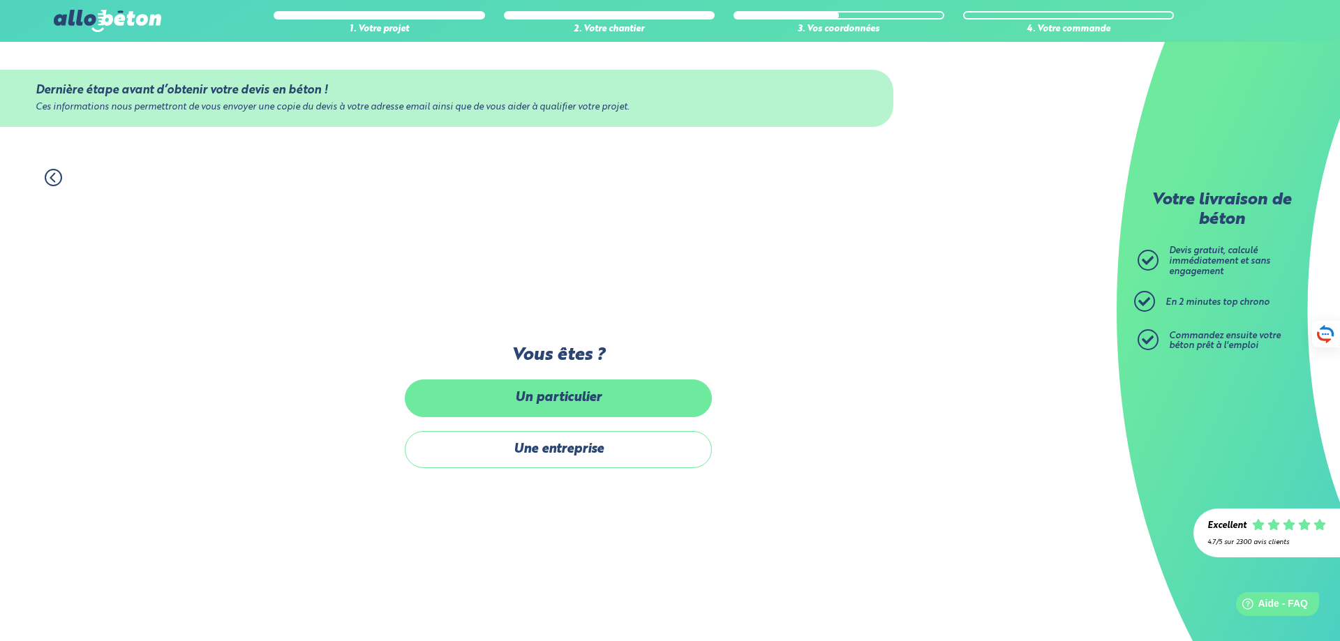
click at [548, 398] on label "Un particulier" at bounding box center [558, 398] width 307 height 37
click at [0, 0] on input "Un particulier" at bounding box center [0, 0] width 0 height 0
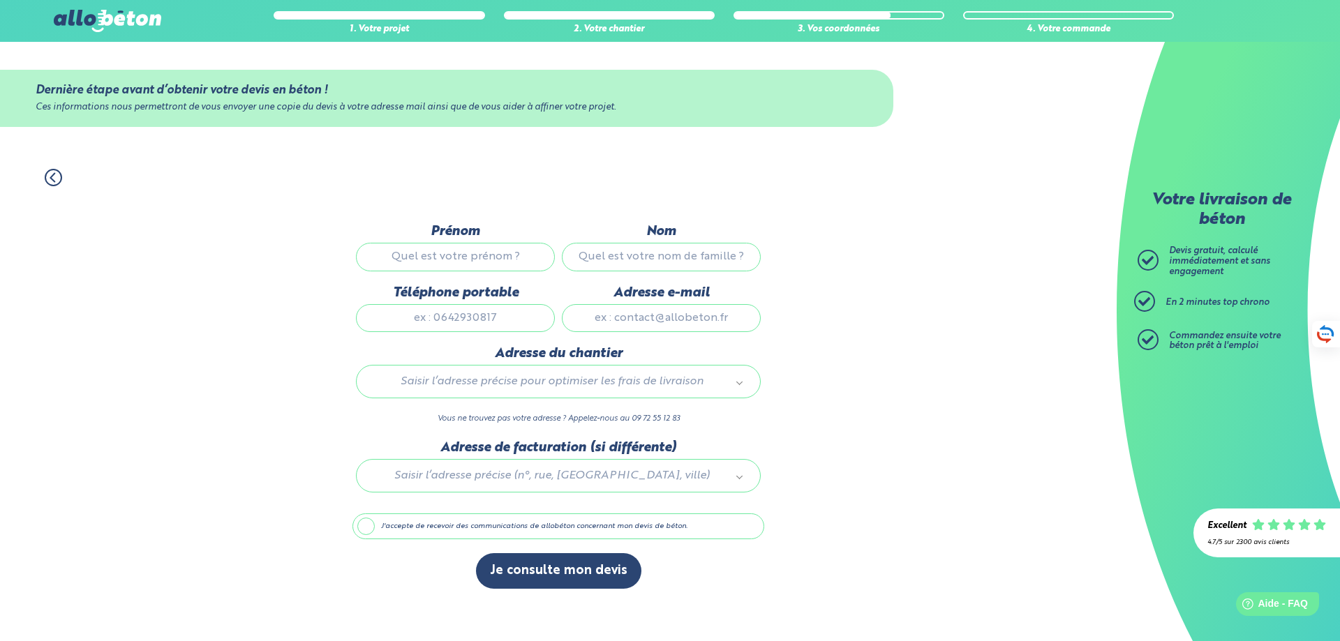
click at [424, 262] on input "Prénom" at bounding box center [455, 257] width 199 height 28
type input "d"
type input "SABRINA"
type input "DOUROUX"
click at [402, 325] on input "Téléphone portable" at bounding box center [455, 318] width 199 height 28
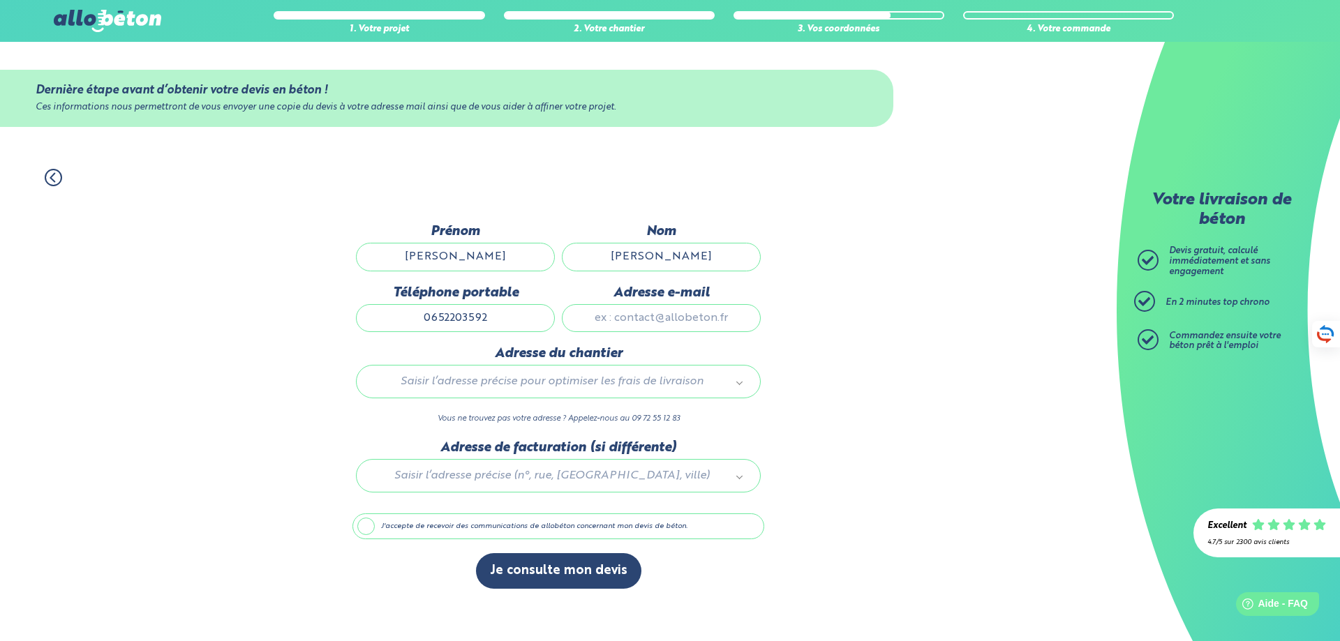
type input "0652203592"
click at [615, 320] on input "Adresse e-mail" at bounding box center [661, 318] width 199 height 28
type input "fabien.douroux@gmail.com"
type input "4 Traverse des Oliviers"
drag, startPoint x: 743, startPoint y: 314, endPoint x: 535, endPoint y: 323, distance: 208.2
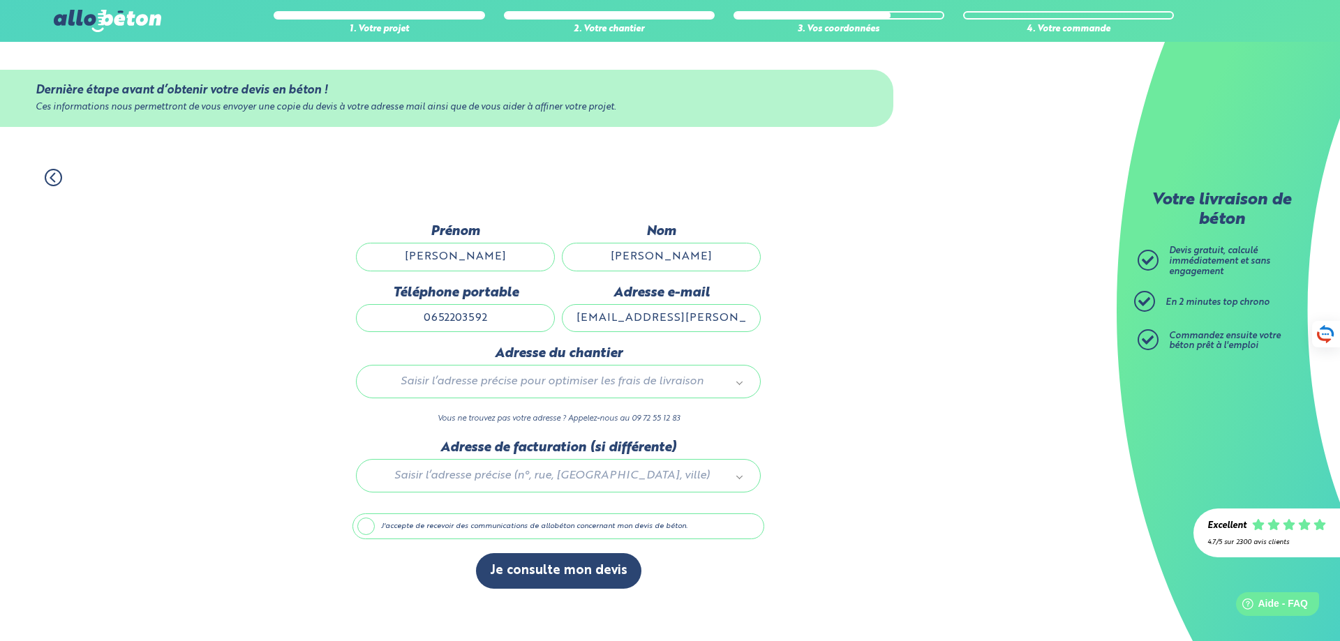
drag, startPoint x: 740, startPoint y: 327, endPoint x: 432, endPoint y: 322, distance: 307.8
click at [432, 322] on div "Prénom SABRINA Nom DOUROUX Téléphone portable 0652203592 Adresse e-mail fabien.…" at bounding box center [558, 285] width 412 height 122
type input "F"
type input "fabsab.douroux@gmail.com"
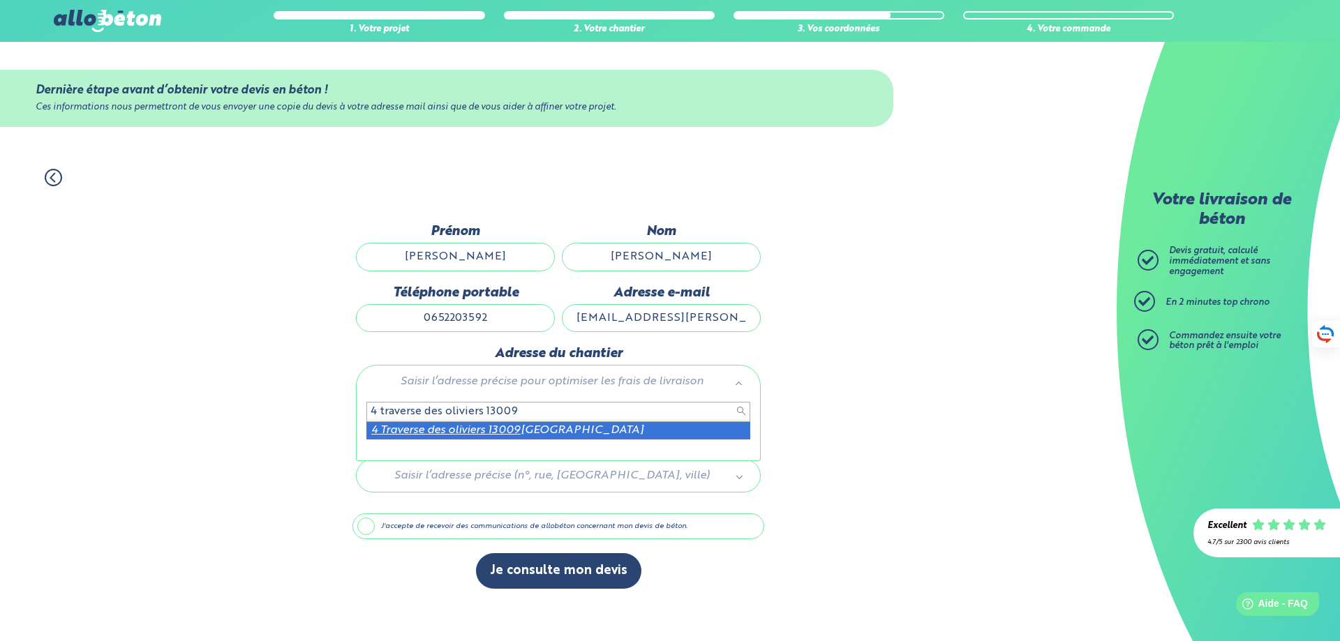
type input "4 traverse des oliviers 13009"
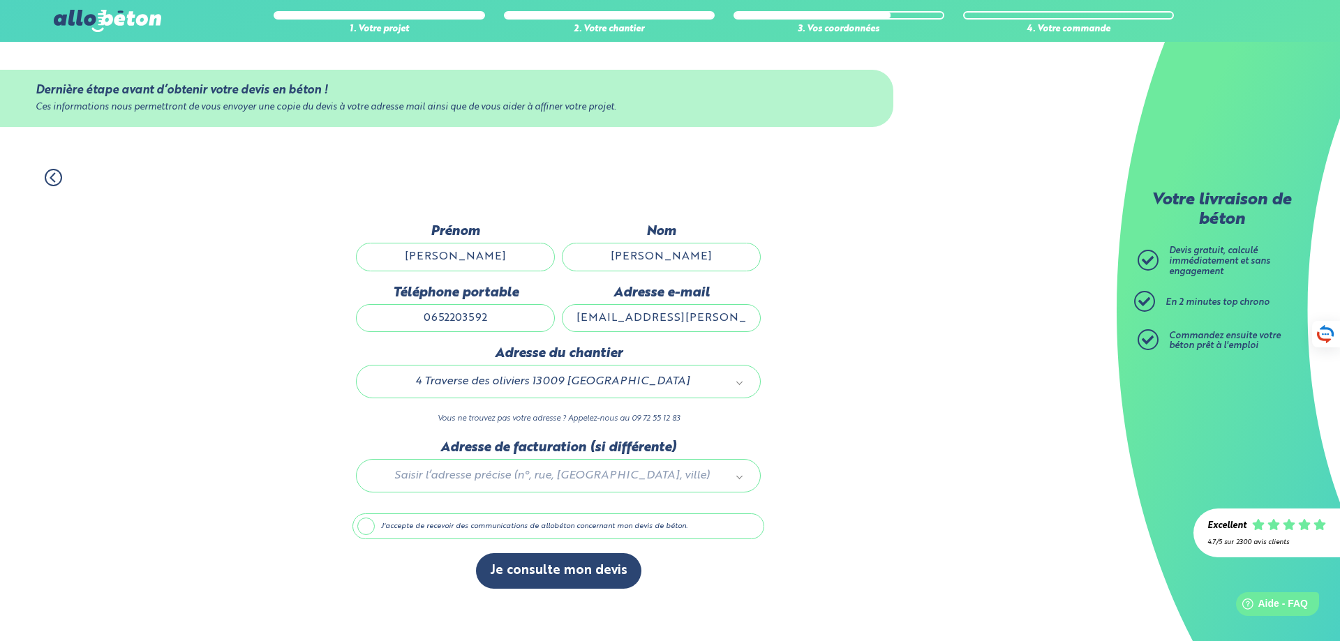
click at [366, 530] on label "J'accepte de recevoir des communications de allobéton concernant mon devis de b…" at bounding box center [558, 527] width 412 height 27
click at [0, 0] on input "J'accepte de recevoir des communications de allobéton concernant mon devis de b…" at bounding box center [0, 0] width 0 height 0
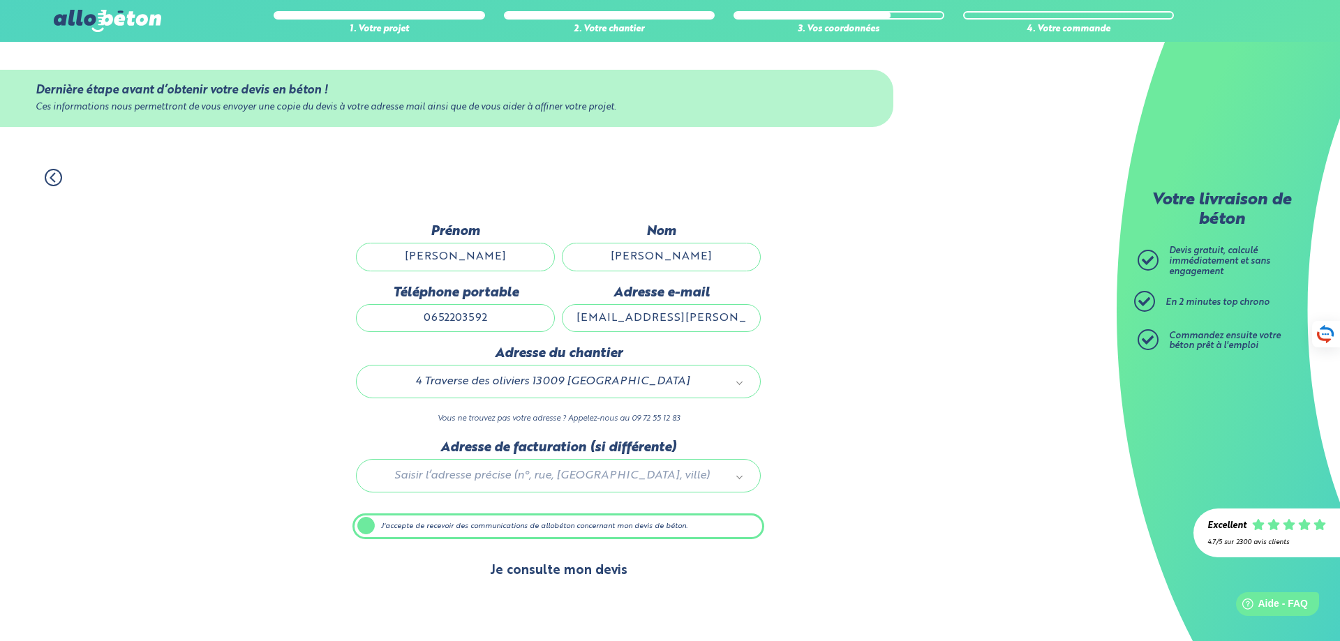
click at [526, 570] on button "Je consulte mon devis" at bounding box center [558, 571] width 165 height 36
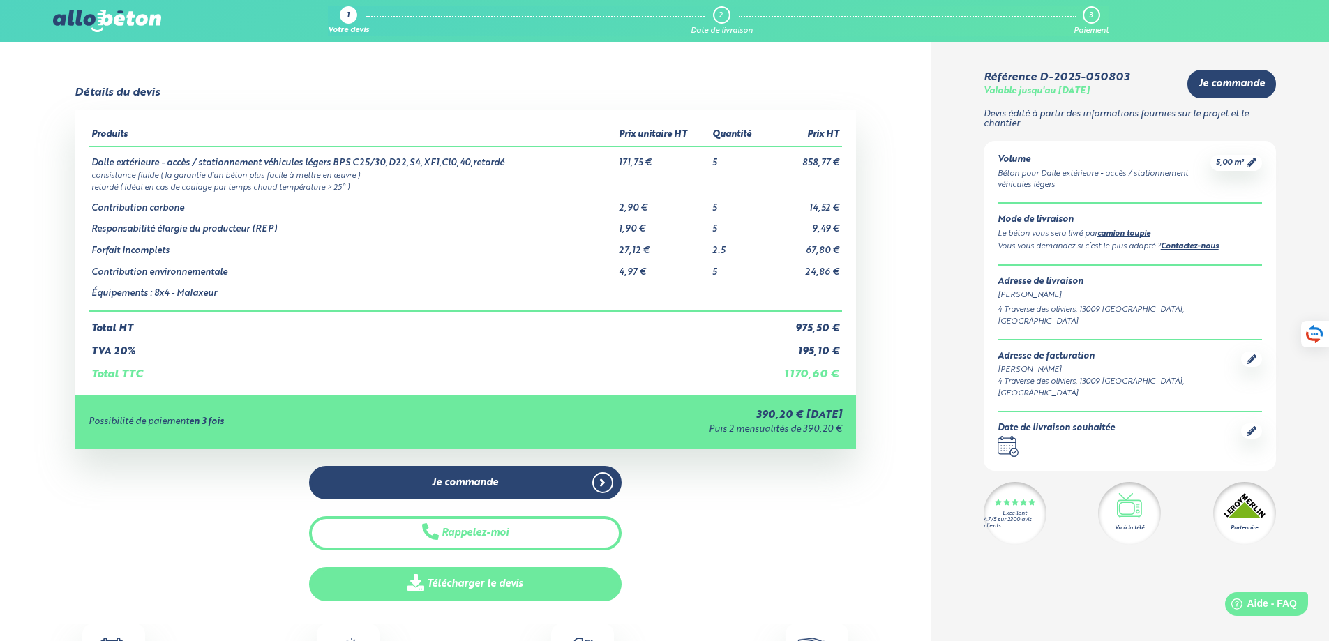
click at [514, 594] on link "Télécharger le devis" at bounding box center [465, 584] width 313 height 34
